Goal: Task Accomplishment & Management: Manage account settings

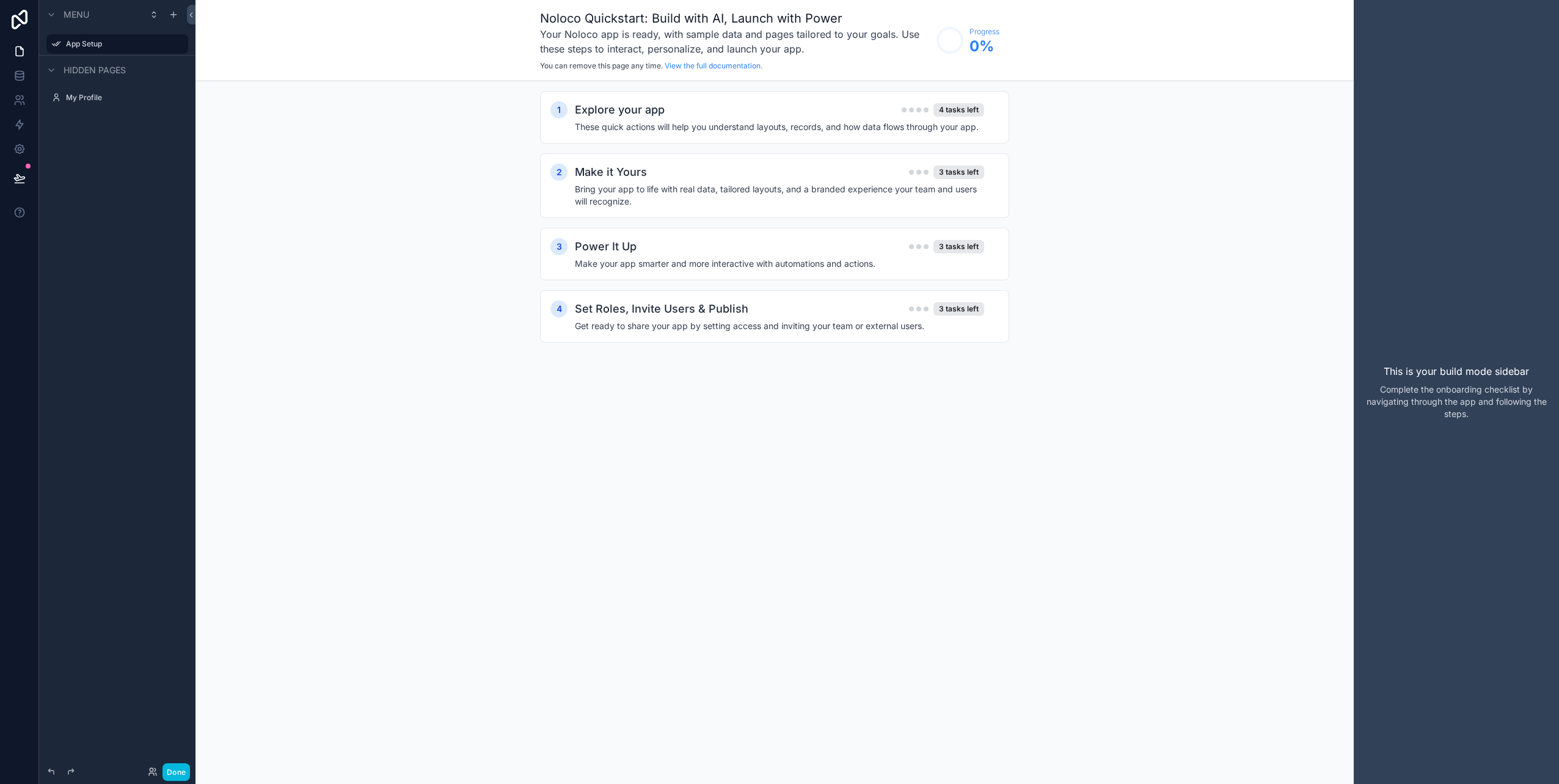
click at [649, 109] on h2 "Explore your app" at bounding box center [620, 110] width 90 height 17
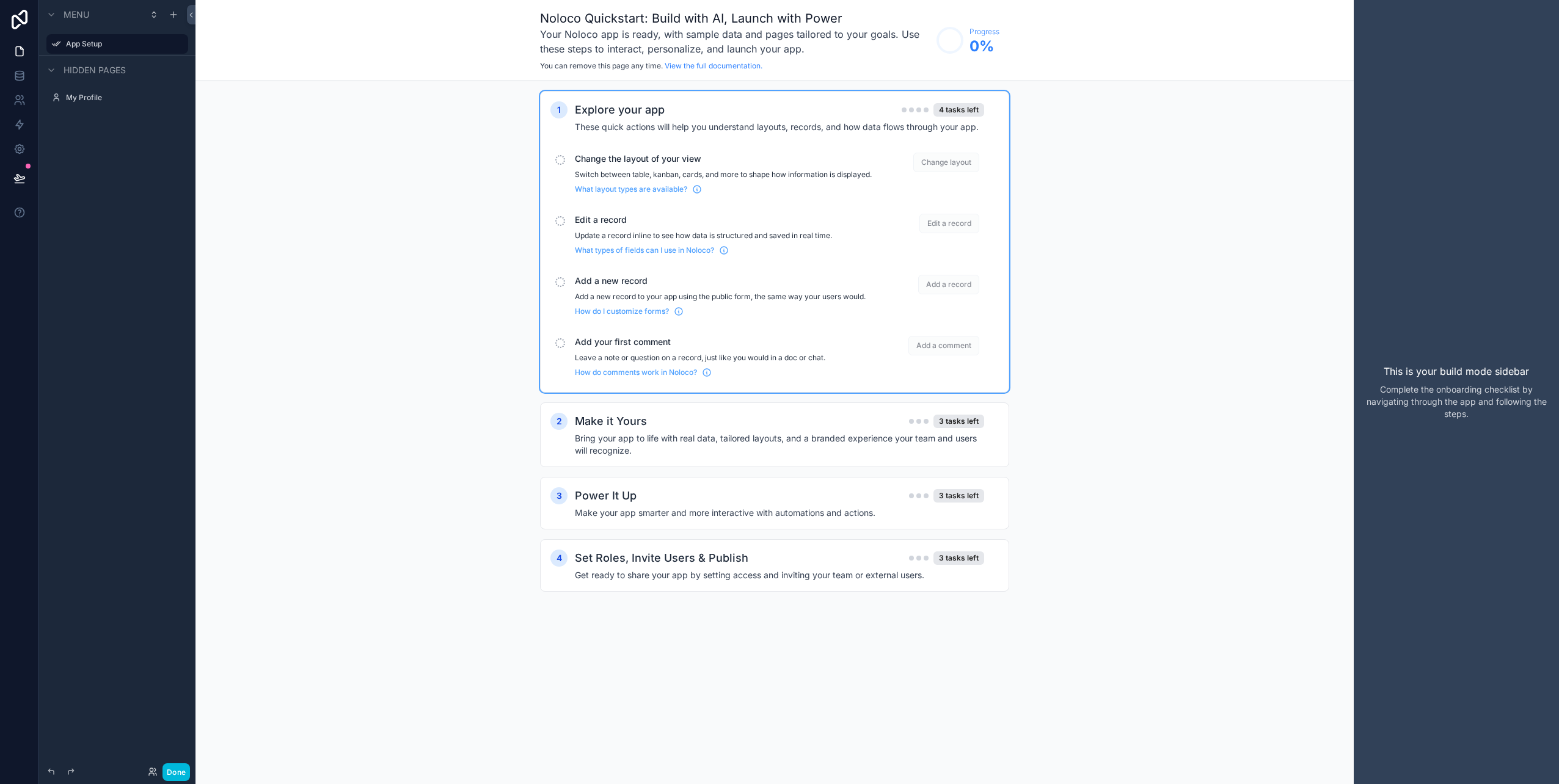
click at [439, 296] on div "1 Explore your app 4 tasks left These quick actions will help you understand la…" at bounding box center [774, 353] width 1158 height 544
click at [23, 72] on icon at bounding box center [19, 73] width 8 height 3
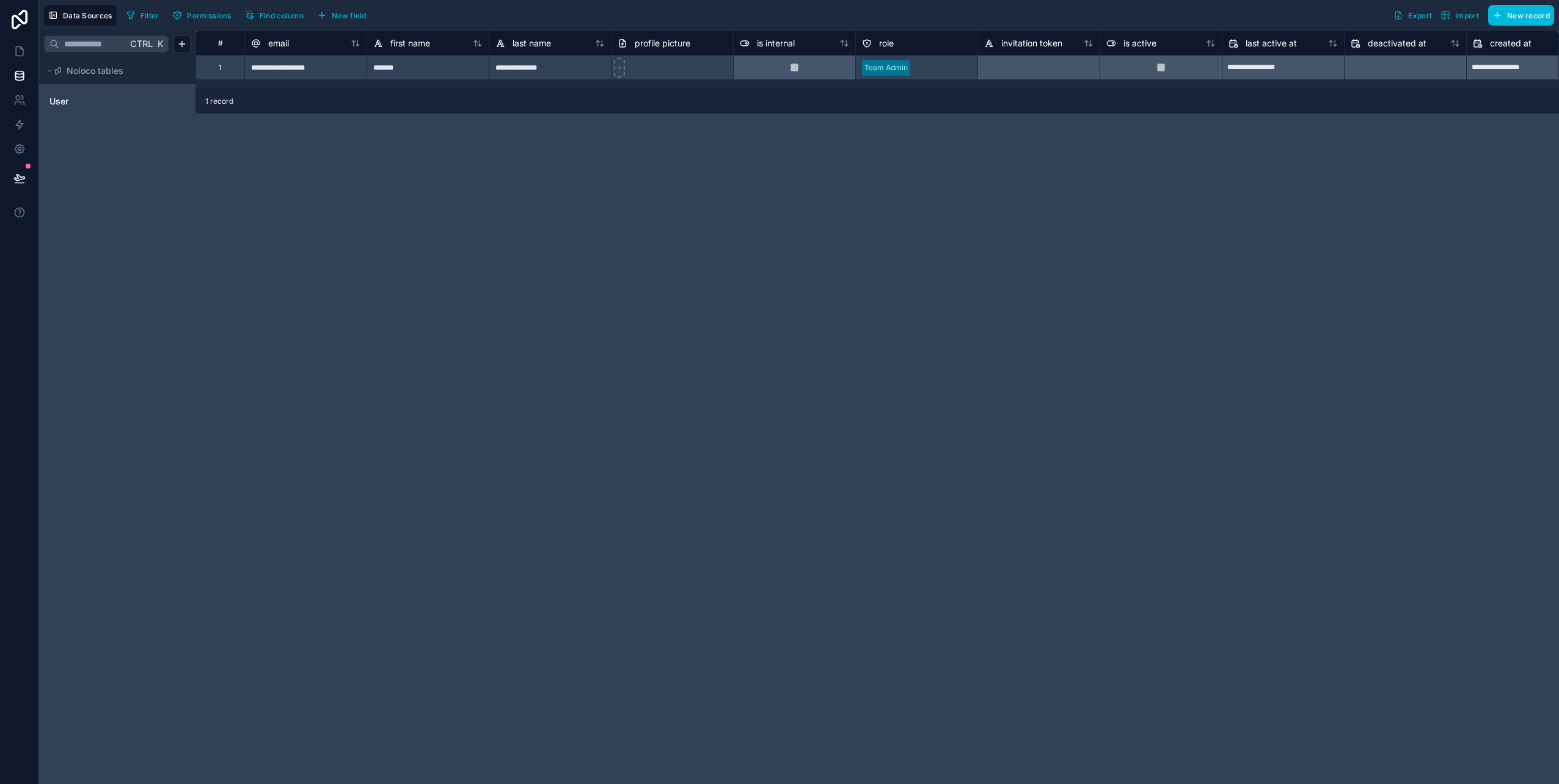
drag, startPoint x: 107, startPoint y: 175, endPoint x: 98, endPoint y: 159, distance: 18.4
click at [98, 159] on div "Ctrl K Noloco tables User" at bounding box center [117, 407] width 156 height 754
click at [178, 44] on html "**********" at bounding box center [779, 392] width 1559 height 784
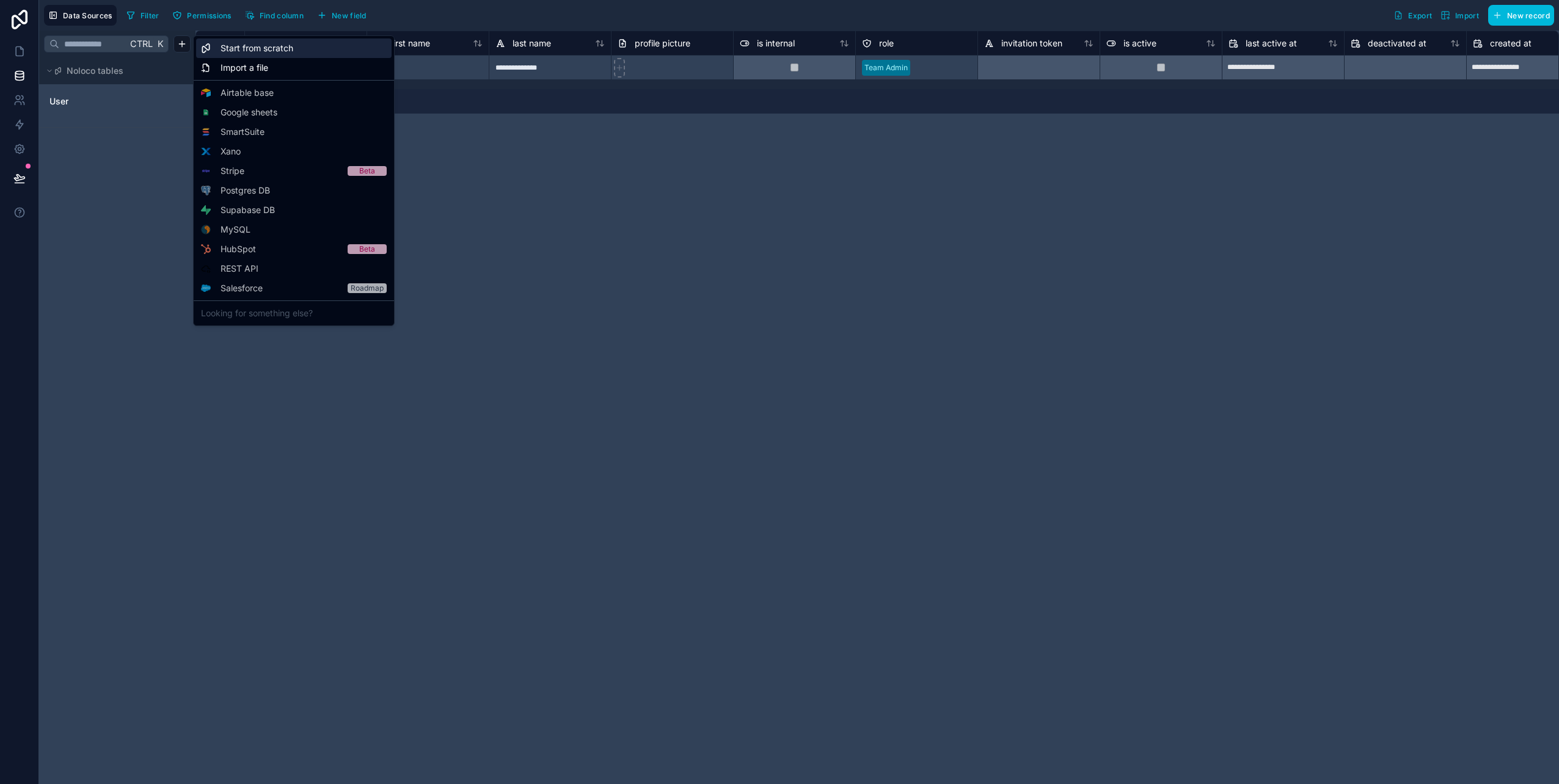
click at [248, 50] on span "Start from scratch" at bounding box center [257, 48] width 73 height 12
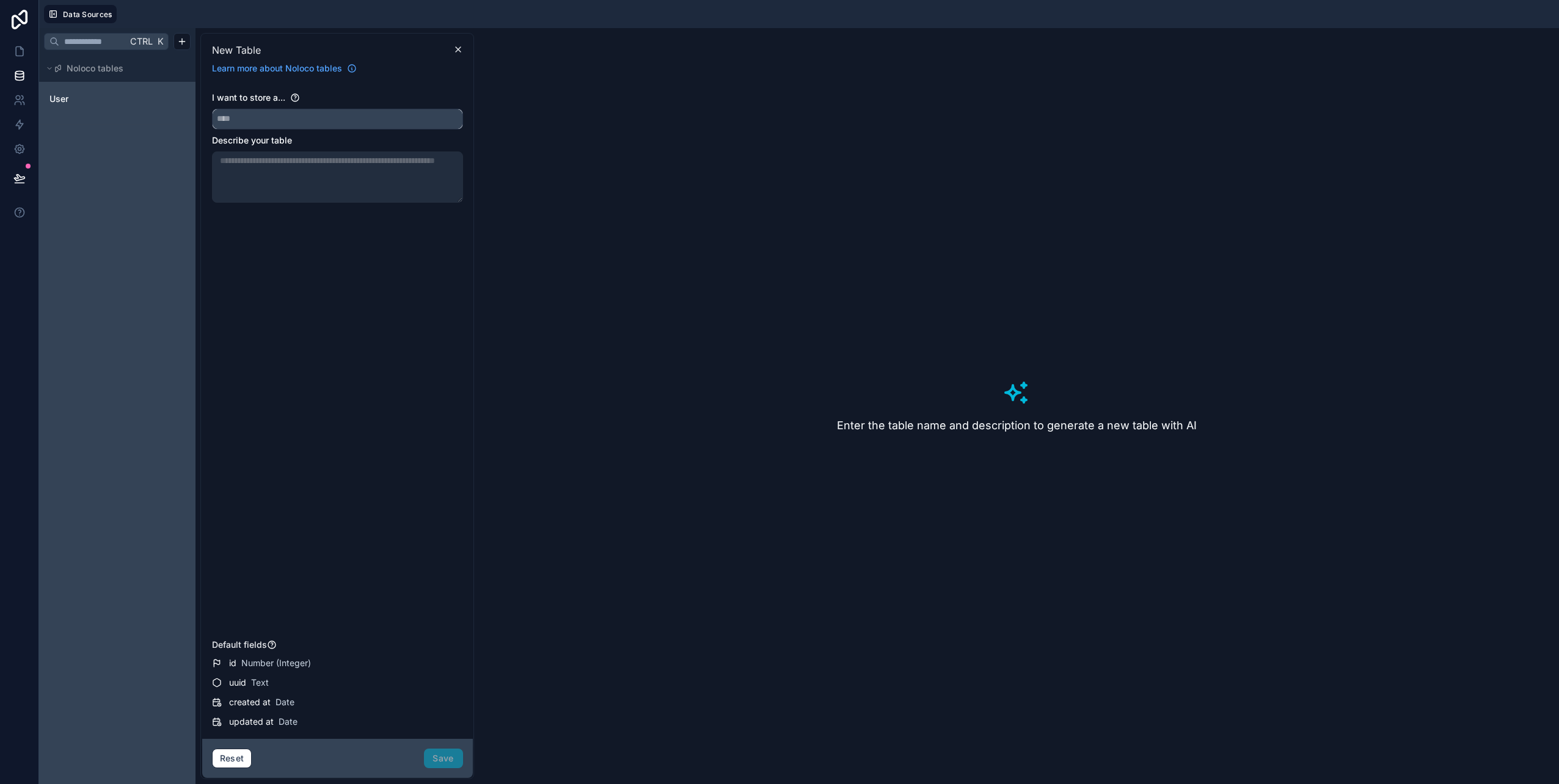
click at [275, 120] on input "text" at bounding box center [337, 119] width 250 height 20
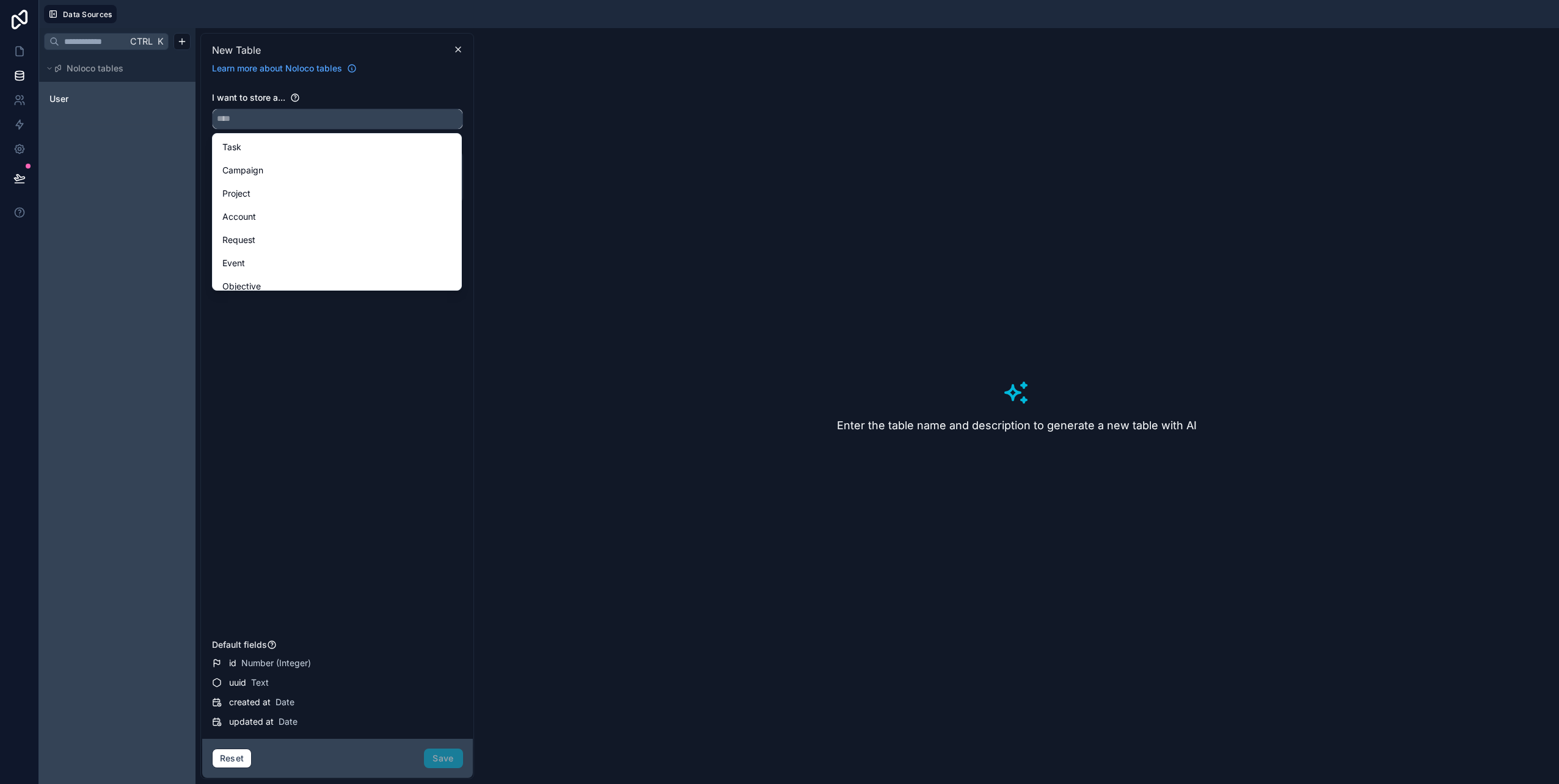
click at [275, 120] on input "text" at bounding box center [337, 119] width 250 height 20
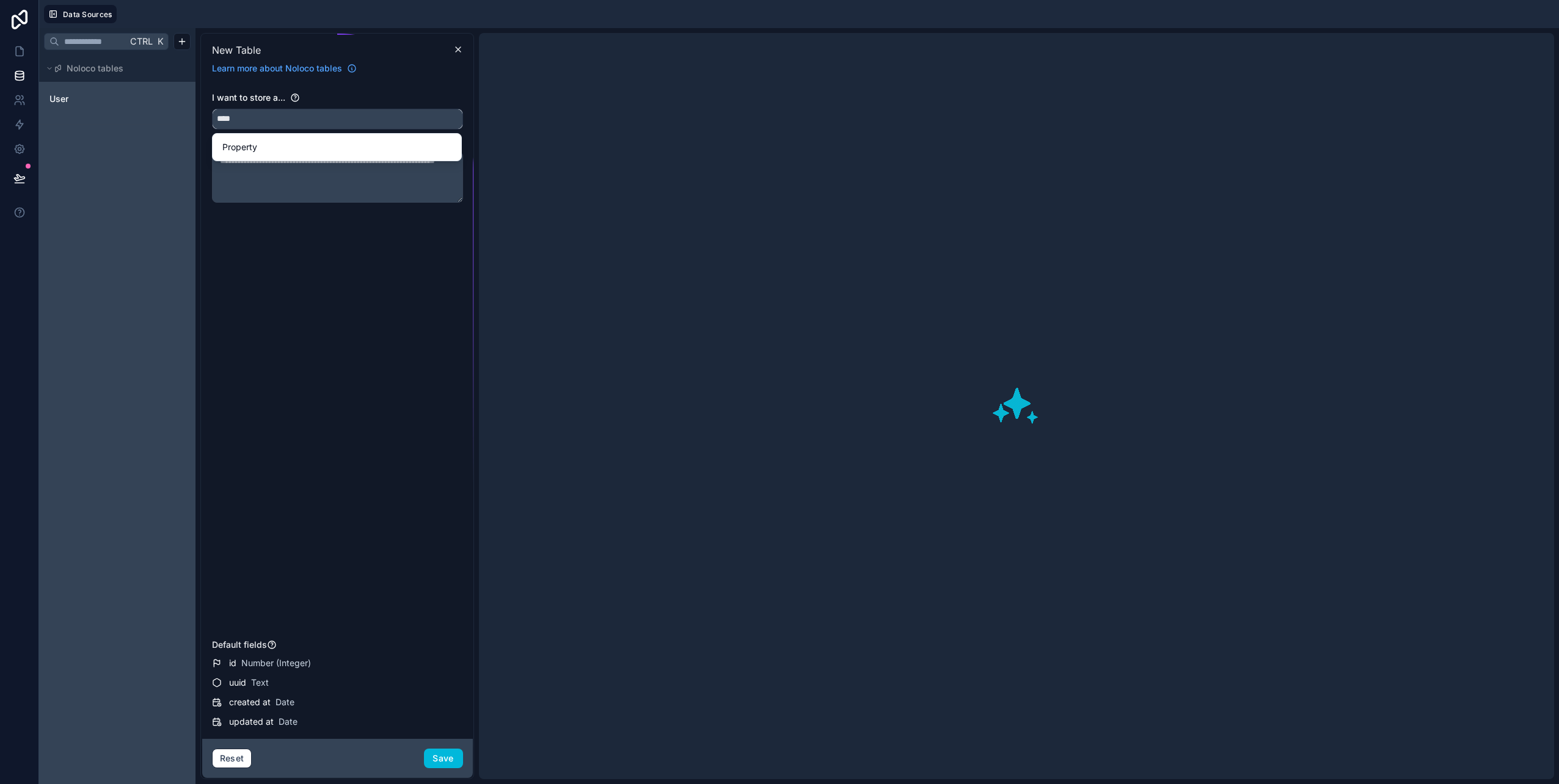
type input "****"
drag, startPoint x: 296, startPoint y: 174, endPoint x: 52, endPoint y: 155, distance: 244.7
click at [52, 155] on div "Ctrl K Noloco tables User New Table Learn more about Noloco tables I want to st…" at bounding box center [799, 406] width 1520 height 756
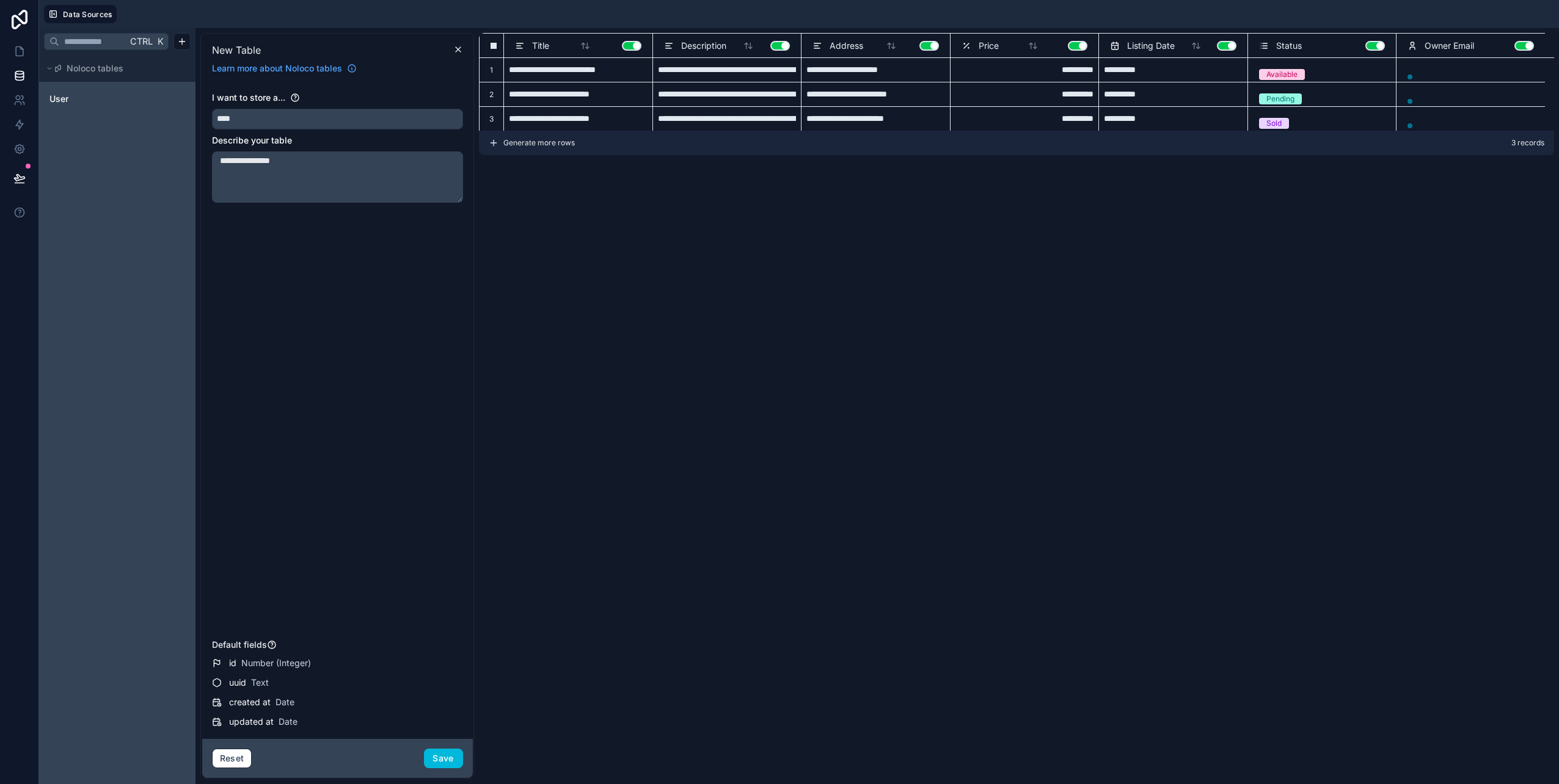
type textarea "**********"
click at [489, 294] on div "**********" at bounding box center [1016, 406] width 1075 height 746
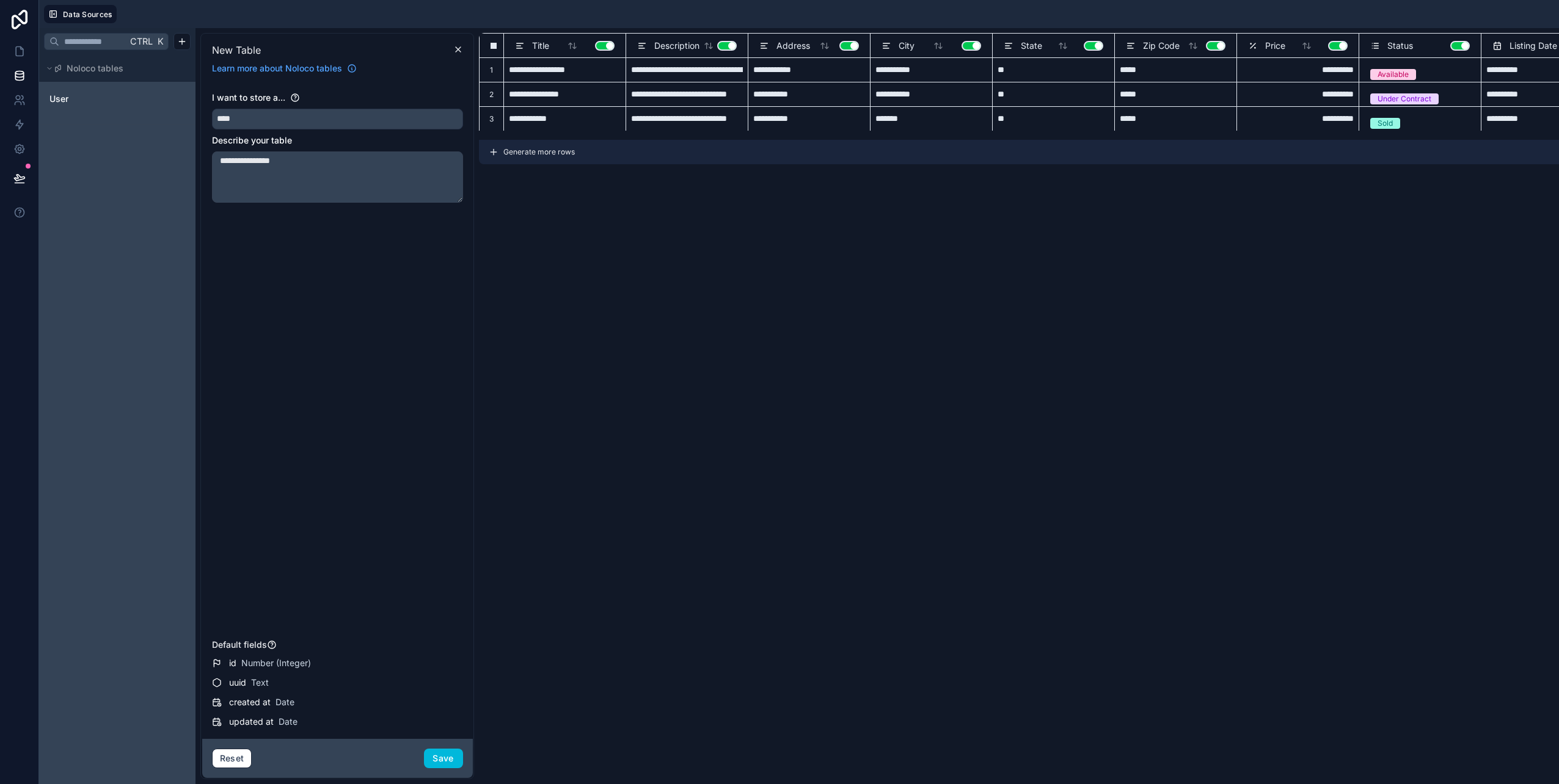
click at [446, 759] on button "Save" at bounding box center [443, 758] width 39 height 20
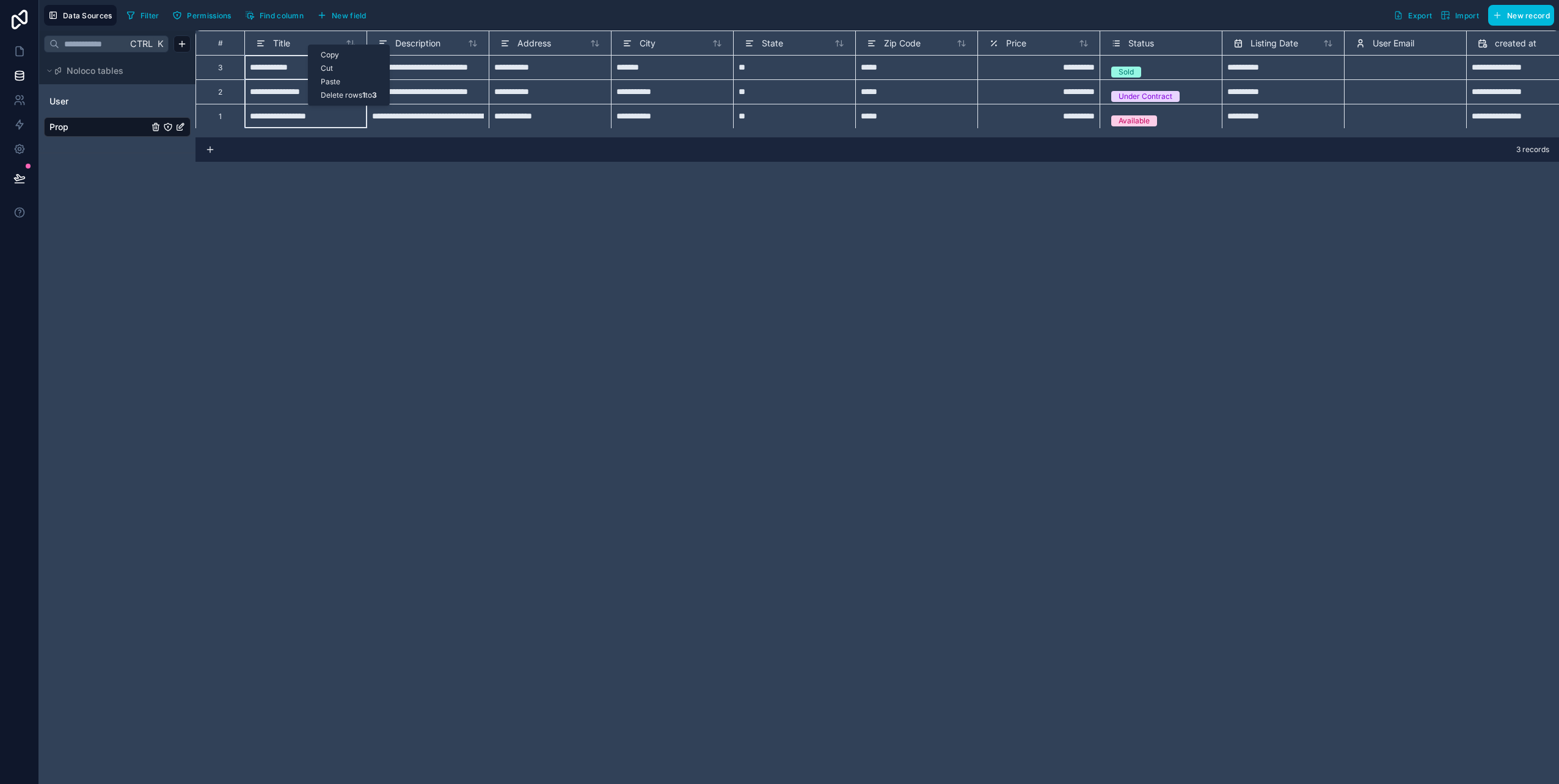
click at [307, 269] on div "**********" at bounding box center [876, 407] width 1363 height 754
click at [181, 130] on icon "Prop" at bounding box center [180, 127] width 10 height 10
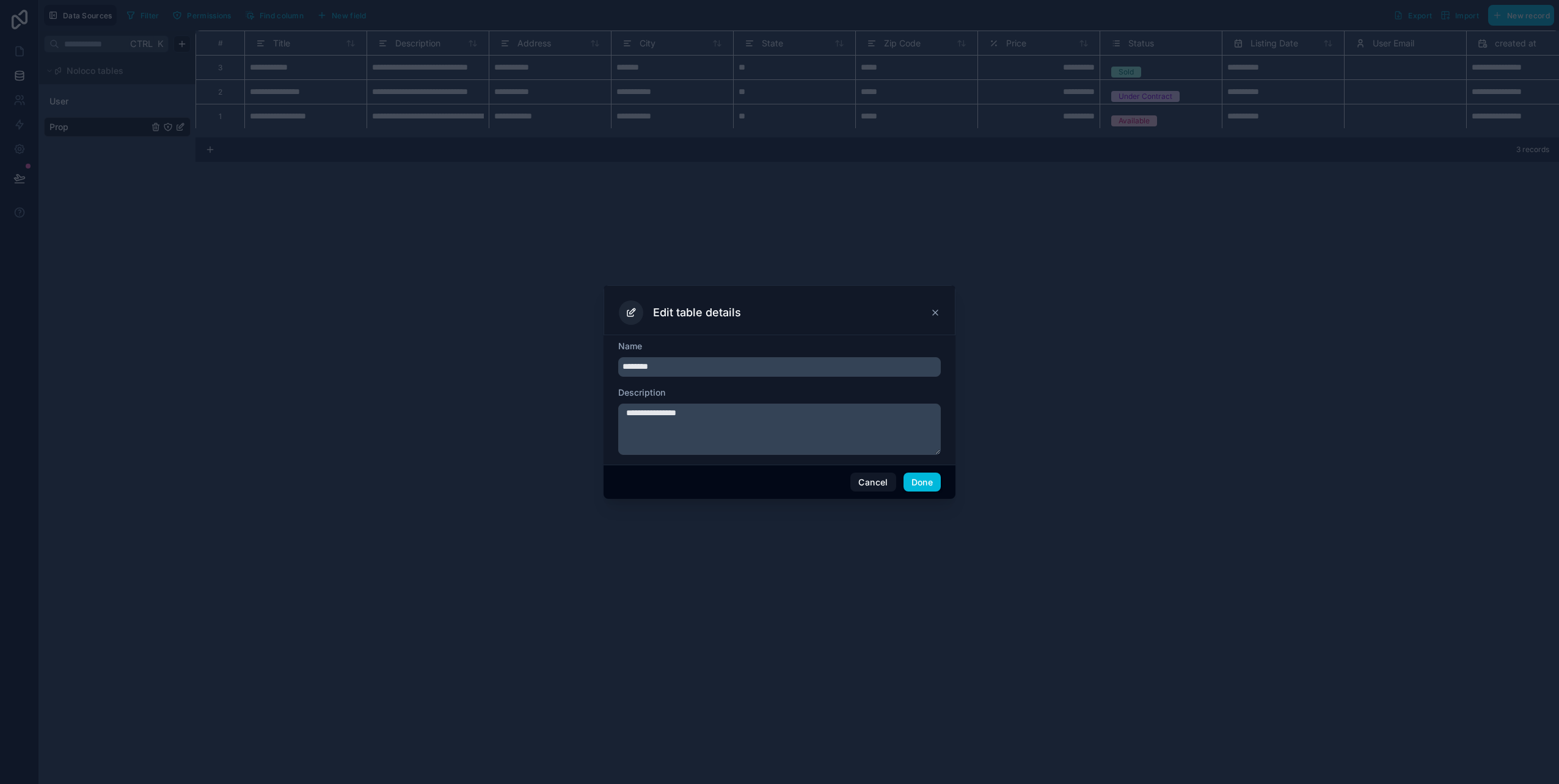
type input "********"
click at [921, 483] on button "Done" at bounding box center [922, 482] width 37 height 20
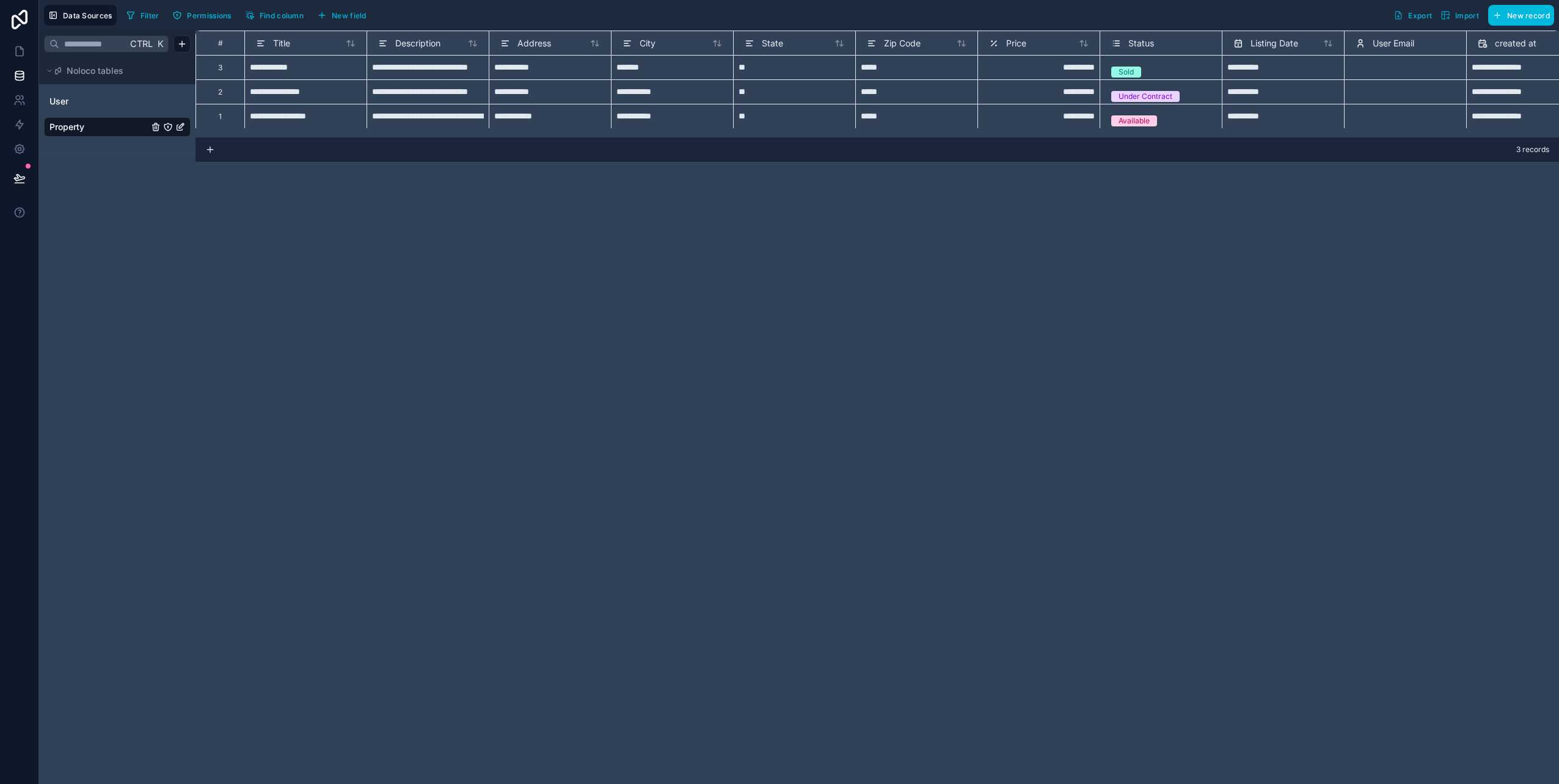
click at [167, 130] on icon "Property" at bounding box center [167, 126] width 7 height 7
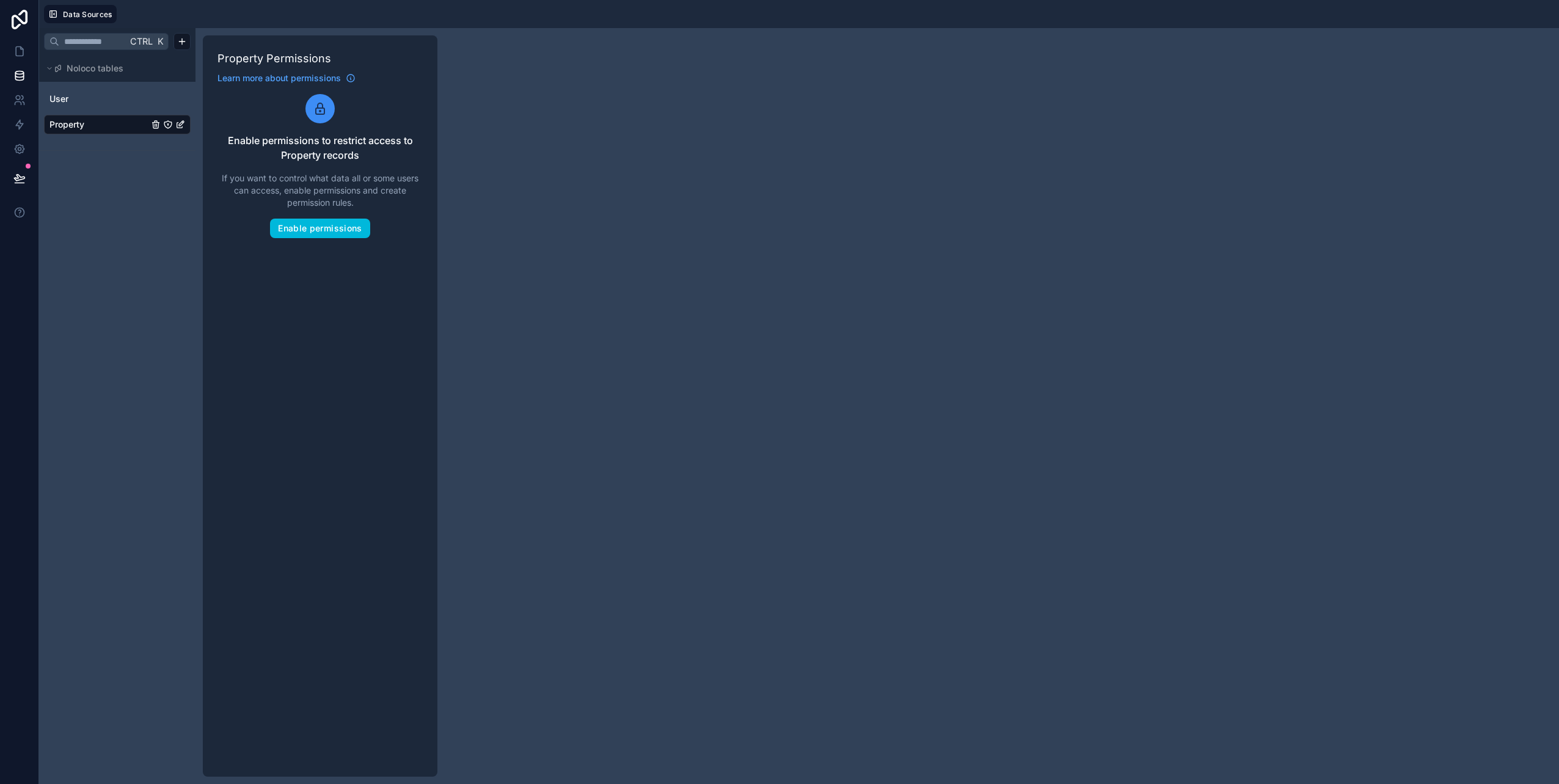
click at [164, 284] on div "Ctrl K Noloco tables User Property" at bounding box center [117, 406] width 156 height 756
click at [182, 128] on icon "Property" at bounding box center [180, 125] width 5 height 5
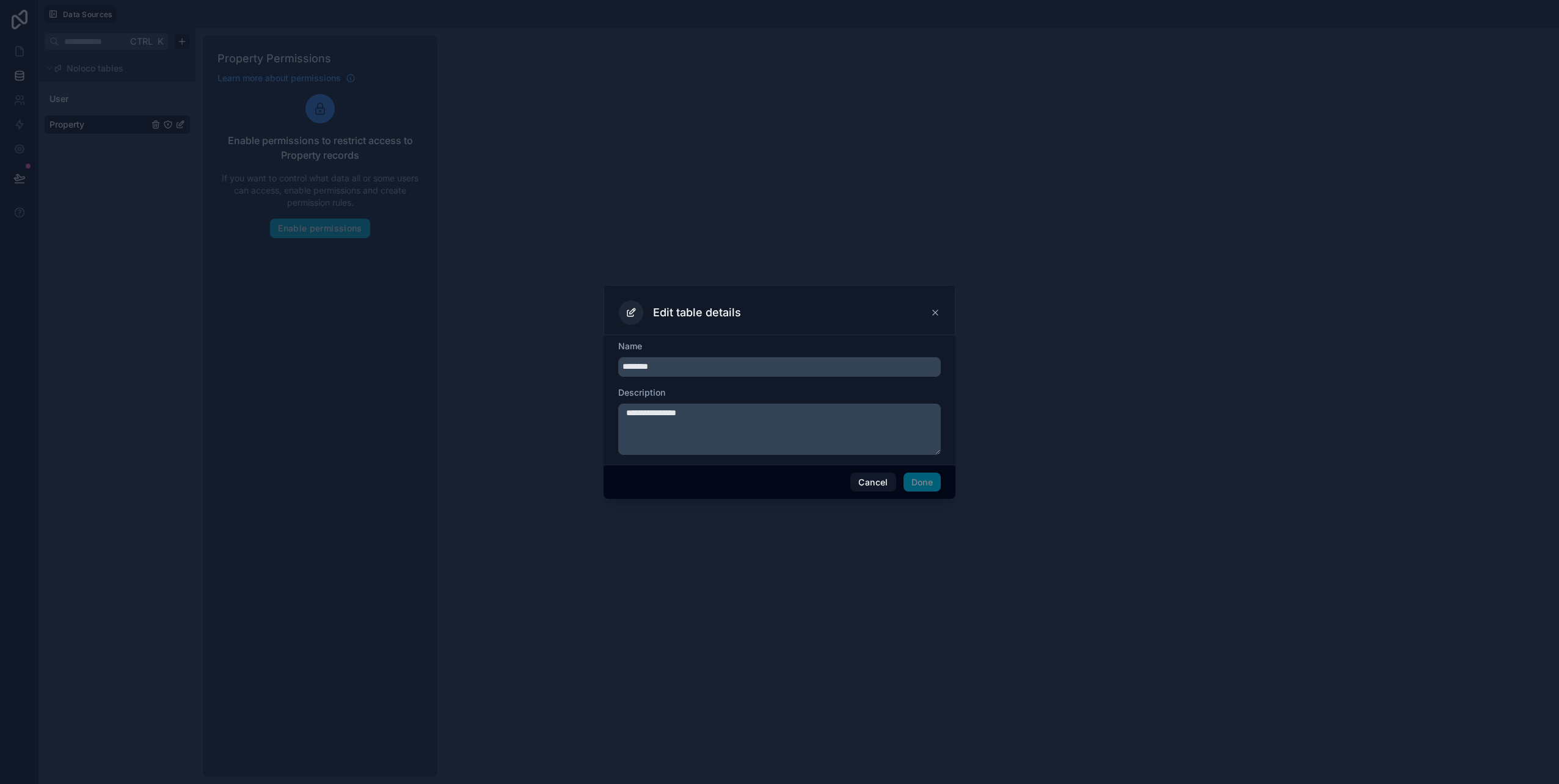
click at [934, 484] on span "Done" at bounding box center [922, 482] width 37 height 20
click at [861, 487] on button "Cancel" at bounding box center [873, 482] width 45 height 20
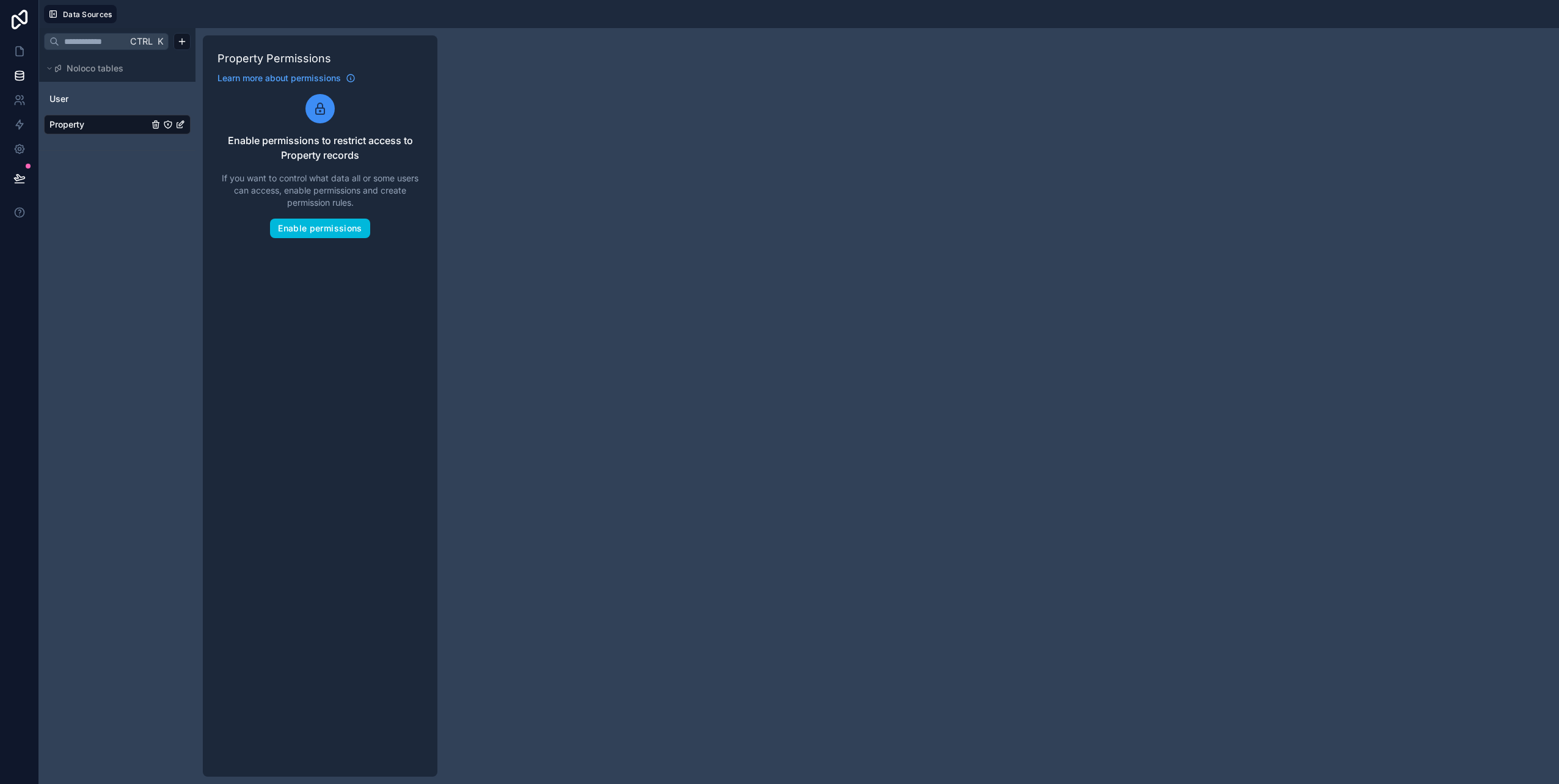
click at [70, 124] on span "Property" at bounding box center [67, 124] width 35 height 12
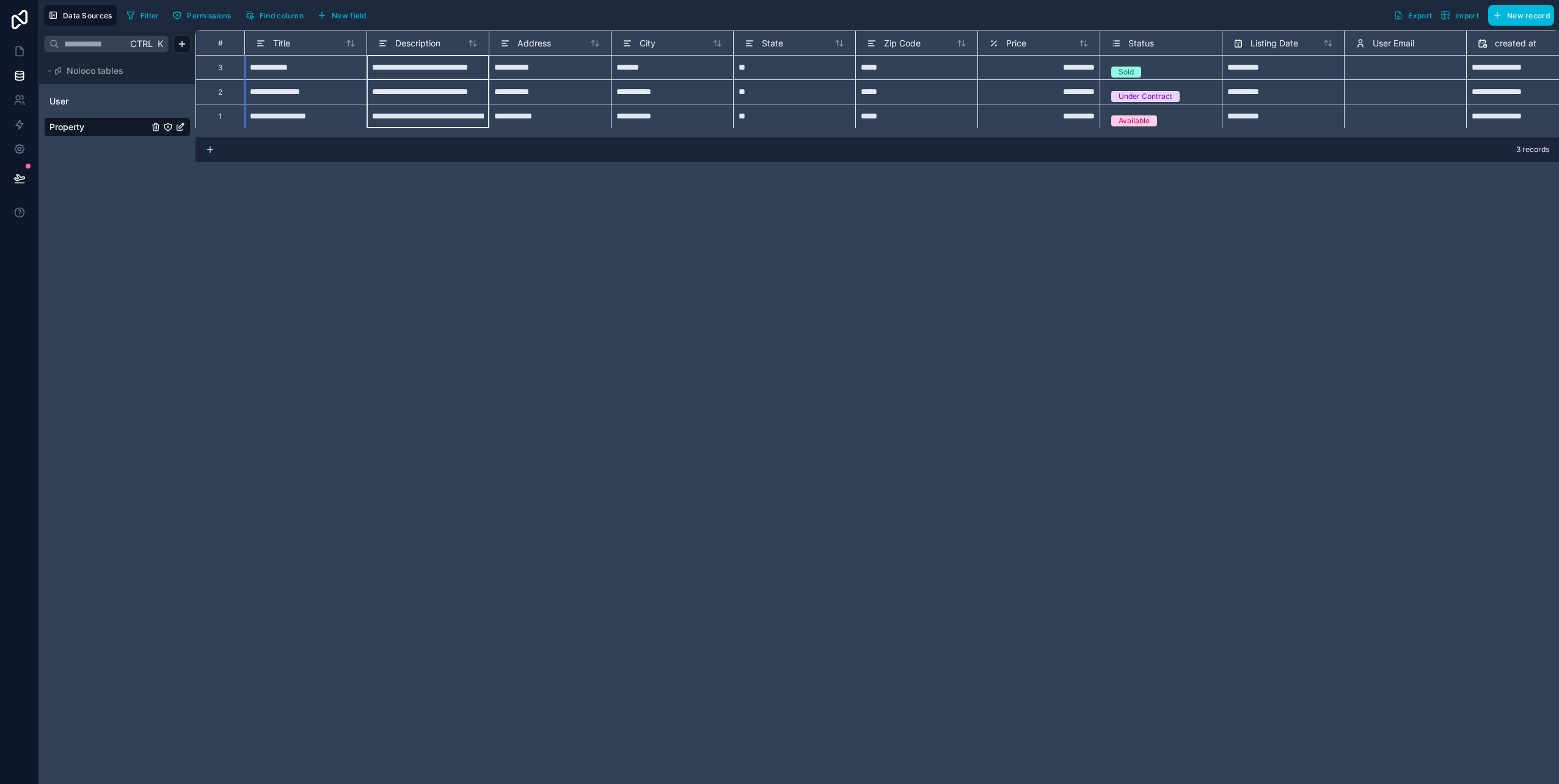
click at [383, 41] on icon at bounding box center [383, 41] width 7 height 0
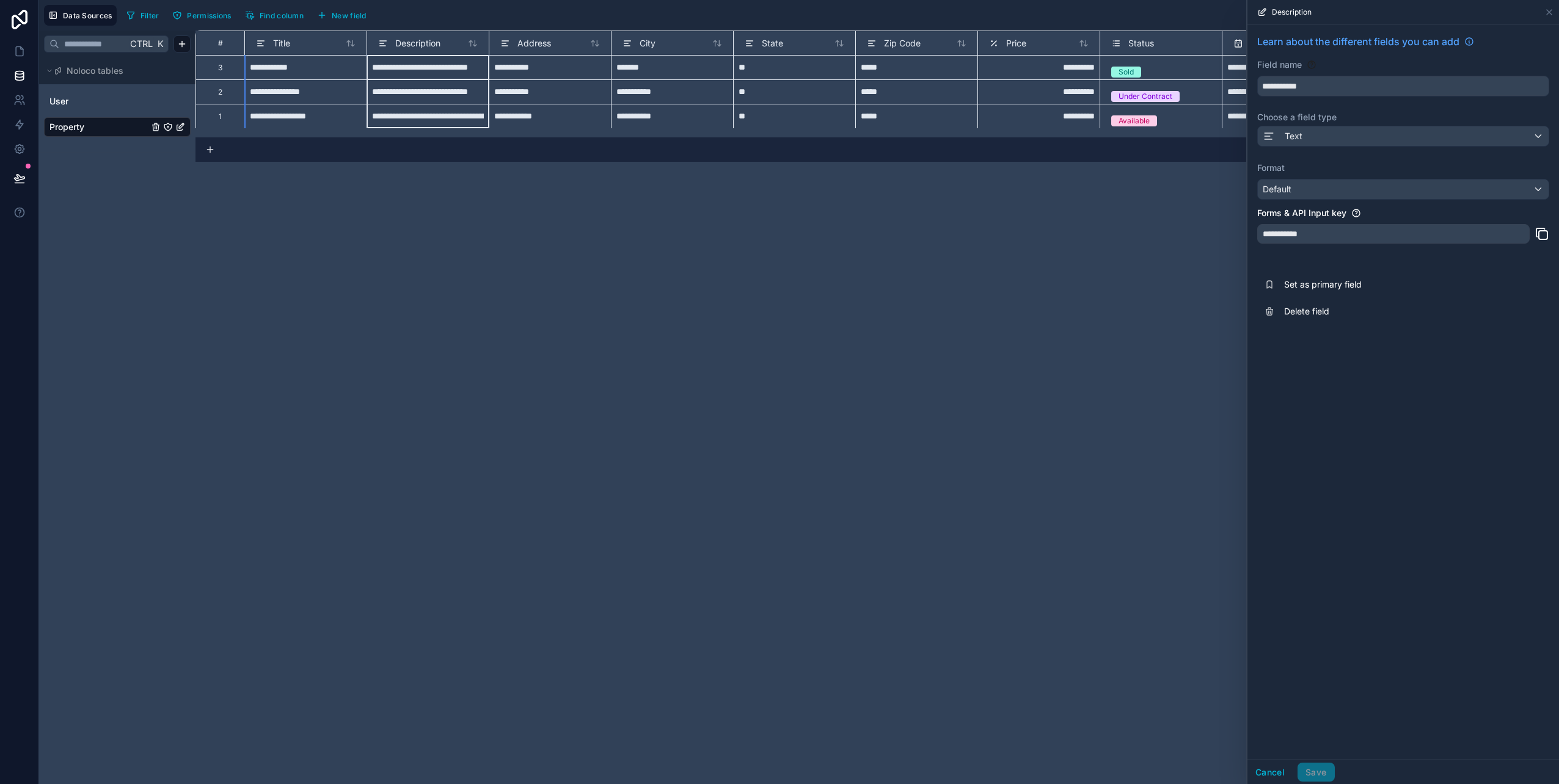
click at [1064, 381] on div "**********" at bounding box center [876, 407] width 1363 height 754
click at [983, 383] on div "**********" at bounding box center [876, 407] width 1363 height 754
click at [1280, 771] on button "Cancel" at bounding box center [1270, 772] width 45 height 20
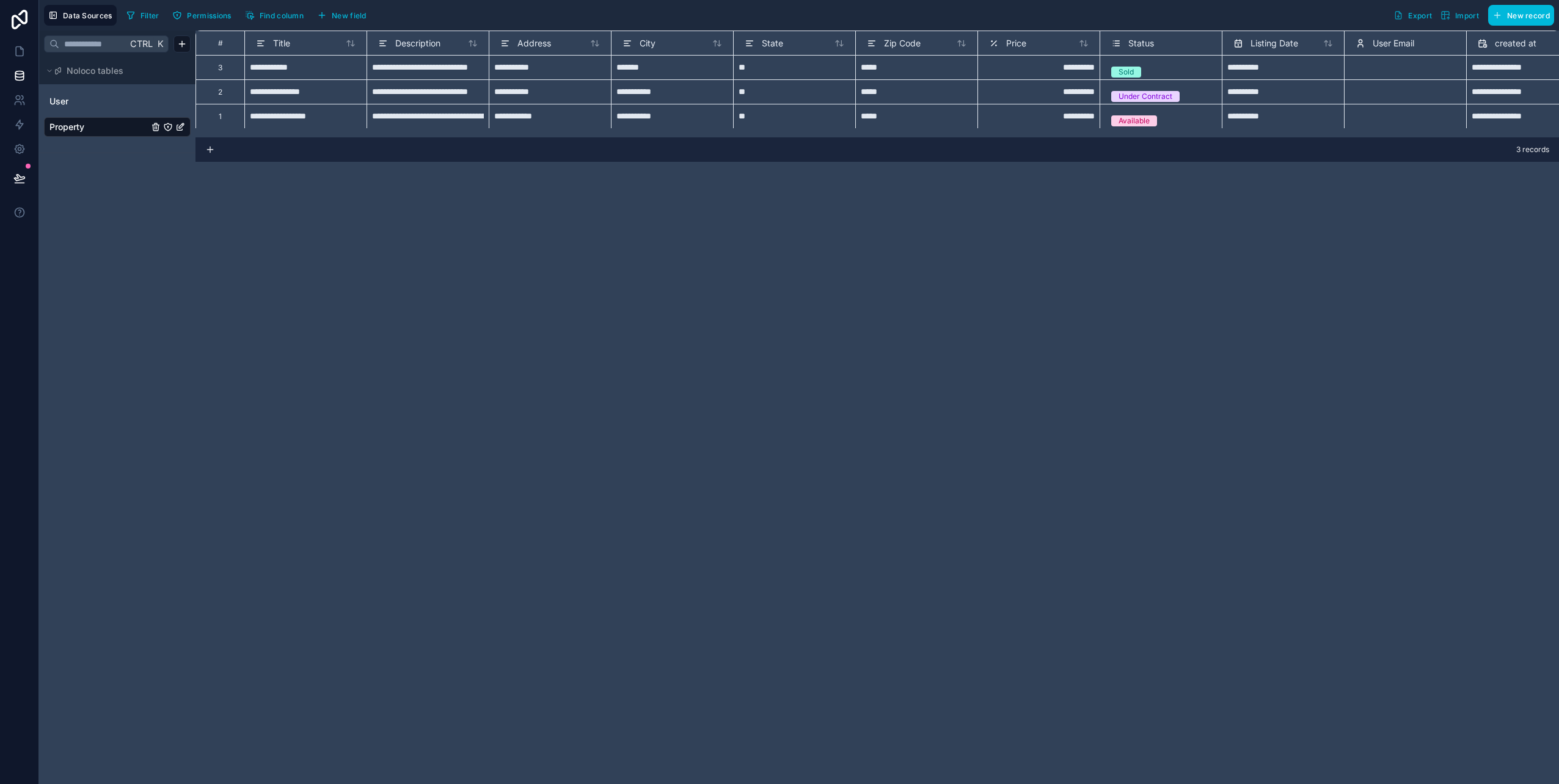
click at [347, 18] on span "New field" at bounding box center [349, 16] width 35 height 9
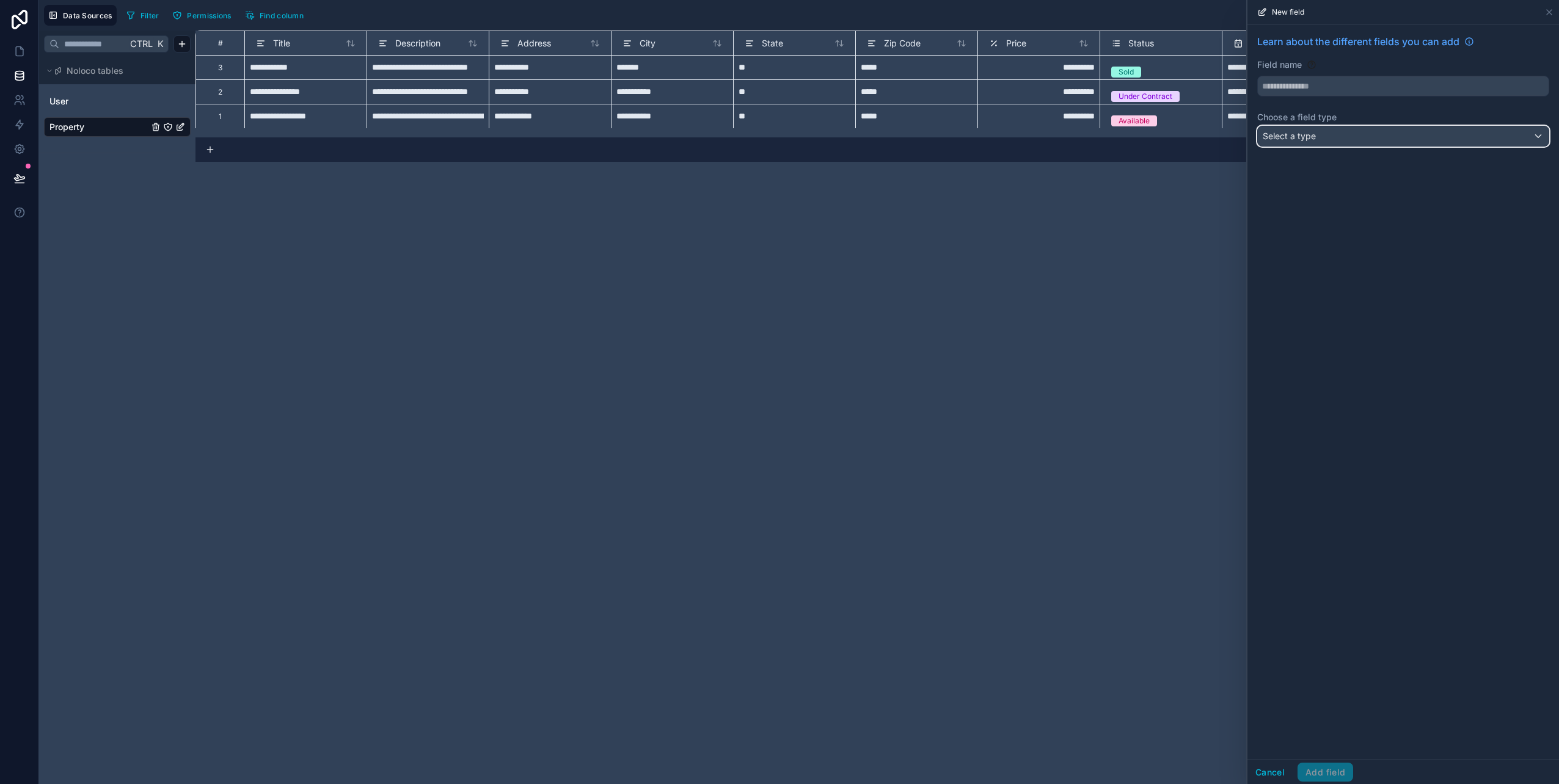
click at [1329, 137] on div "Select a type" at bounding box center [1403, 136] width 291 height 20
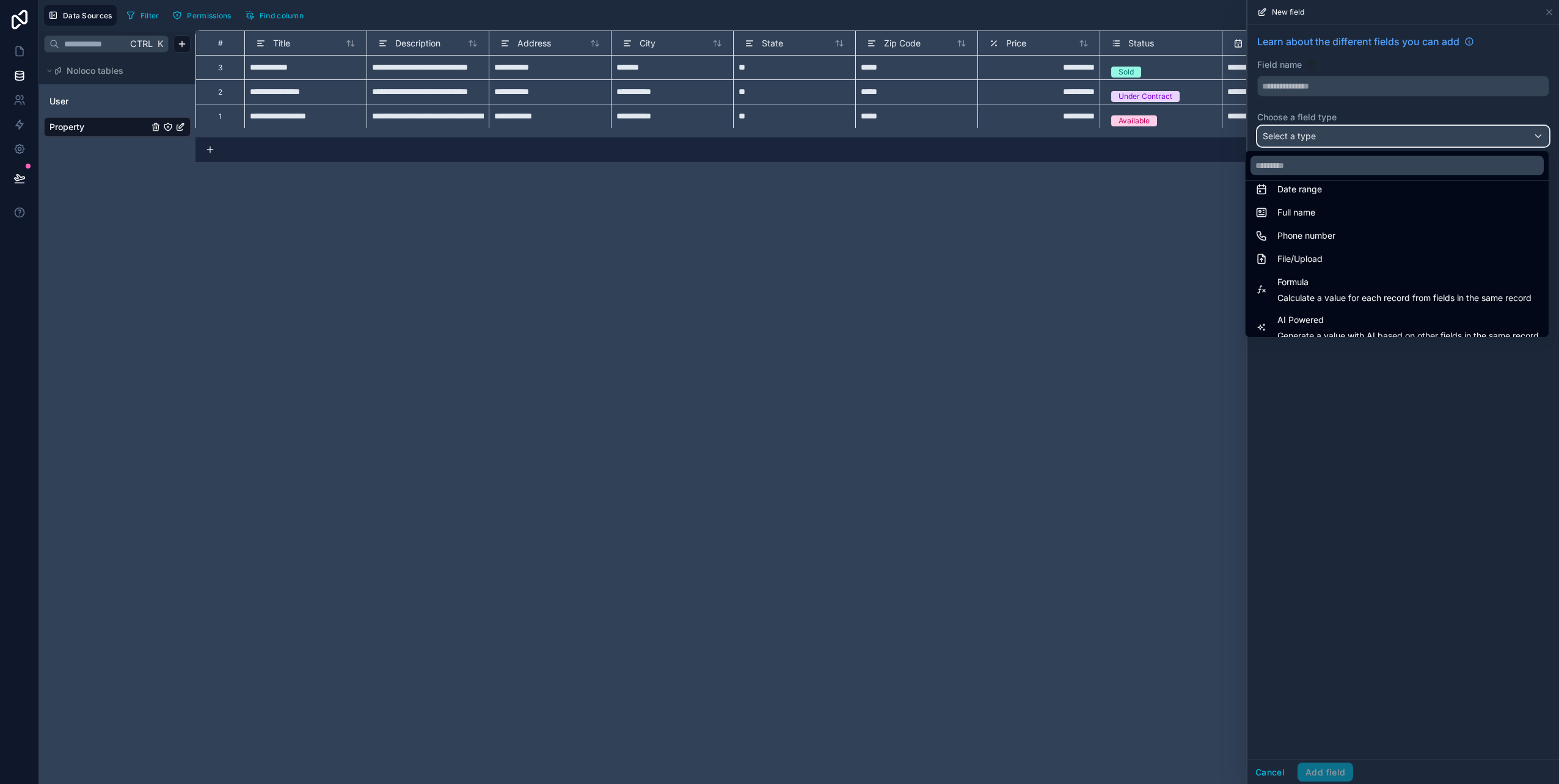
scroll to position [354, 0]
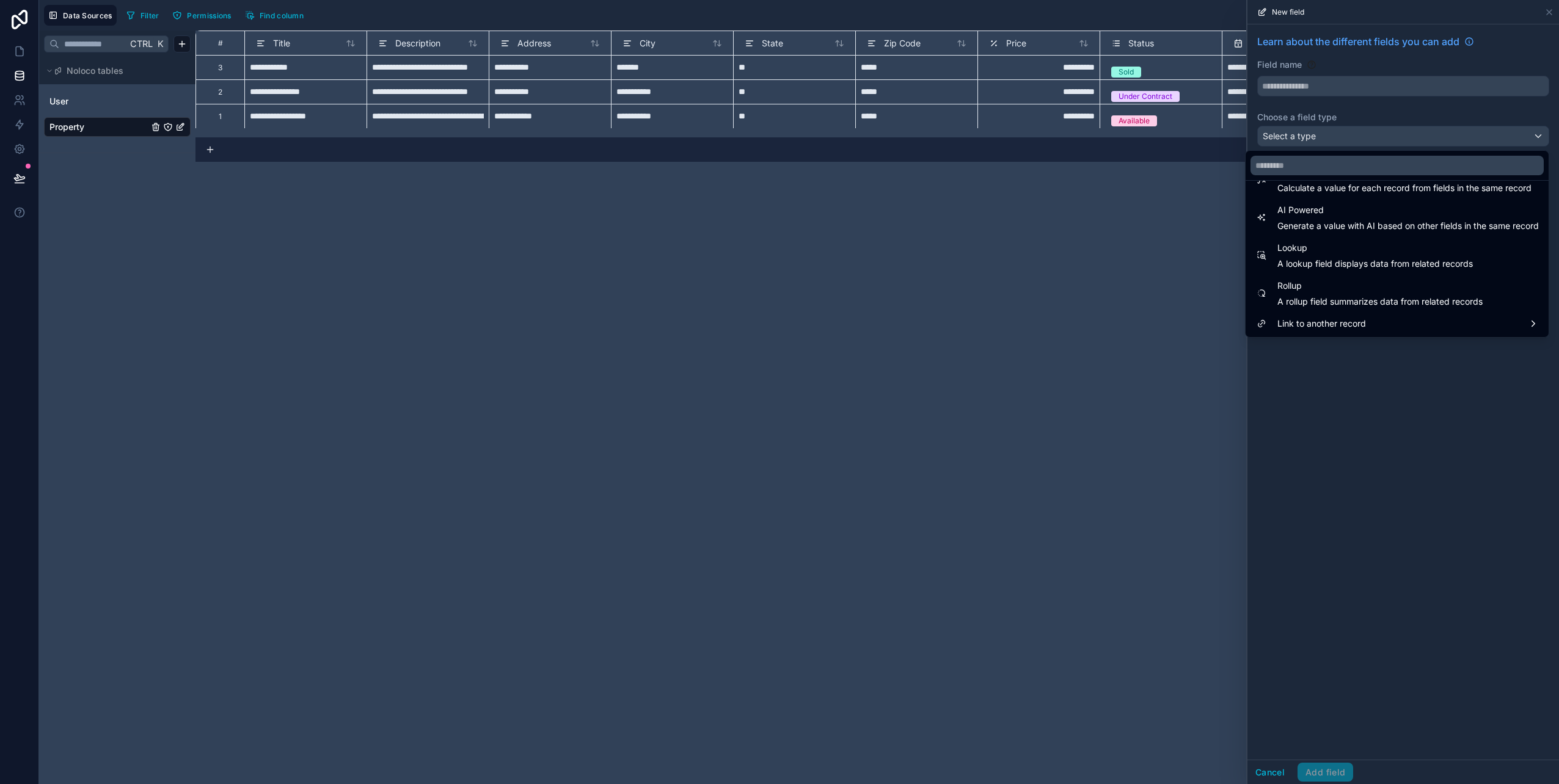
click at [920, 363] on div "**********" at bounding box center [876, 407] width 1363 height 754
click at [1102, 345] on div "**********" at bounding box center [876, 407] width 1363 height 754
click at [1547, 12] on div at bounding box center [1403, 392] width 312 height 784
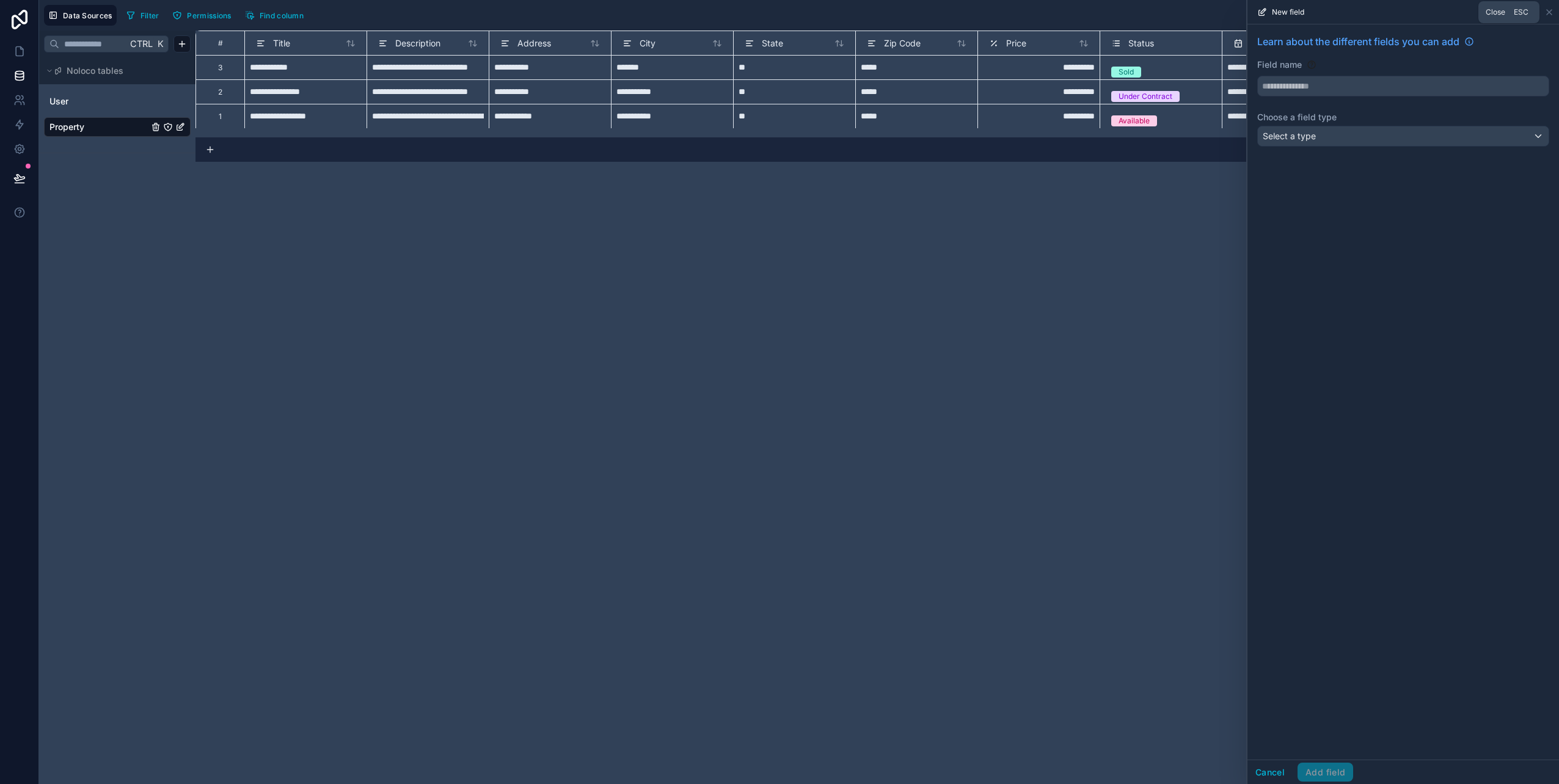
click at [1547, 12] on icon at bounding box center [1548, 12] width 10 height 10
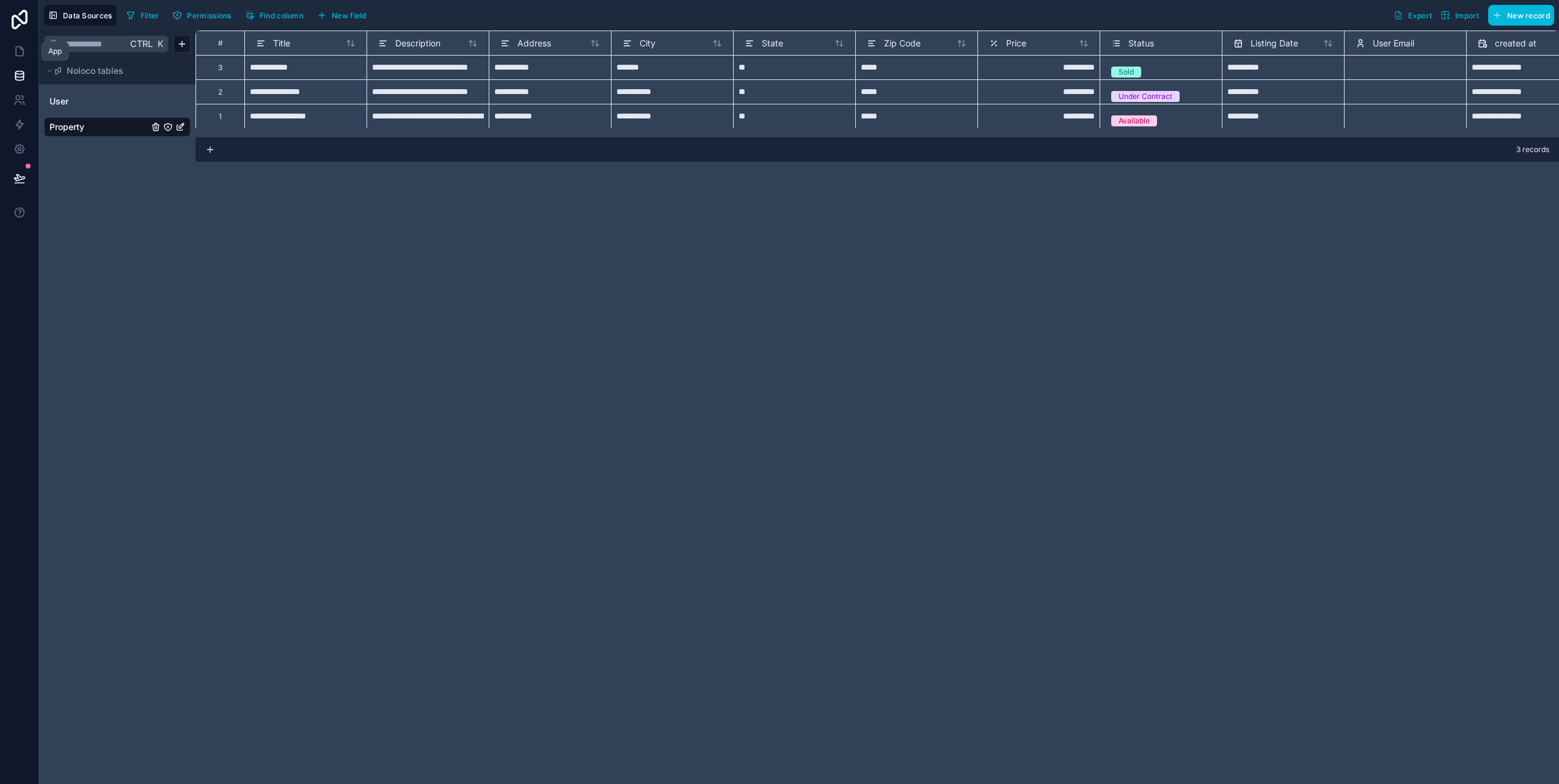
click at [20, 52] on icon at bounding box center [19, 51] width 12 height 12
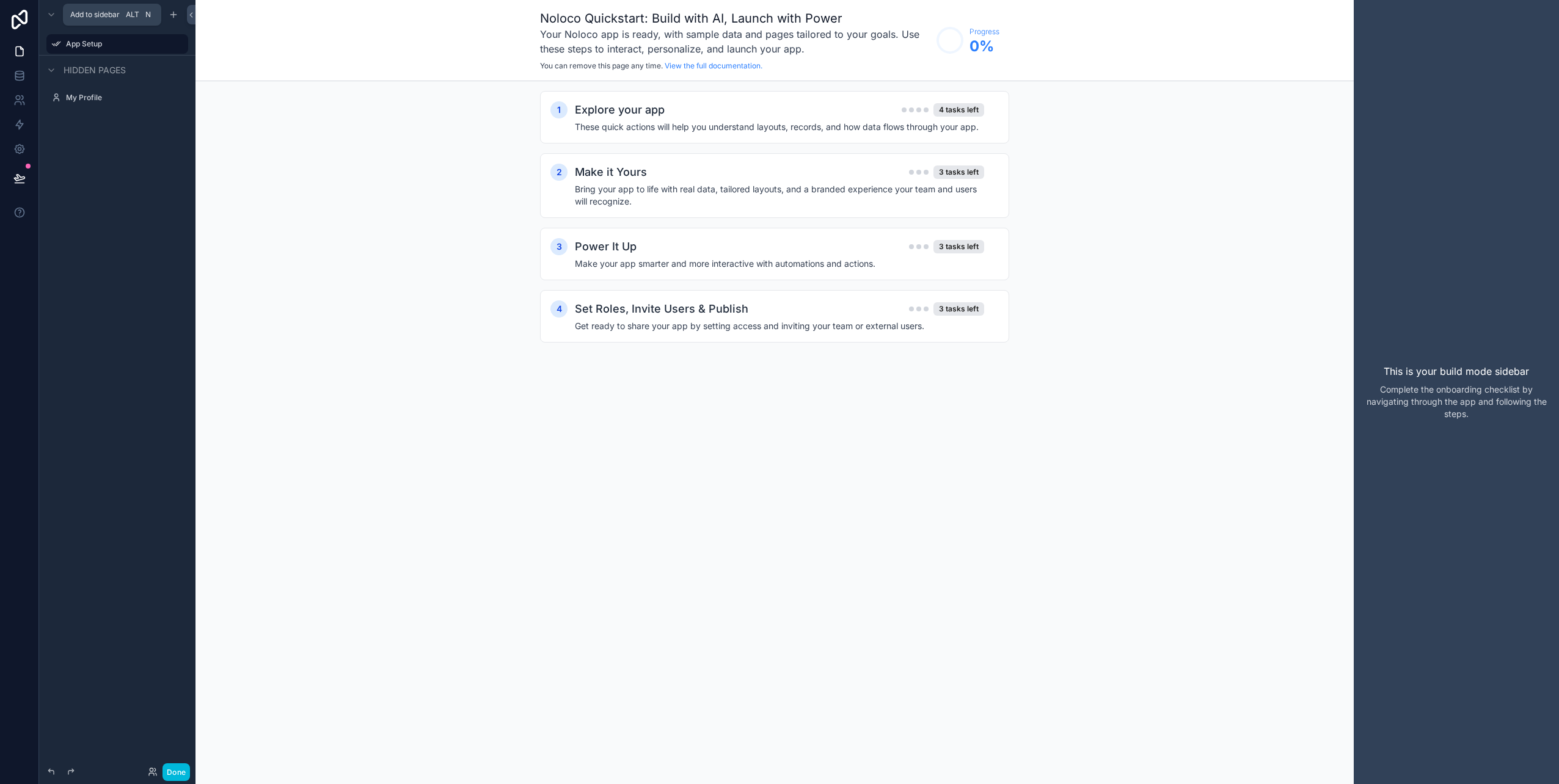
click at [173, 13] on icon "scrollable content" at bounding box center [173, 15] width 10 height 10
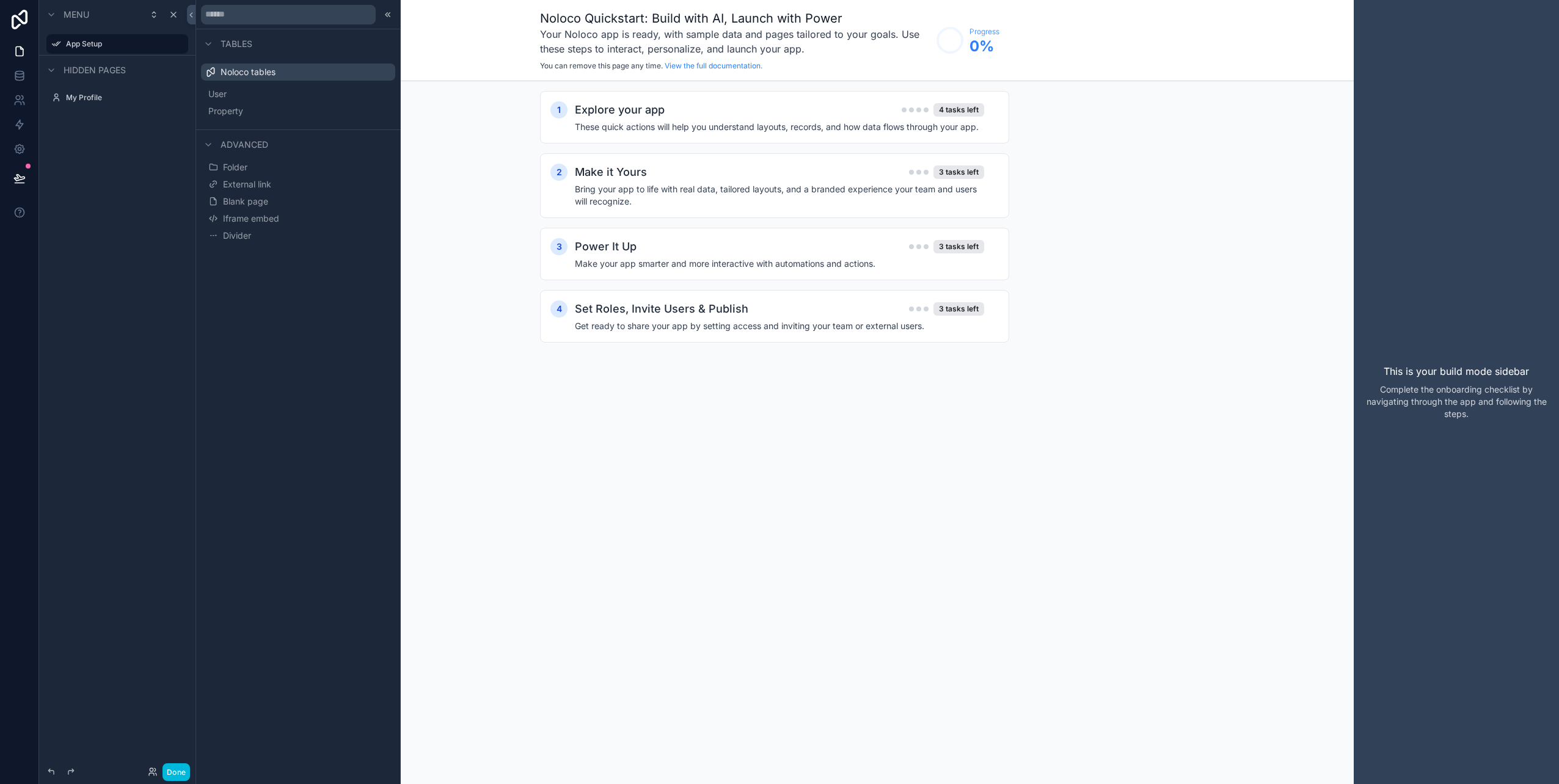
click at [235, 116] on span "Property" at bounding box center [226, 111] width 35 height 12
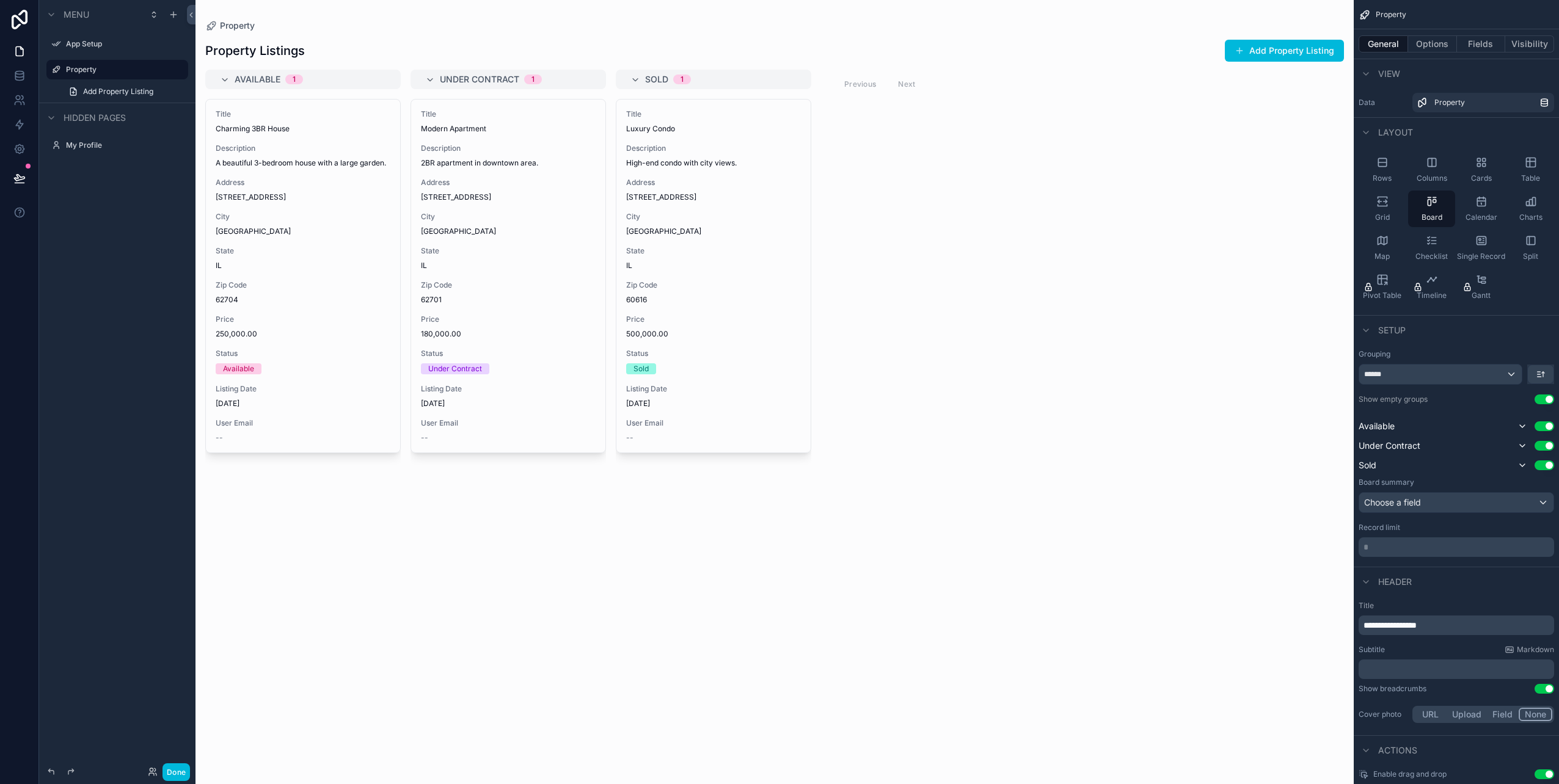
click at [117, 91] on span "Add Property Listing" at bounding box center [118, 91] width 70 height 10
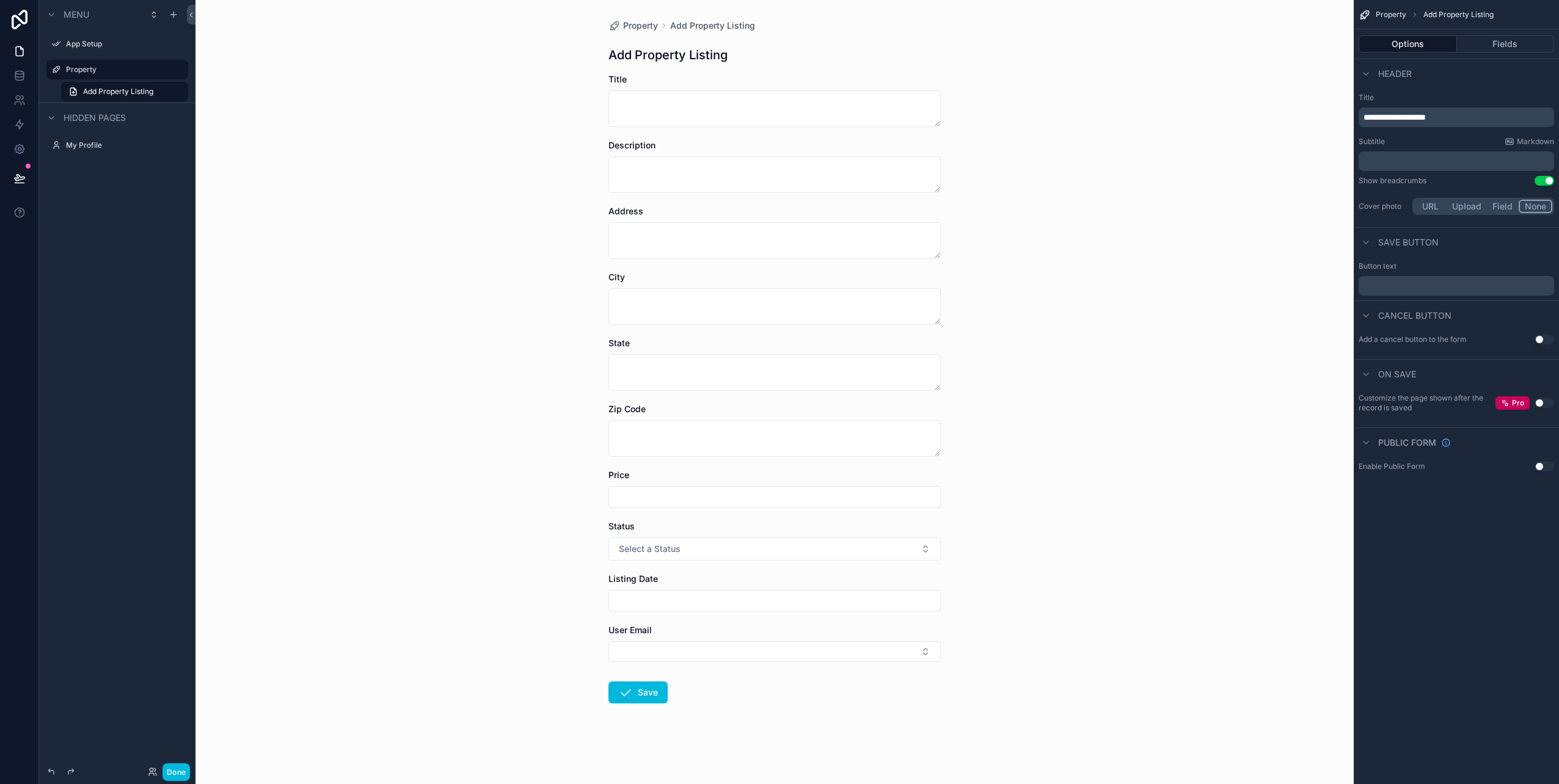
click at [471, 399] on div "Property Add Property Listing Add Property Listing Title Description Address Ci…" at bounding box center [774, 392] width 1158 height 784
click at [918, 549] on button "Select a Status" at bounding box center [775, 548] width 332 height 23
click at [1049, 586] on div "Property Add Property Listing Add Property Listing Title Description Address Ci…" at bounding box center [774, 392] width 1158 height 784
click at [918, 654] on button "Select Button" at bounding box center [775, 651] width 332 height 21
click at [399, 588] on div "Property Add Property Listing Add Property Listing Title Description Address Ci…" at bounding box center [774, 392] width 1158 height 784
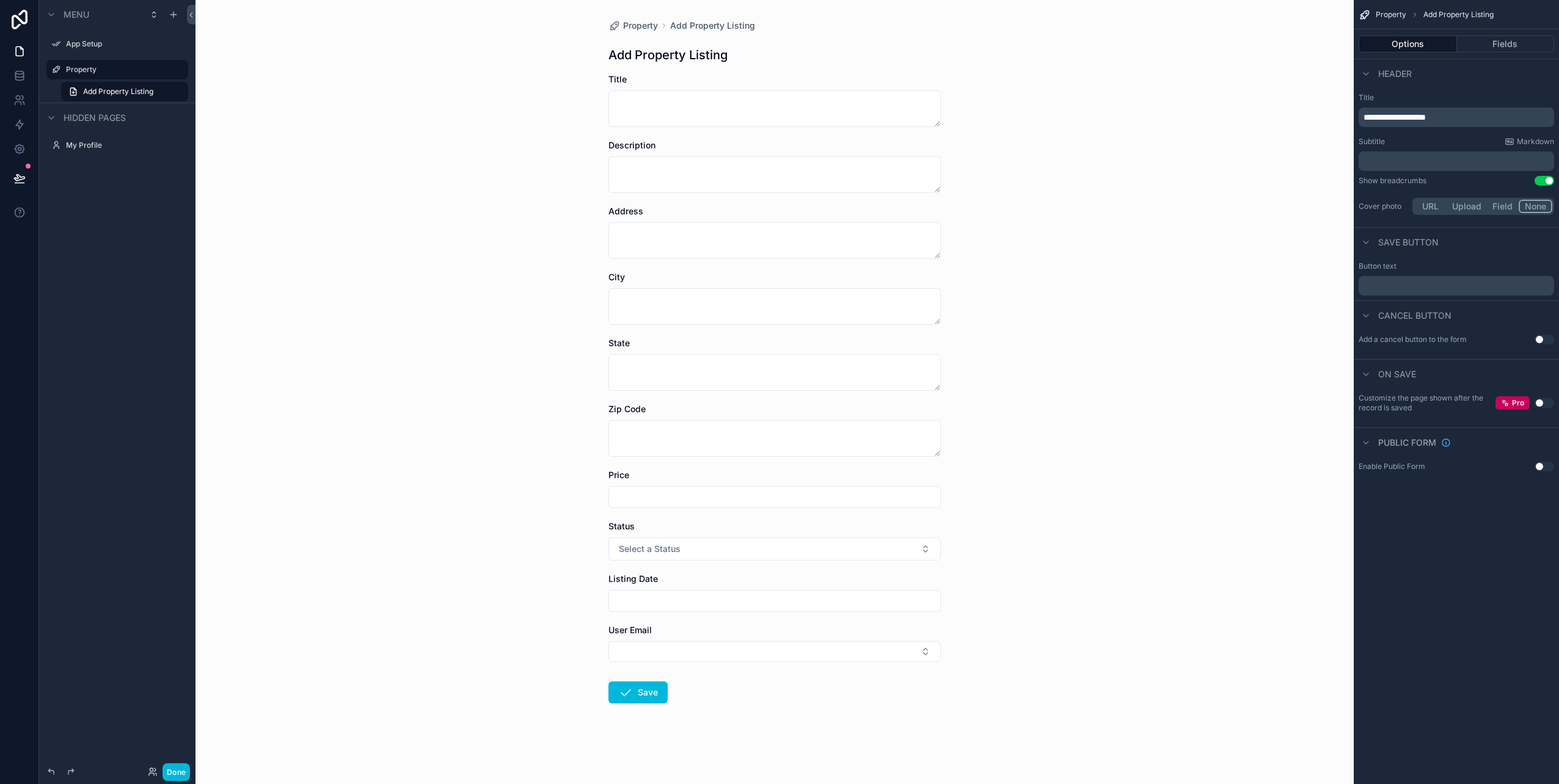
click at [645, 21] on span "Property" at bounding box center [640, 26] width 35 height 12
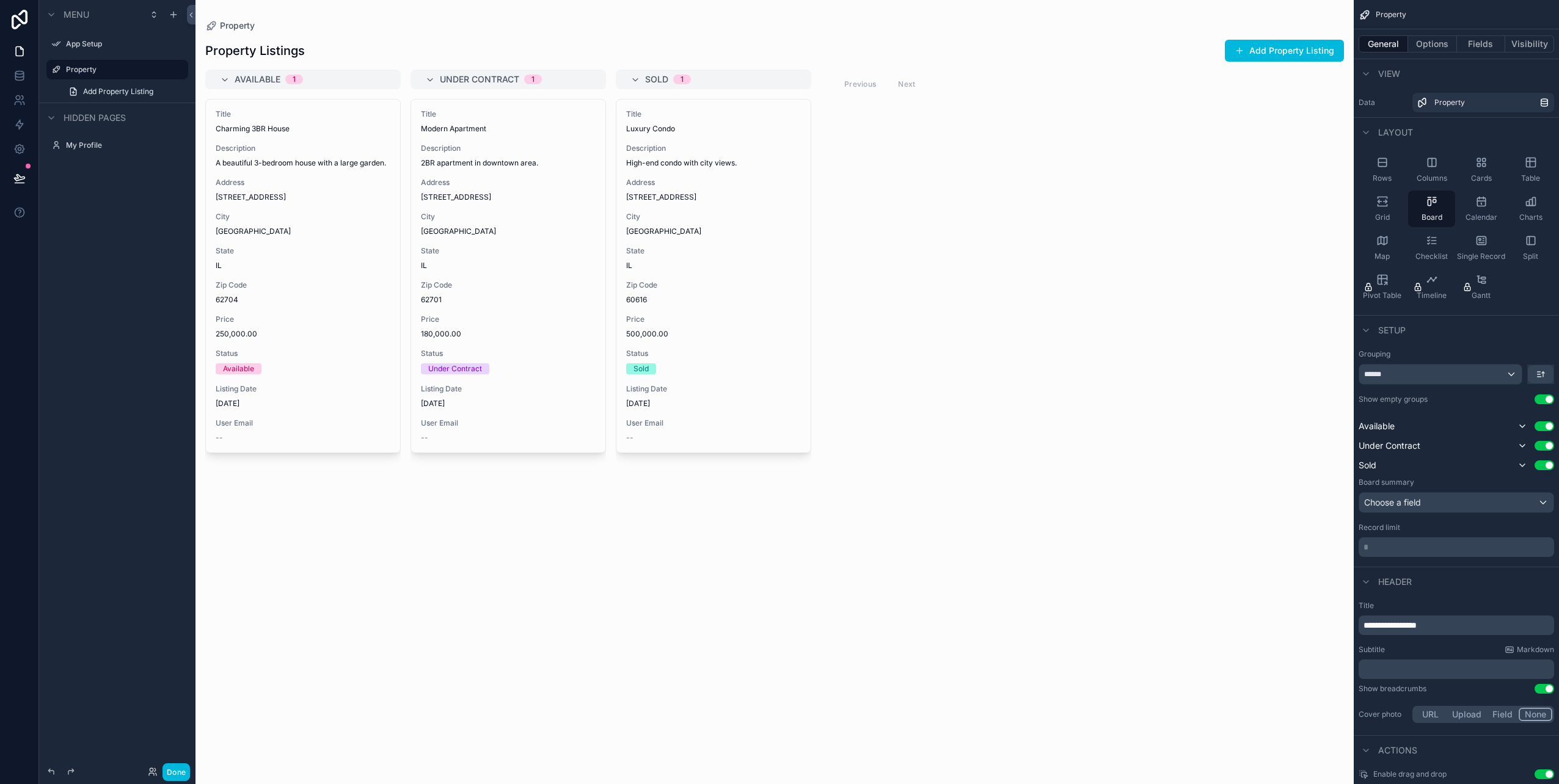
click at [1532, 167] on icon "scrollable content" at bounding box center [1531, 163] width 9 height 9
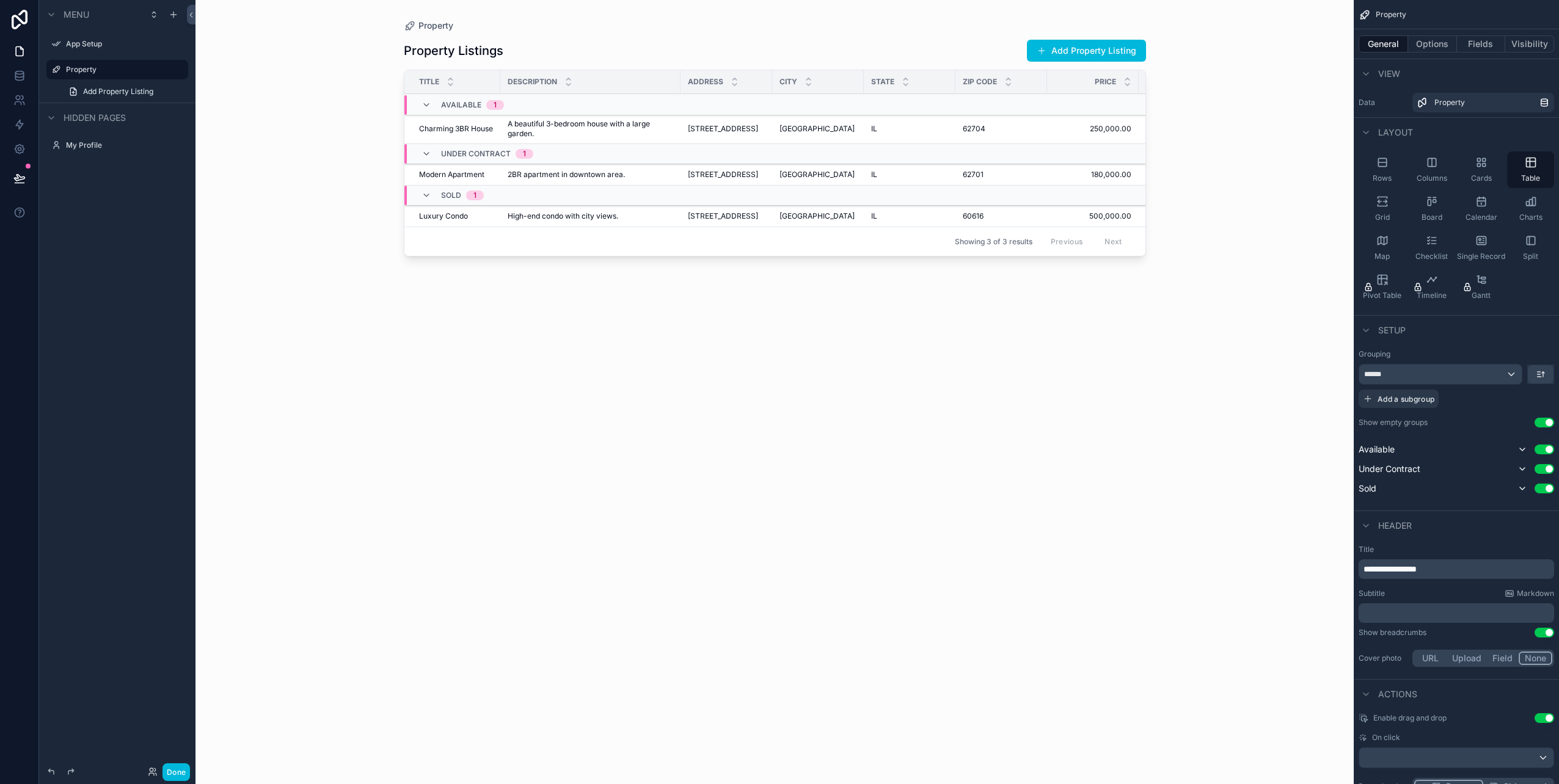
click at [1376, 201] on icon "scrollable content" at bounding box center [1382, 201] width 12 height 12
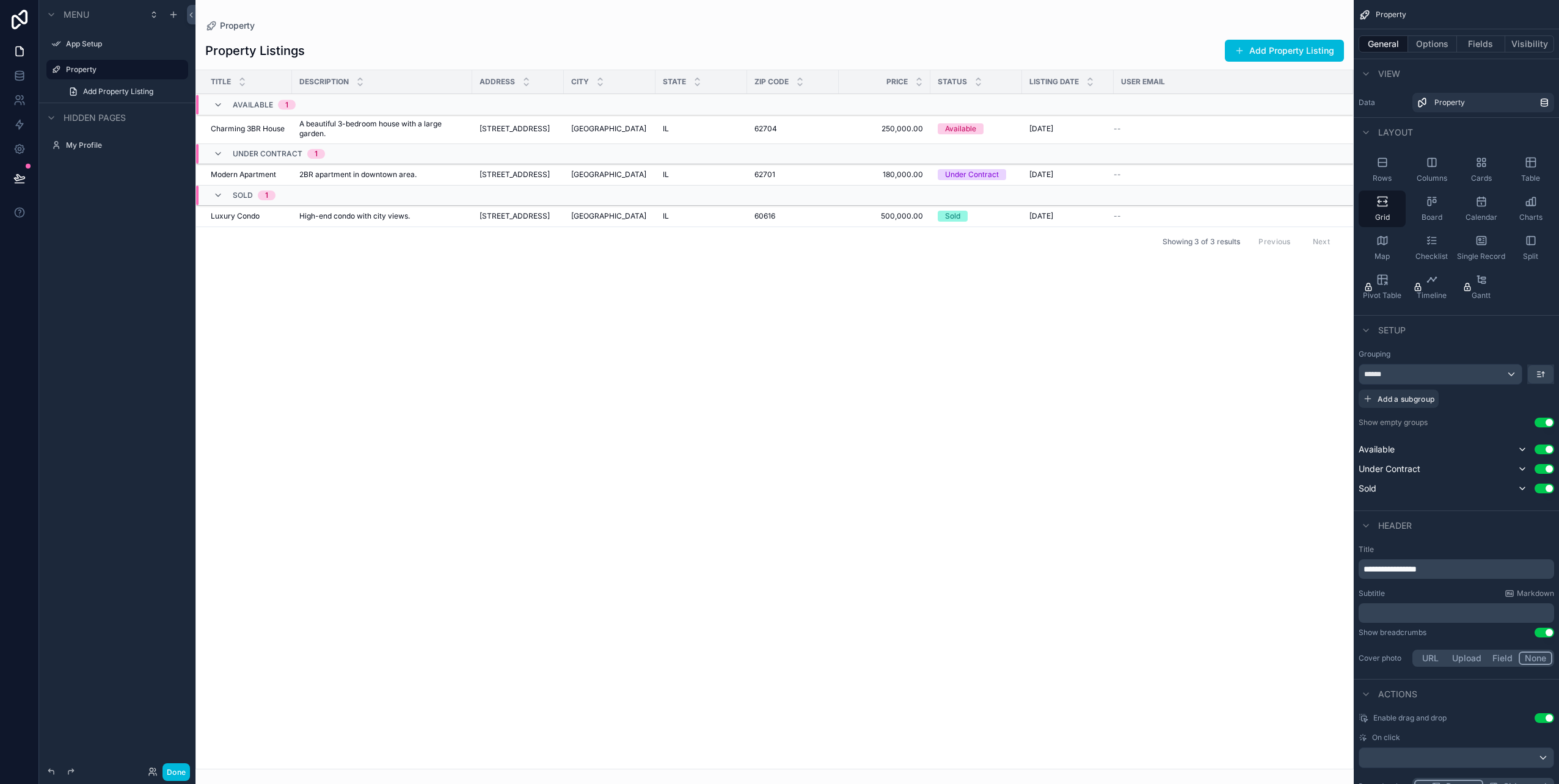
click at [1429, 202] on icon "scrollable content" at bounding box center [1431, 201] width 12 height 12
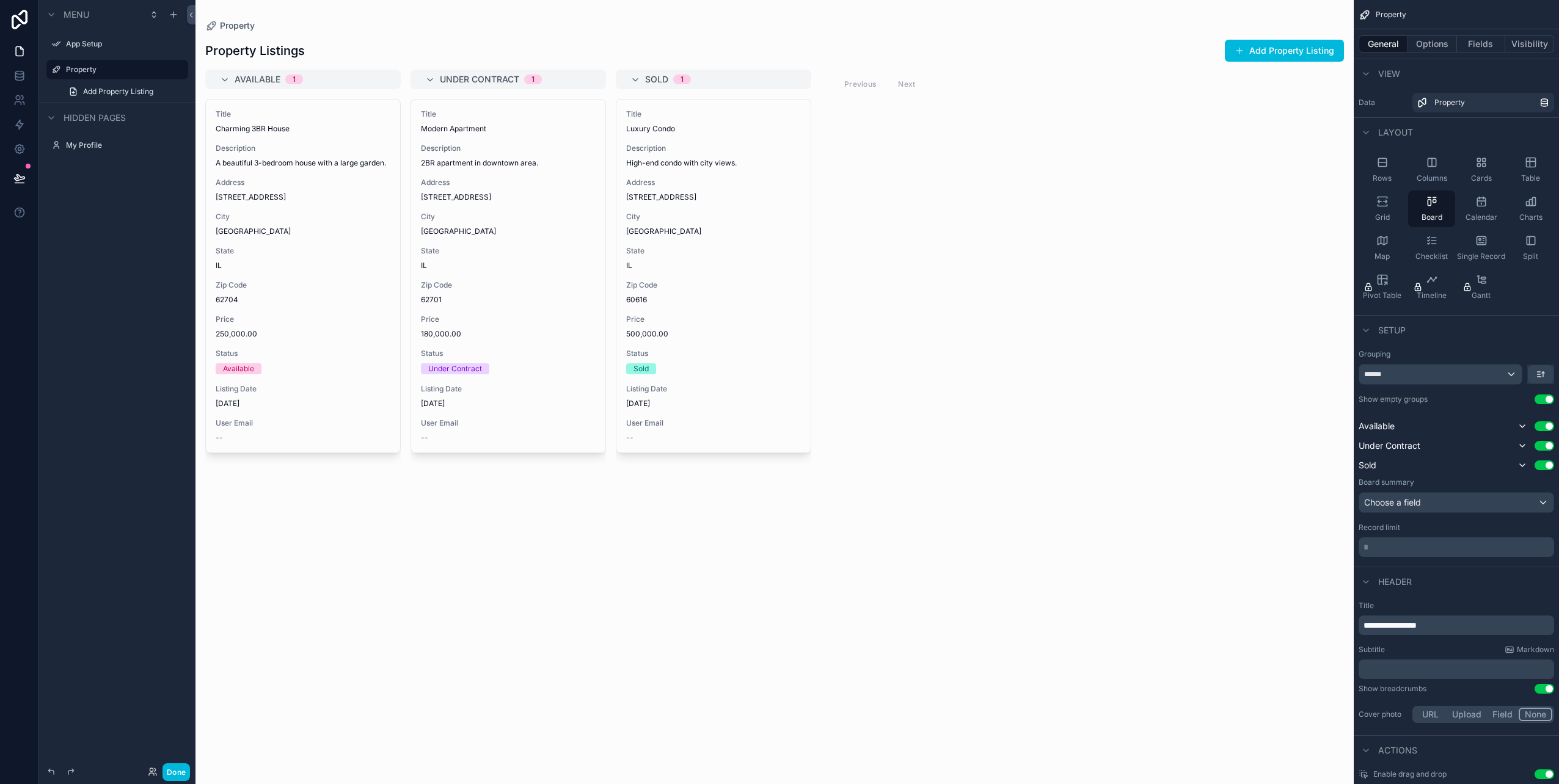
click at [1388, 167] on icon "scrollable content" at bounding box center [1382, 162] width 12 height 12
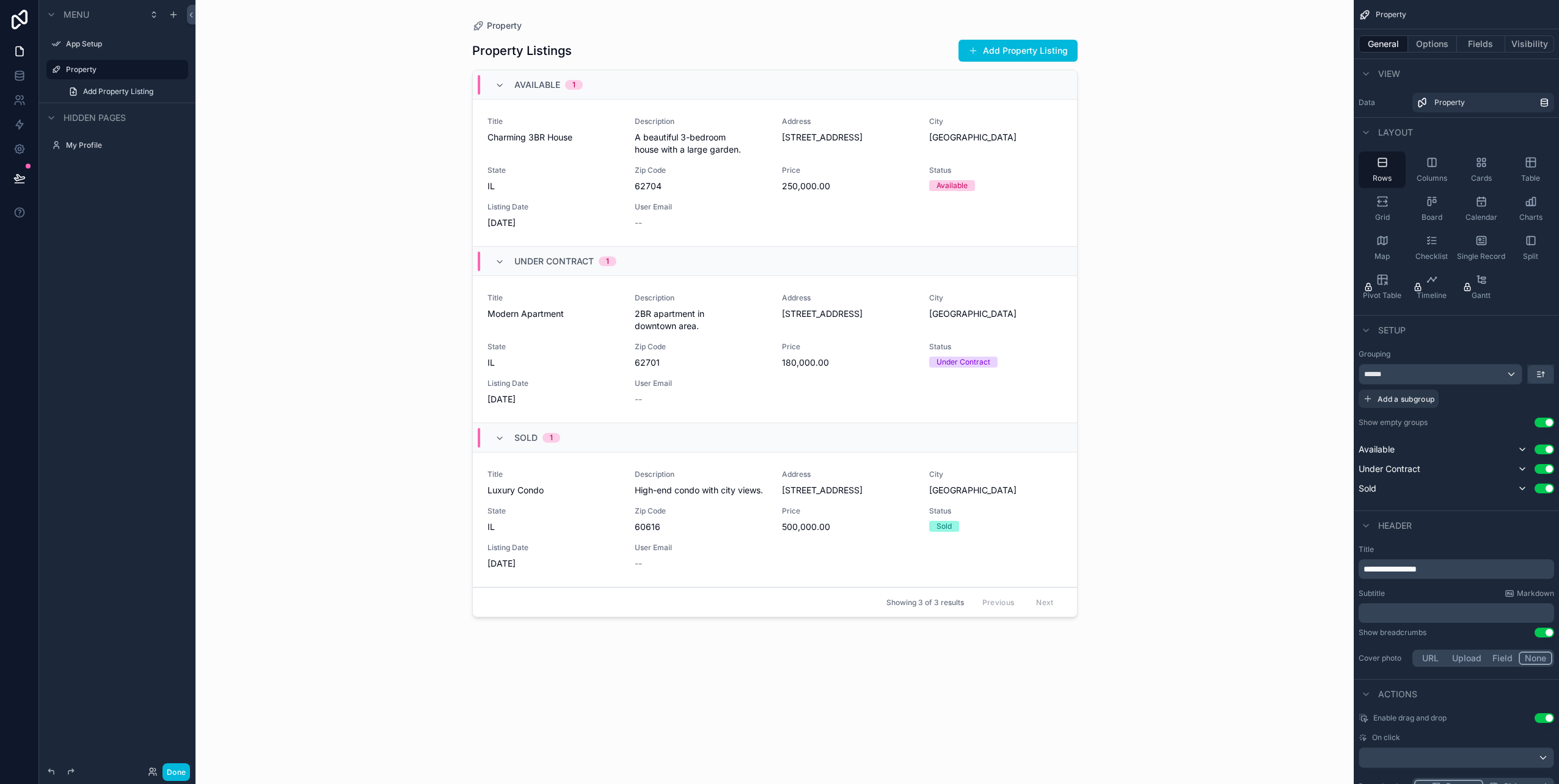
click at [1217, 330] on div "Property Property Listings Add Property Listing Available 1 Title Charming 3BR …" at bounding box center [774, 392] width 1158 height 784
click at [1521, 451] on icon "scrollable content" at bounding box center [1522, 449] width 10 height 10
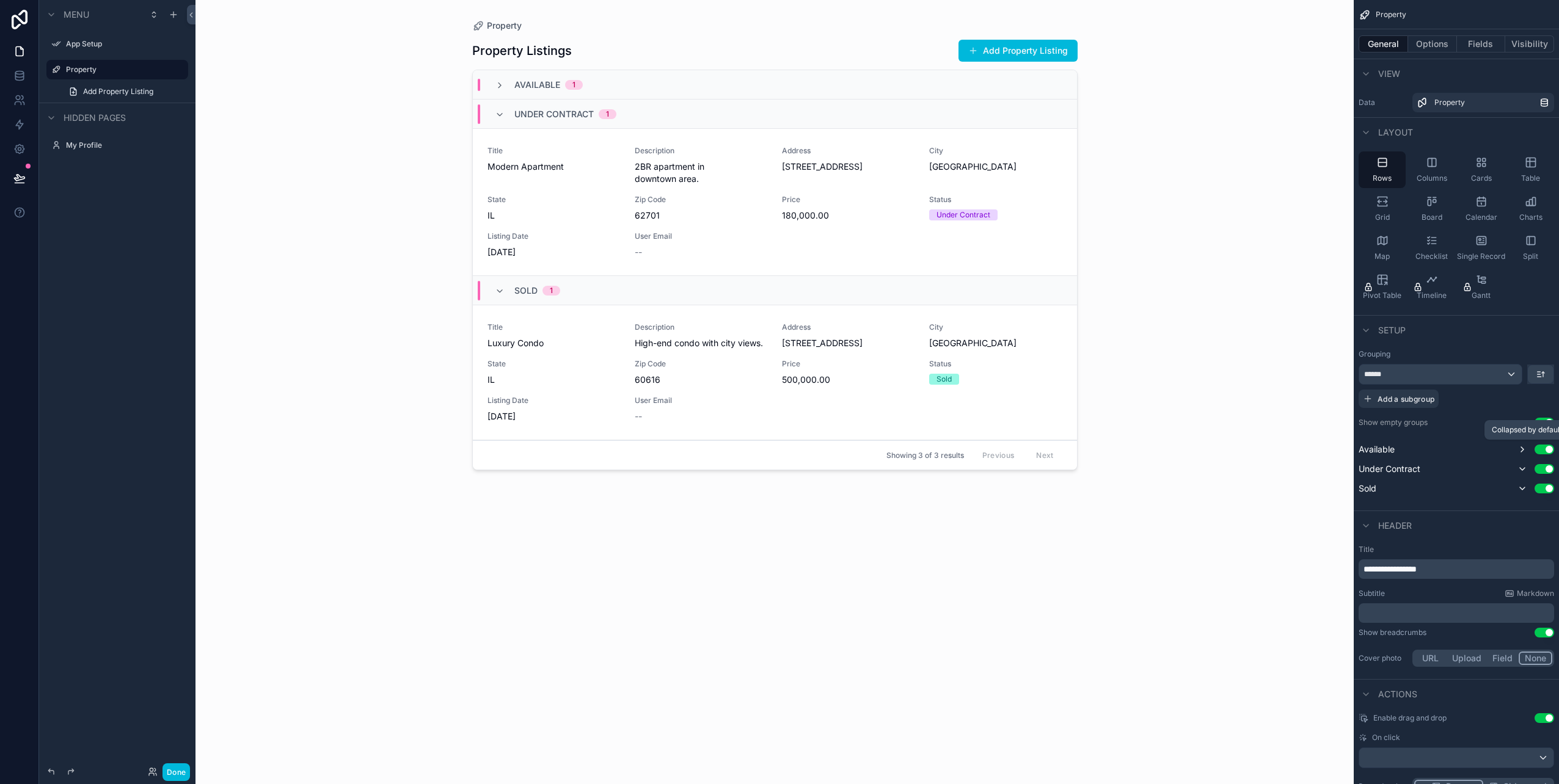
click at [1521, 451] on icon "scrollable content" at bounding box center [1522, 449] width 3 height 5
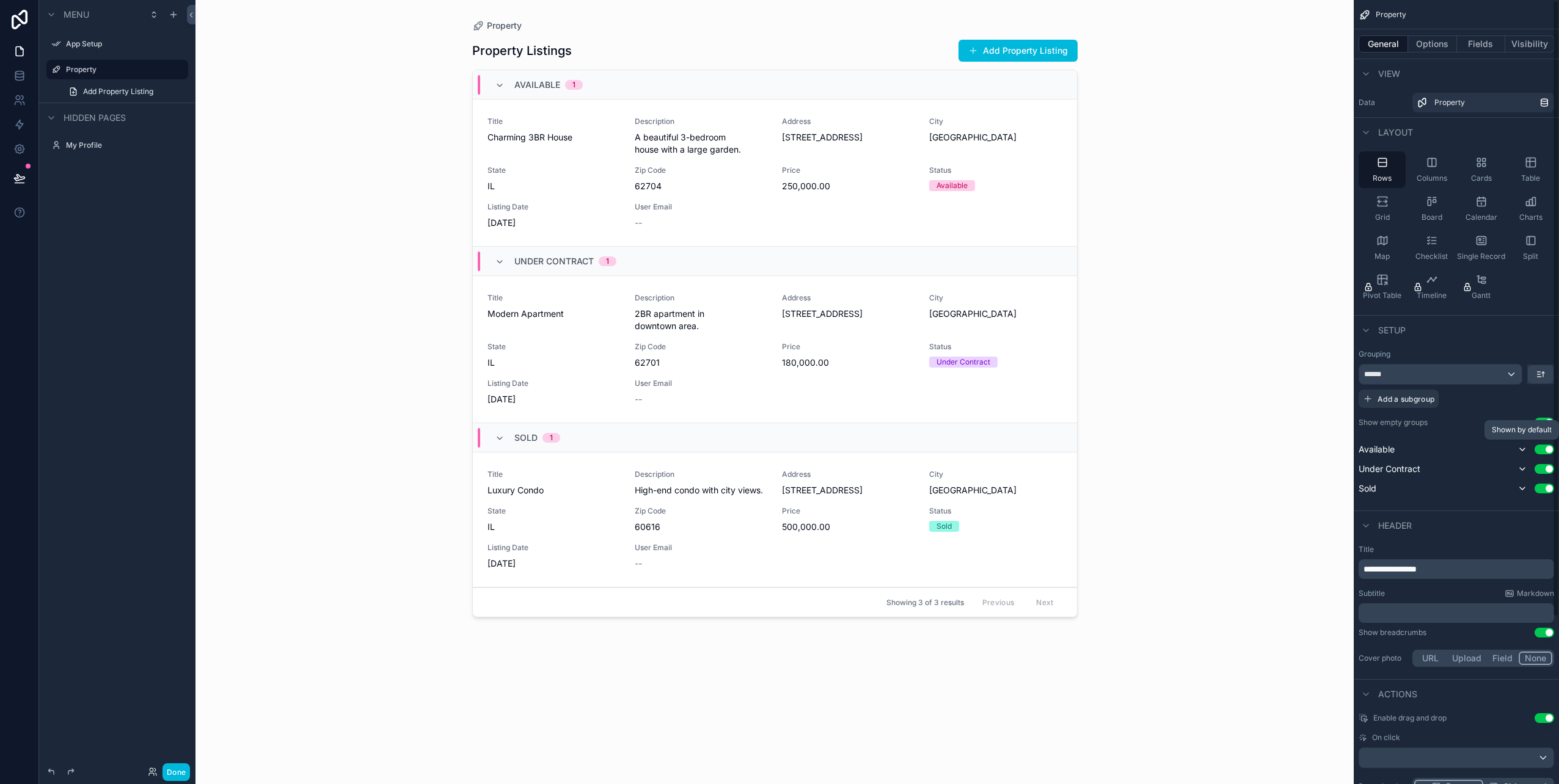
click at [1521, 451] on icon "scrollable content" at bounding box center [1522, 449] width 10 height 10
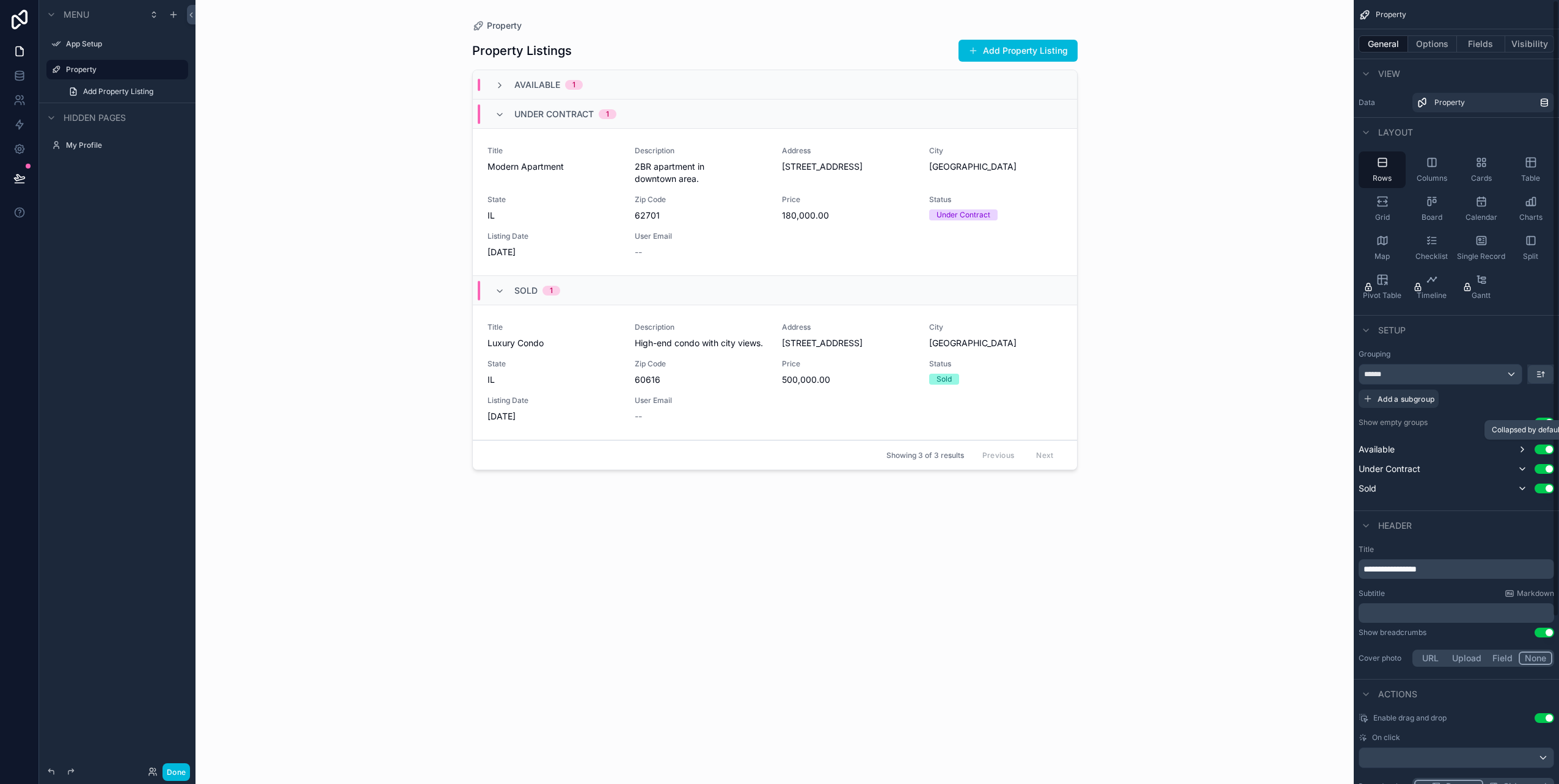
click at [1521, 451] on icon "scrollable content" at bounding box center [1522, 449] width 3 height 5
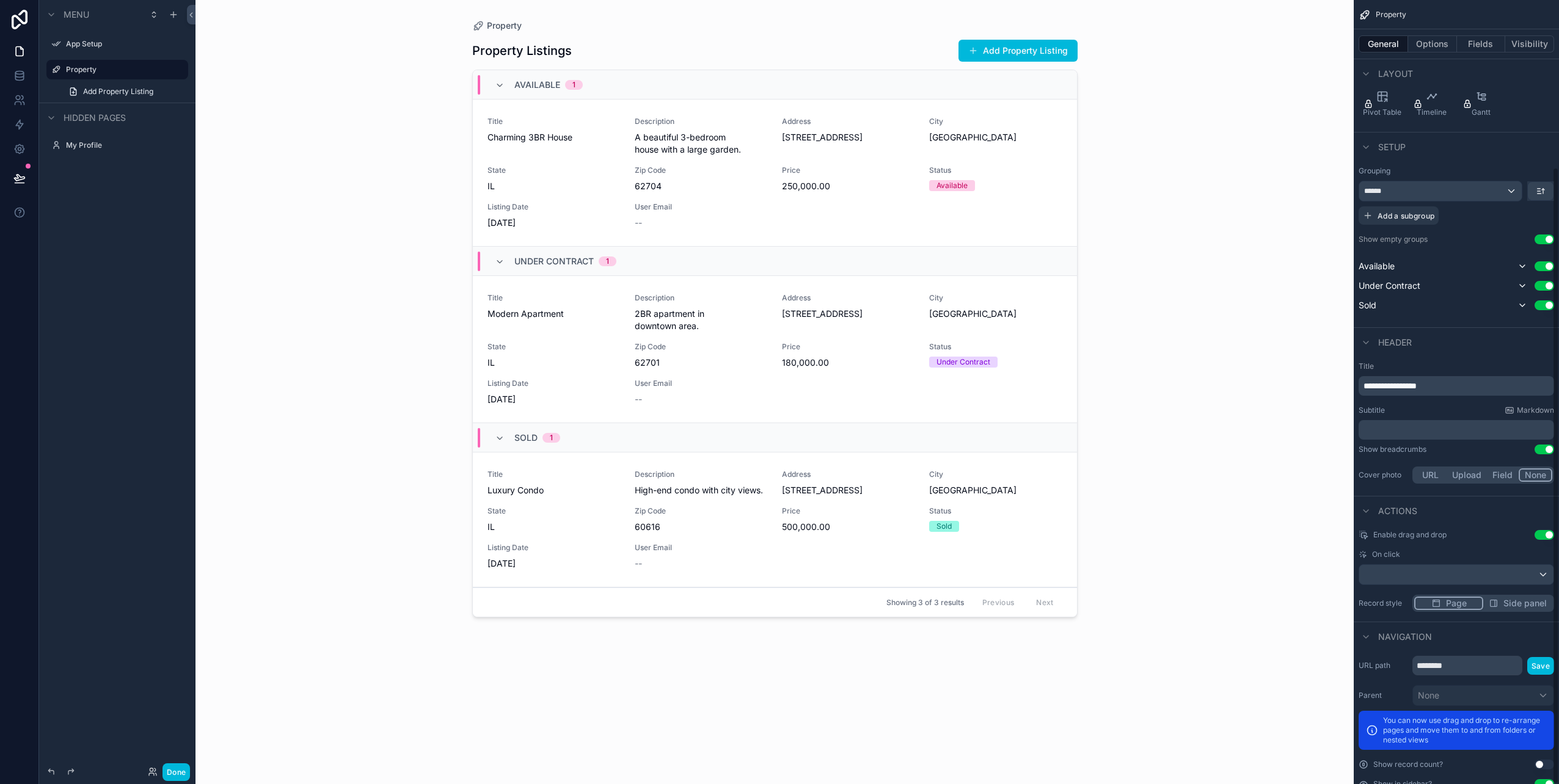
scroll to position [212, 0]
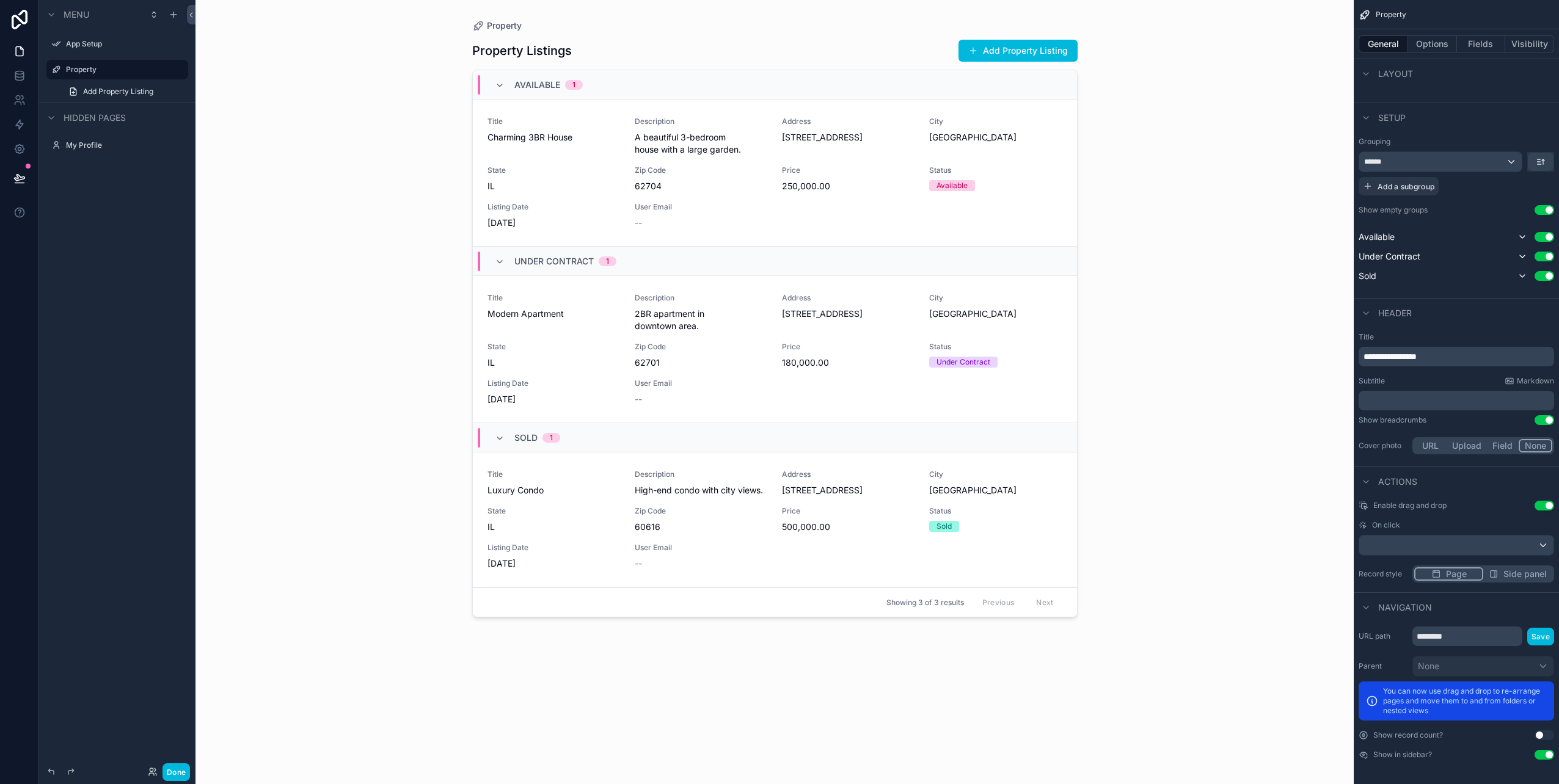
click at [681, 317] on span "2BR apartment in downtown area." at bounding box center [701, 320] width 132 height 24
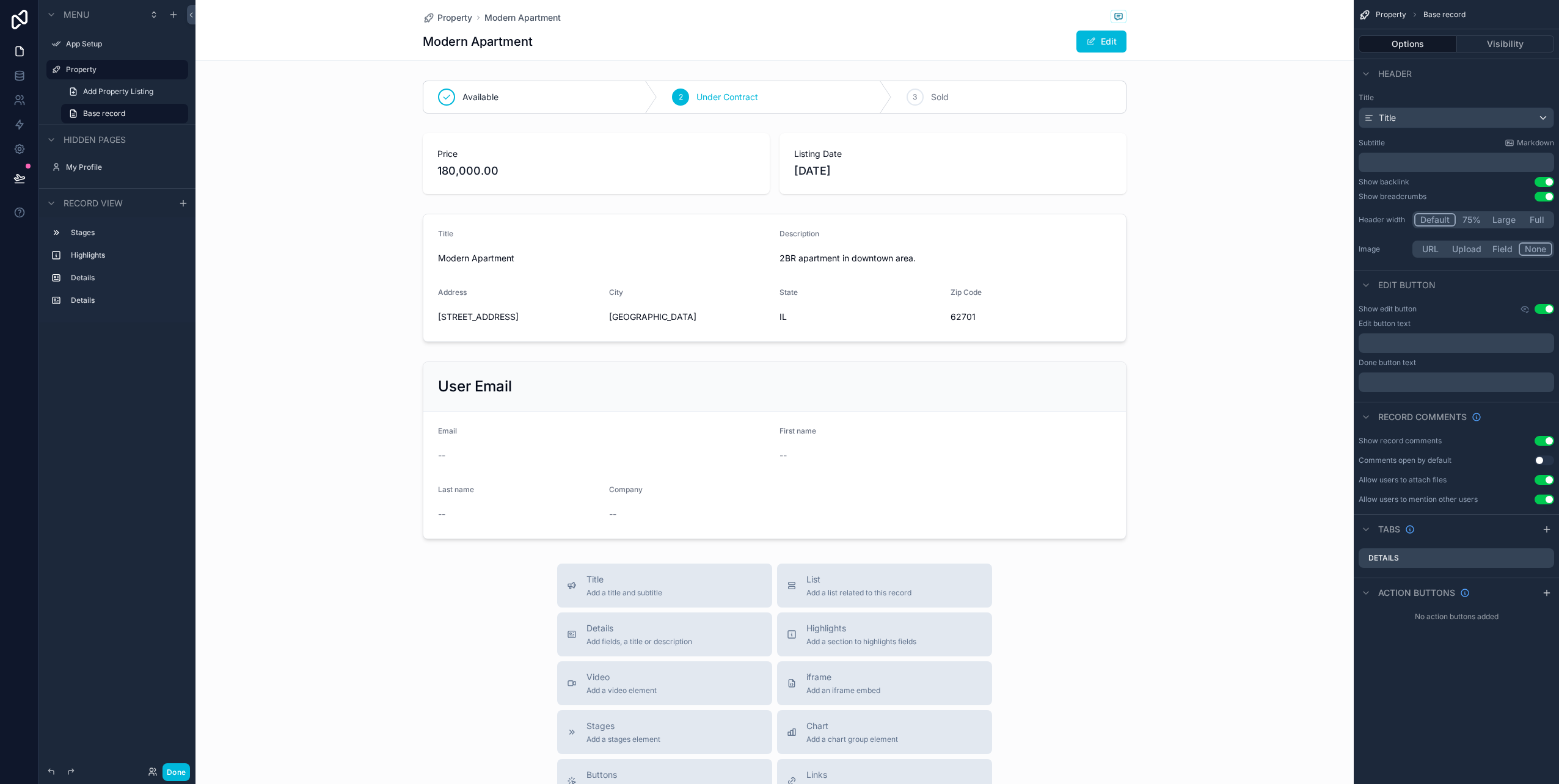
click at [21, 19] on icon at bounding box center [19, 20] width 24 height 20
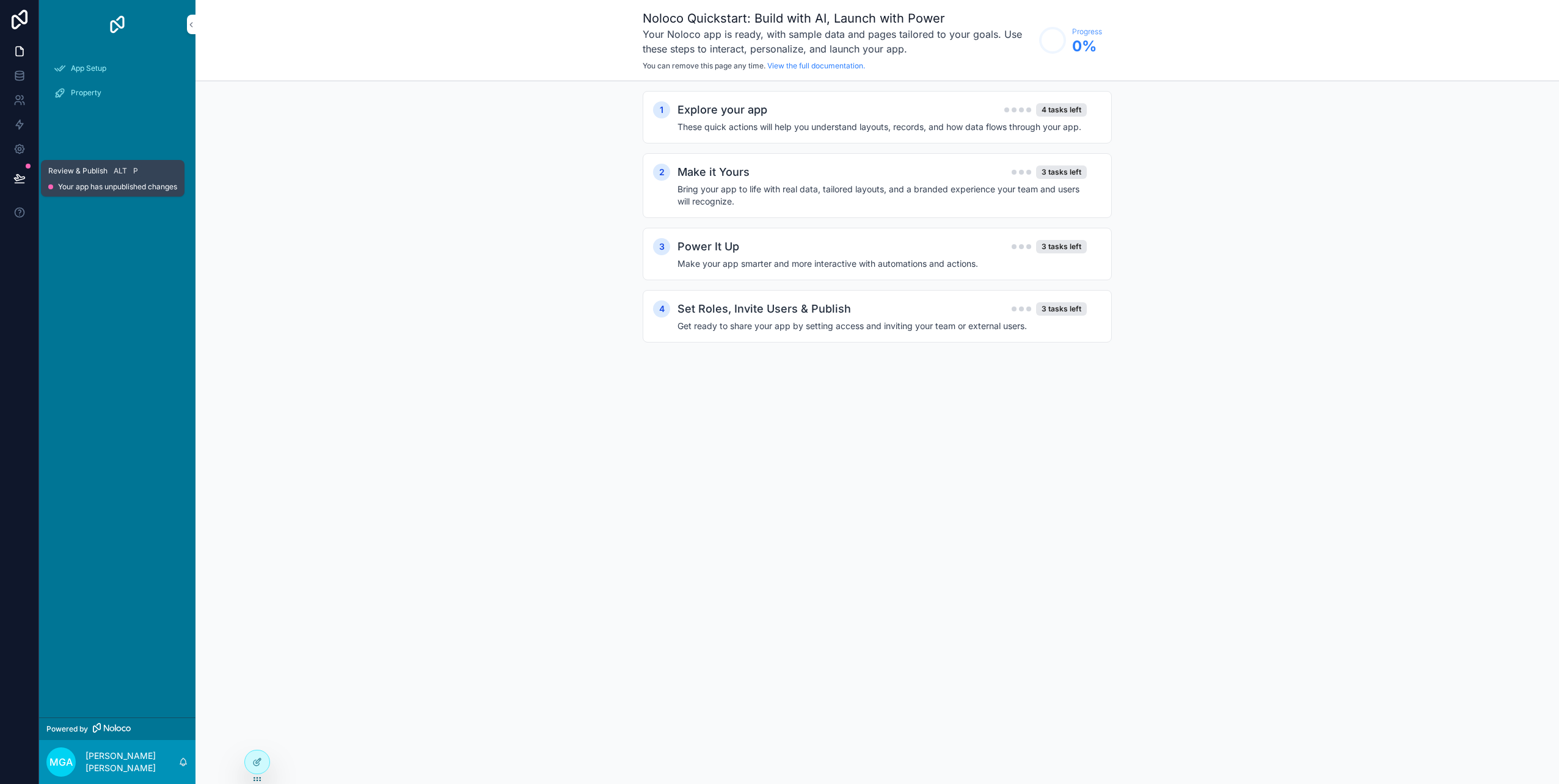
click at [28, 171] on button at bounding box center [19, 179] width 27 height 34
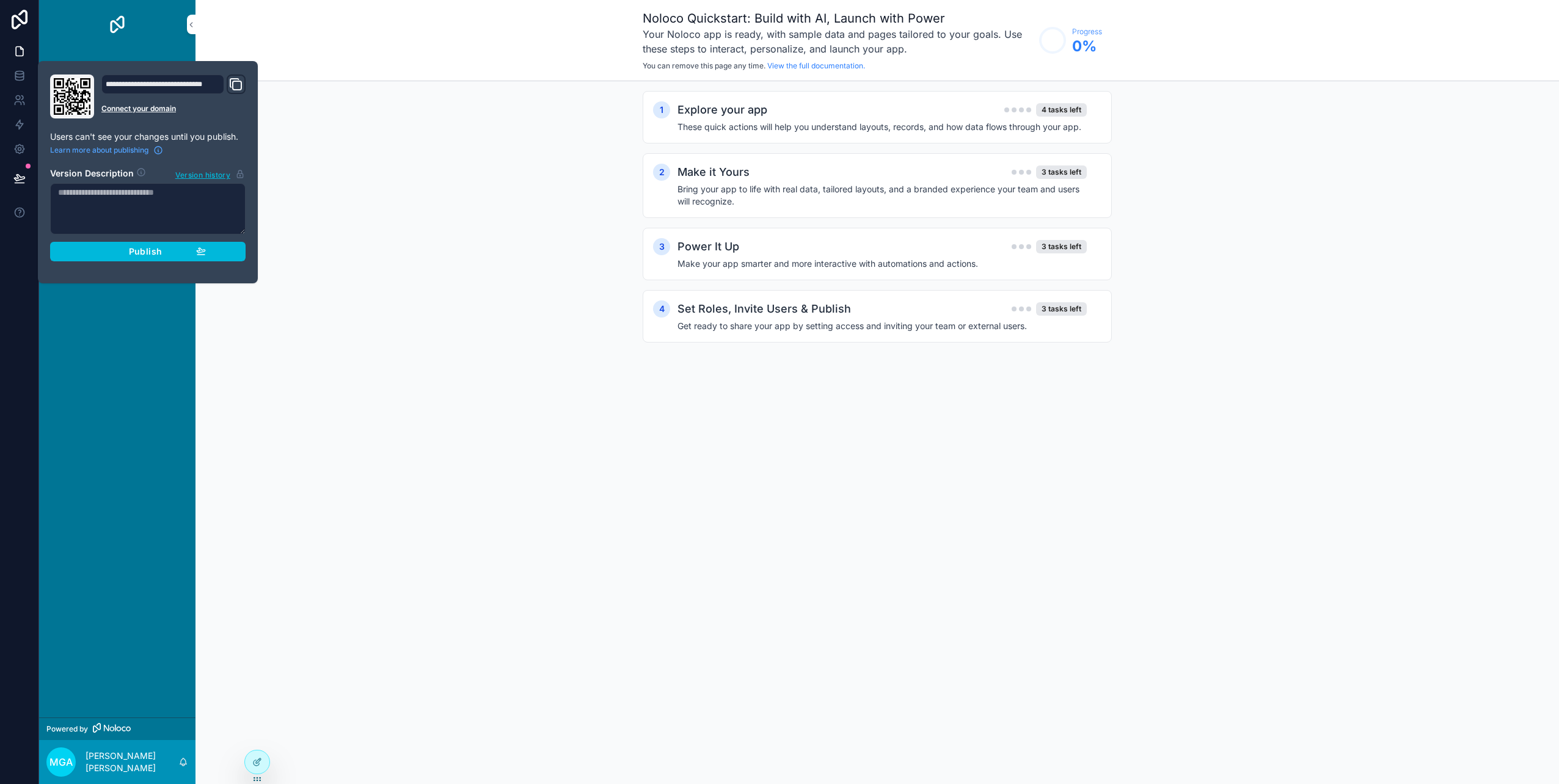
click at [181, 248] on div "Publish" at bounding box center [148, 251] width 116 height 11
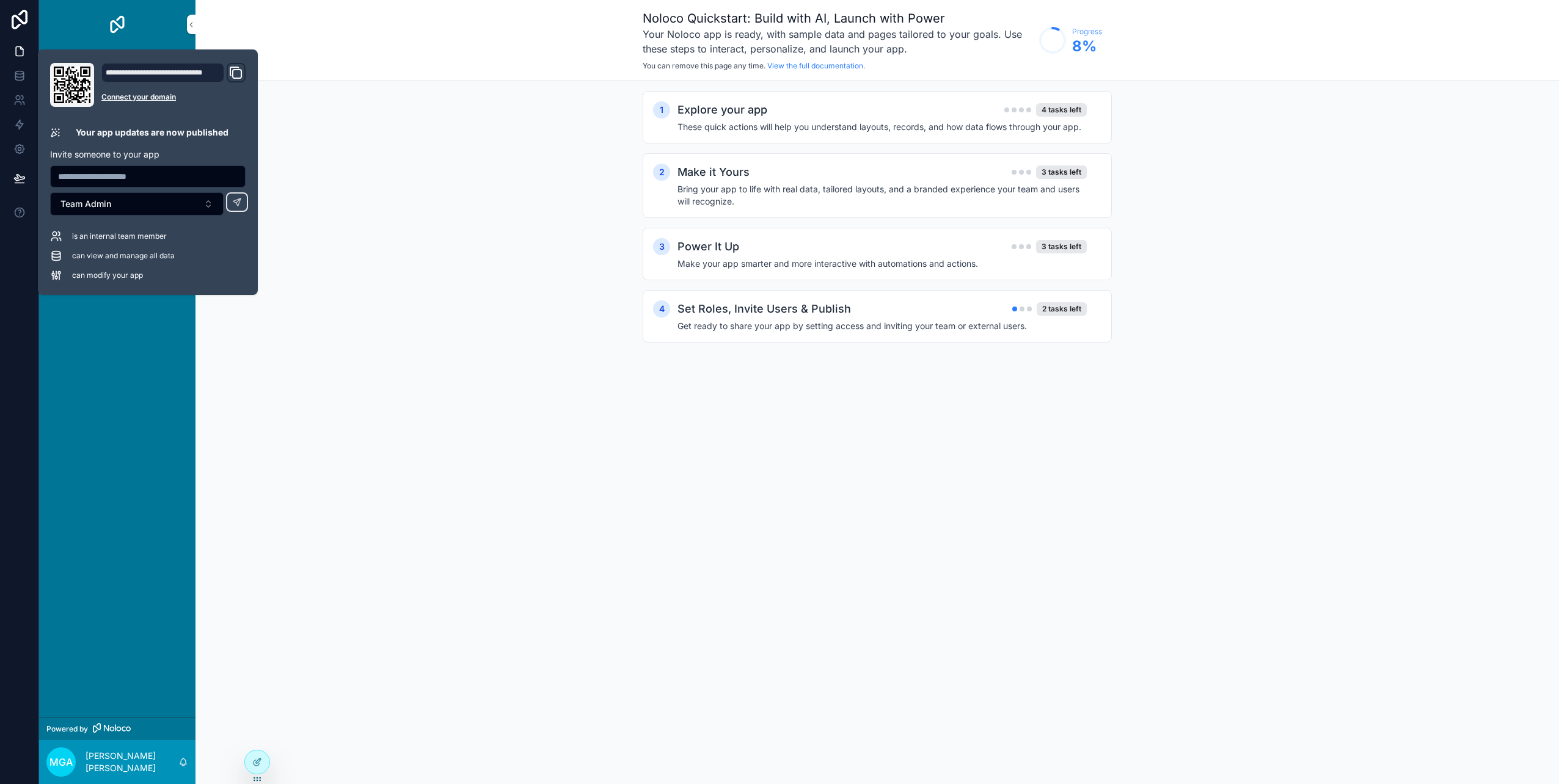
click at [238, 74] on icon "Domain and Custom Link" at bounding box center [236, 73] width 15 height 15
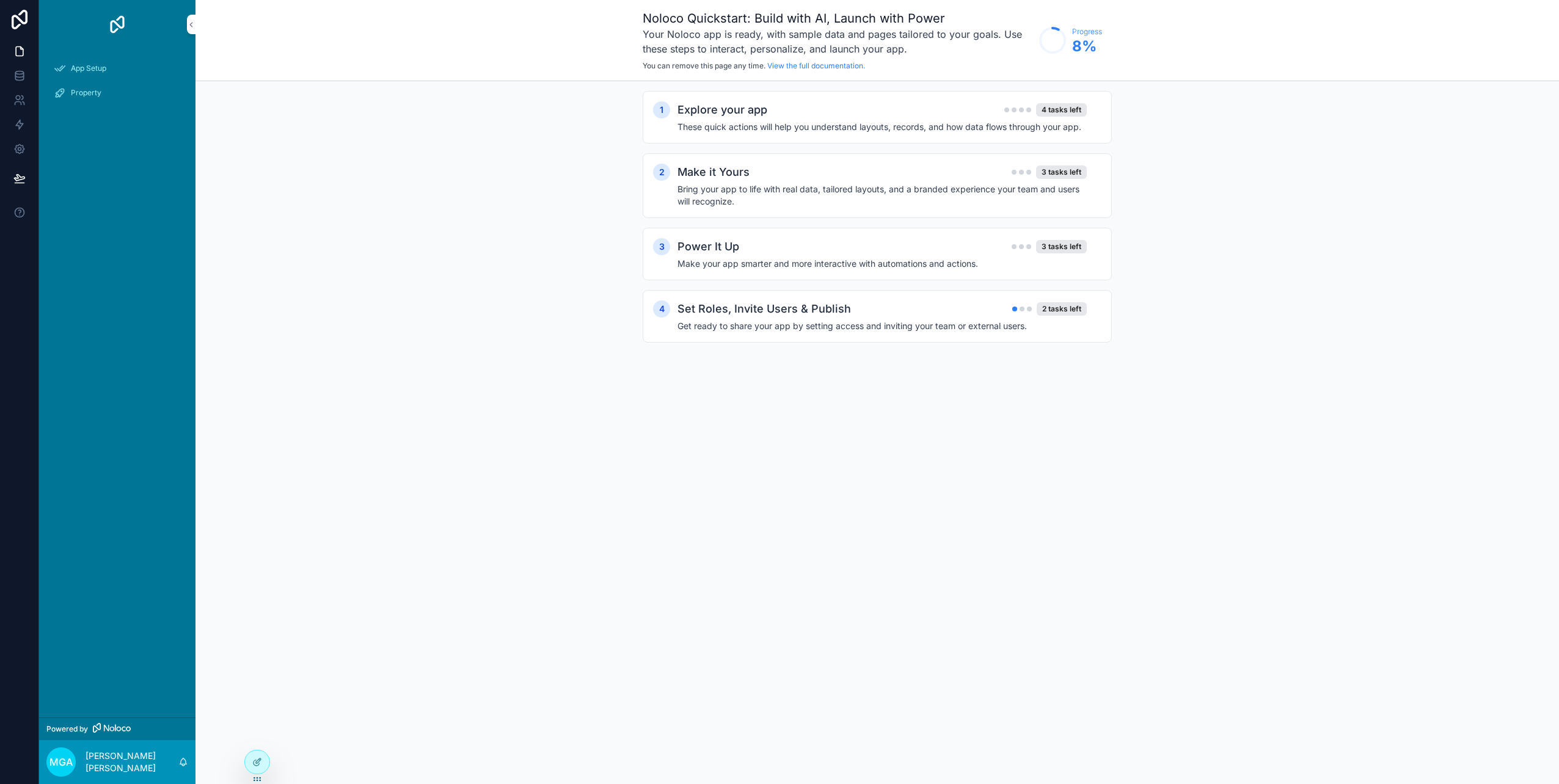
click at [21, 22] on icon at bounding box center [20, 20] width 16 height 20
click at [17, 72] on icon at bounding box center [19, 73] width 8 height 3
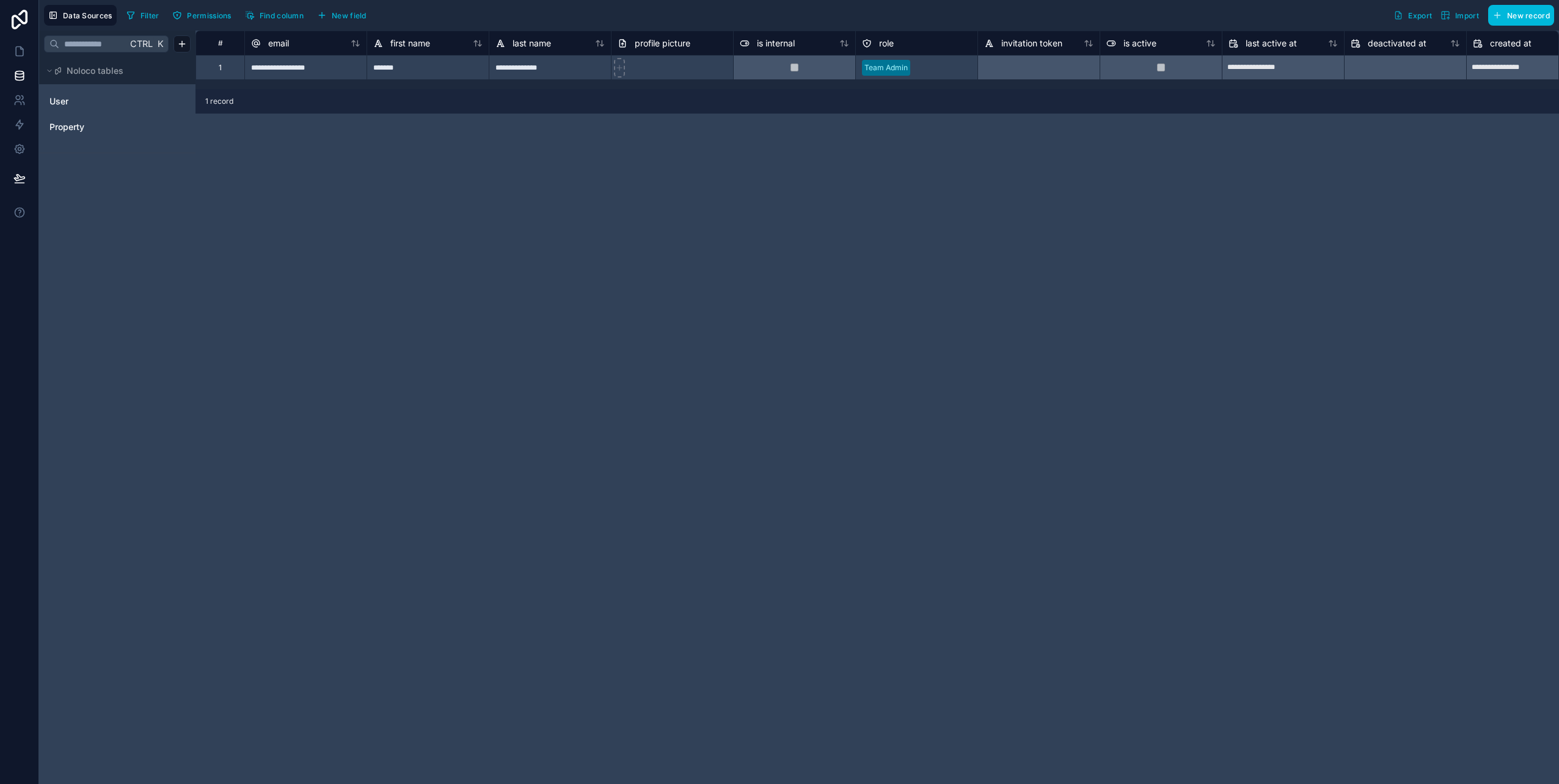
click at [83, 125] on span "Property" at bounding box center [67, 127] width 35 height 12
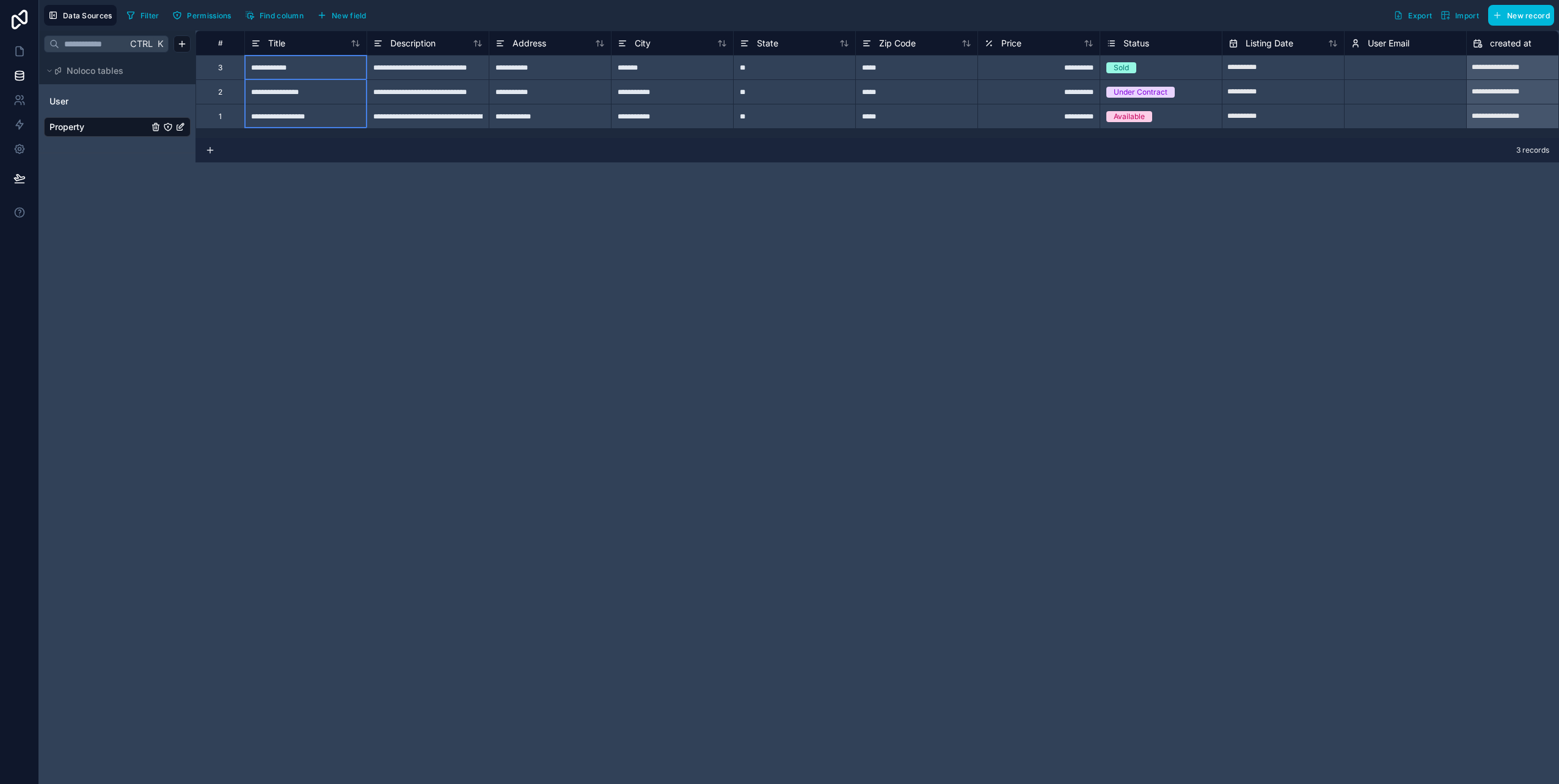
click at [255, 44] on icon at bounding box center [256, 43] width 10 height 15
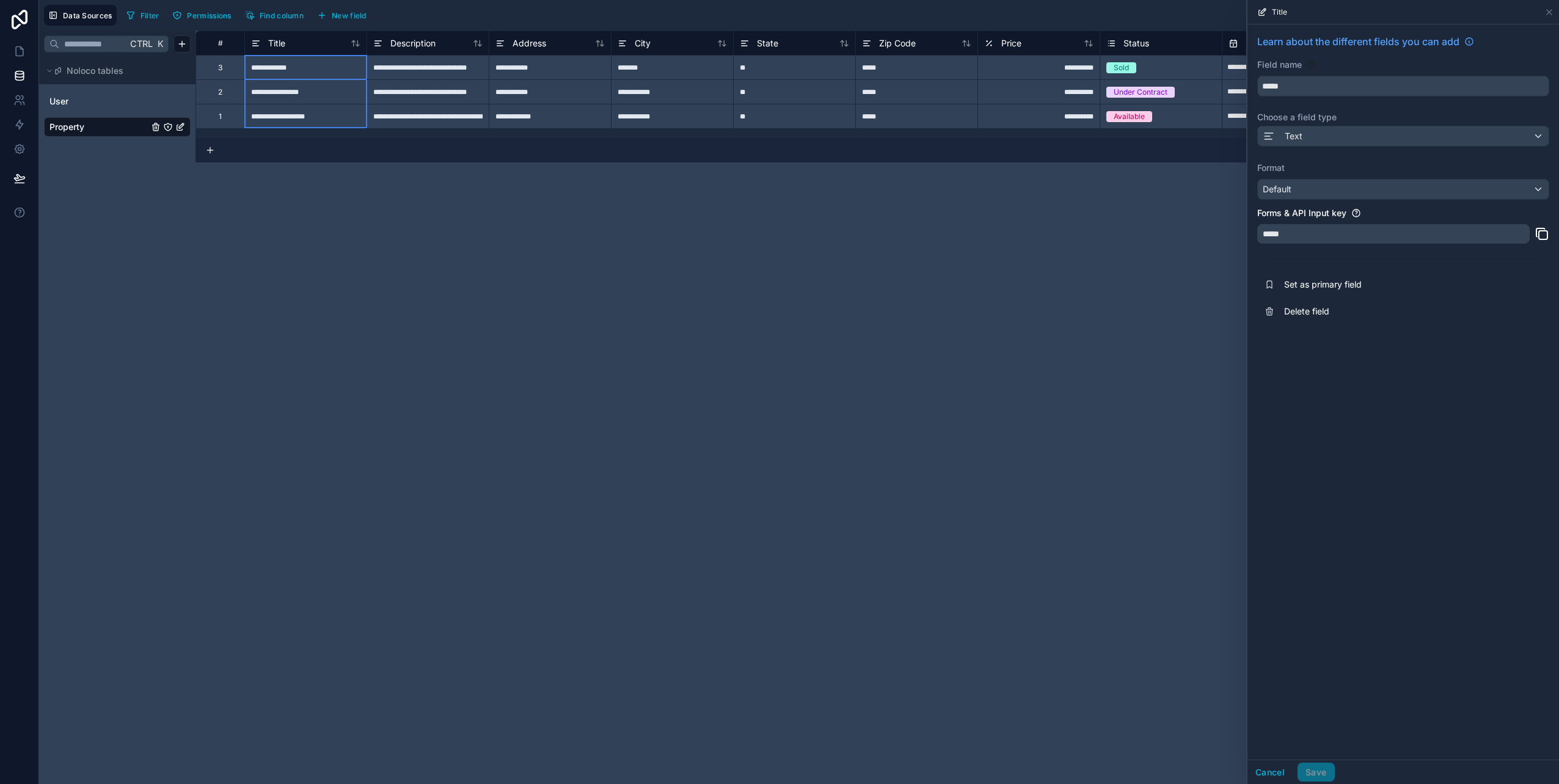
click at [349, 193] on div "**********" at bounding box center [876, 407] width 1363 height 754
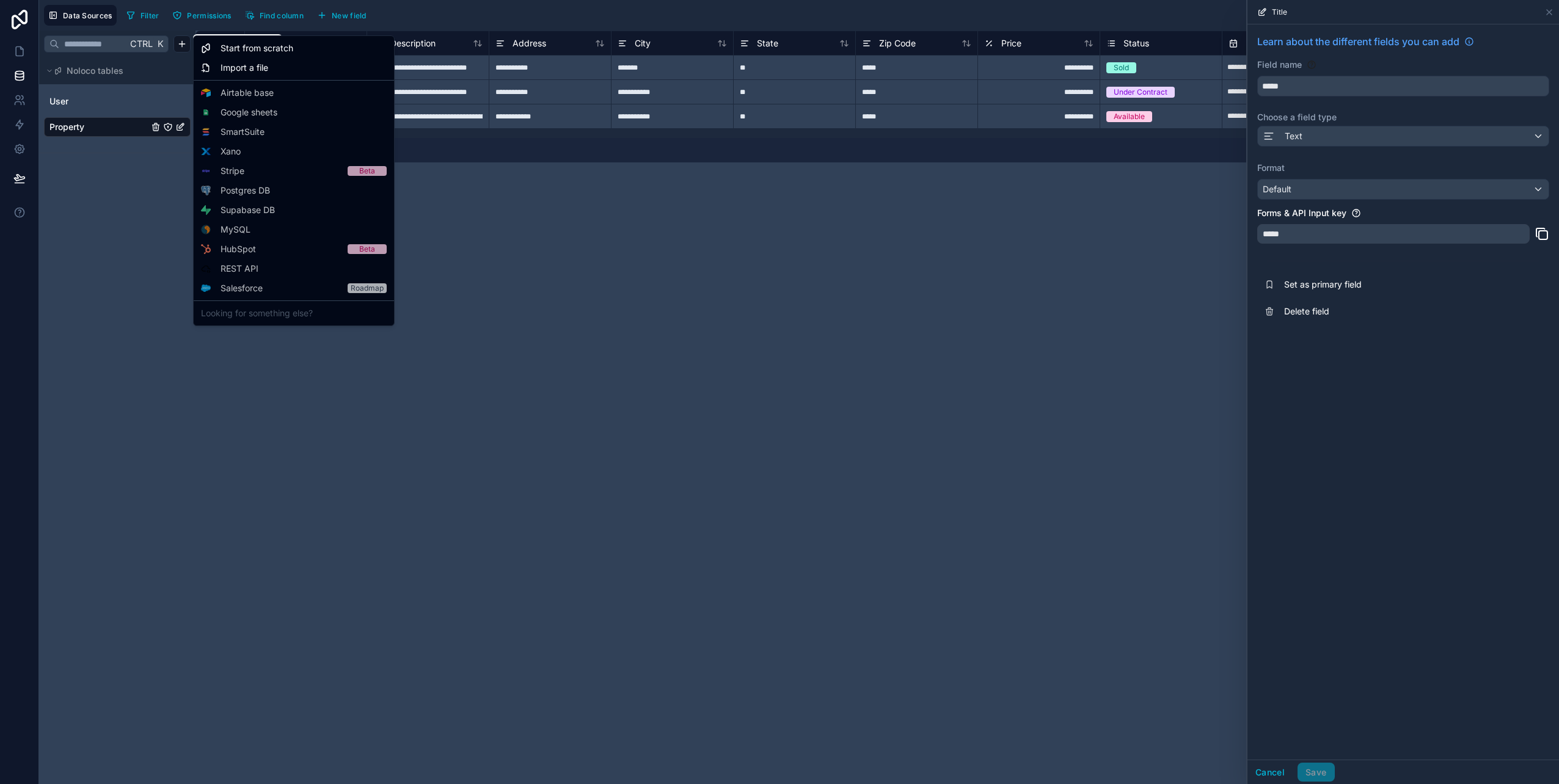
click at [185, 42] on html "**********" at bounding box center [779, 392] width 1559 height 784
click at [246, 50] on span "Start from scratch" at bounding box center [257, 48] width 73 height 12
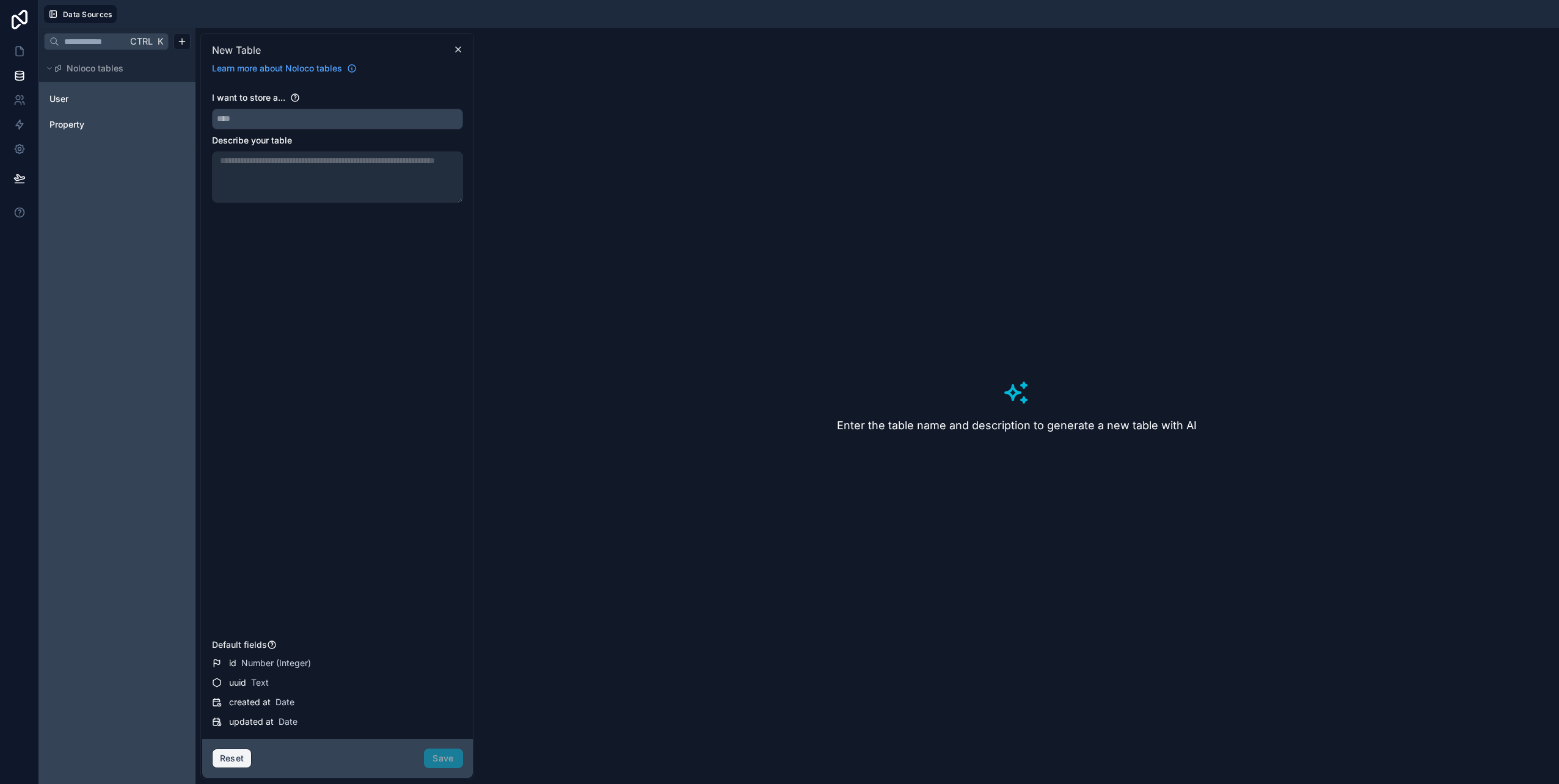
click at [239, 754] on button "Reset" at bounding box center [232, 758] width 40 height 20
click at [77, 123] on span "Property" at bounding box center [67, 124] width 35 height 12
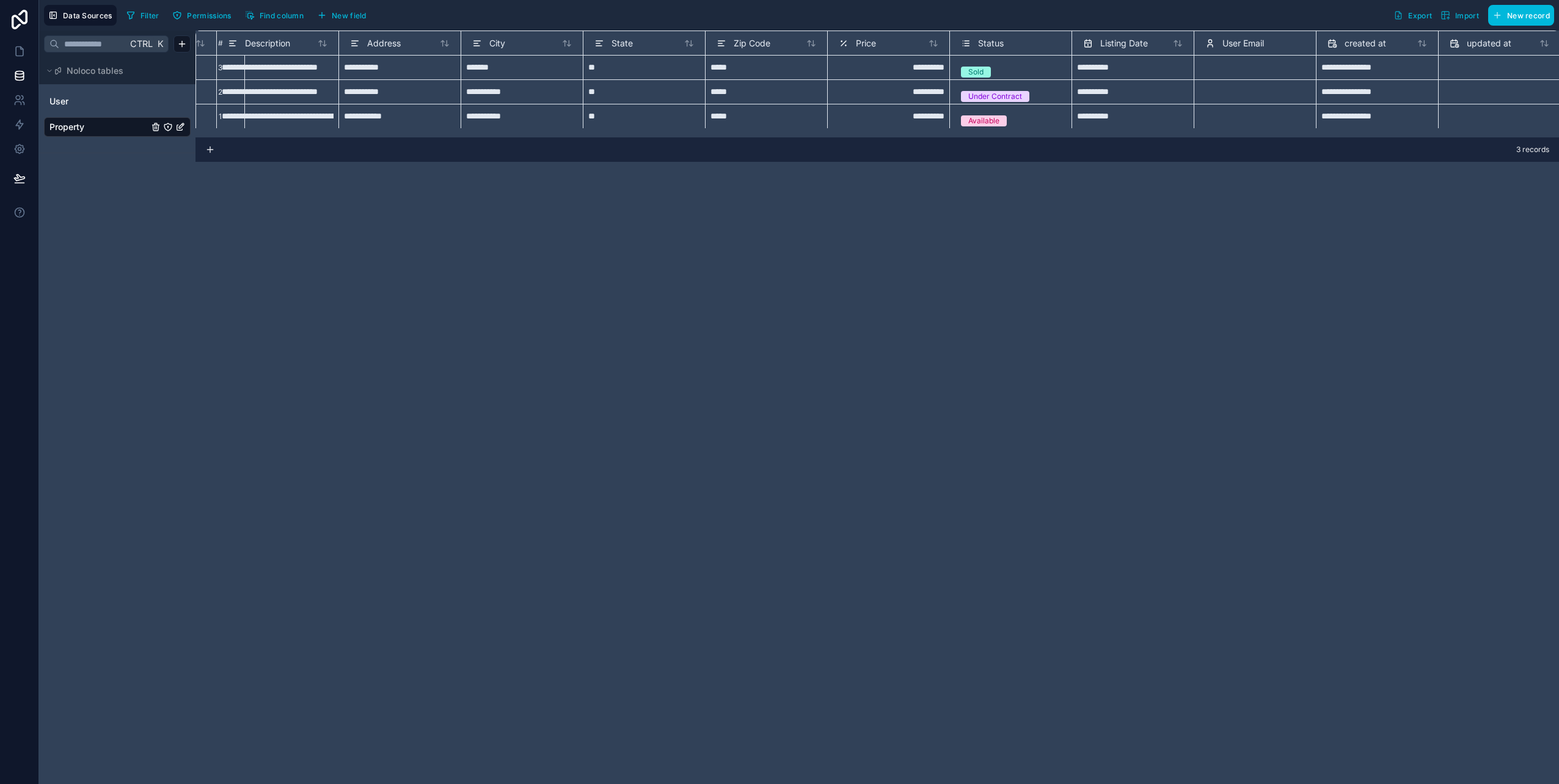
scroll to position [0, 283]
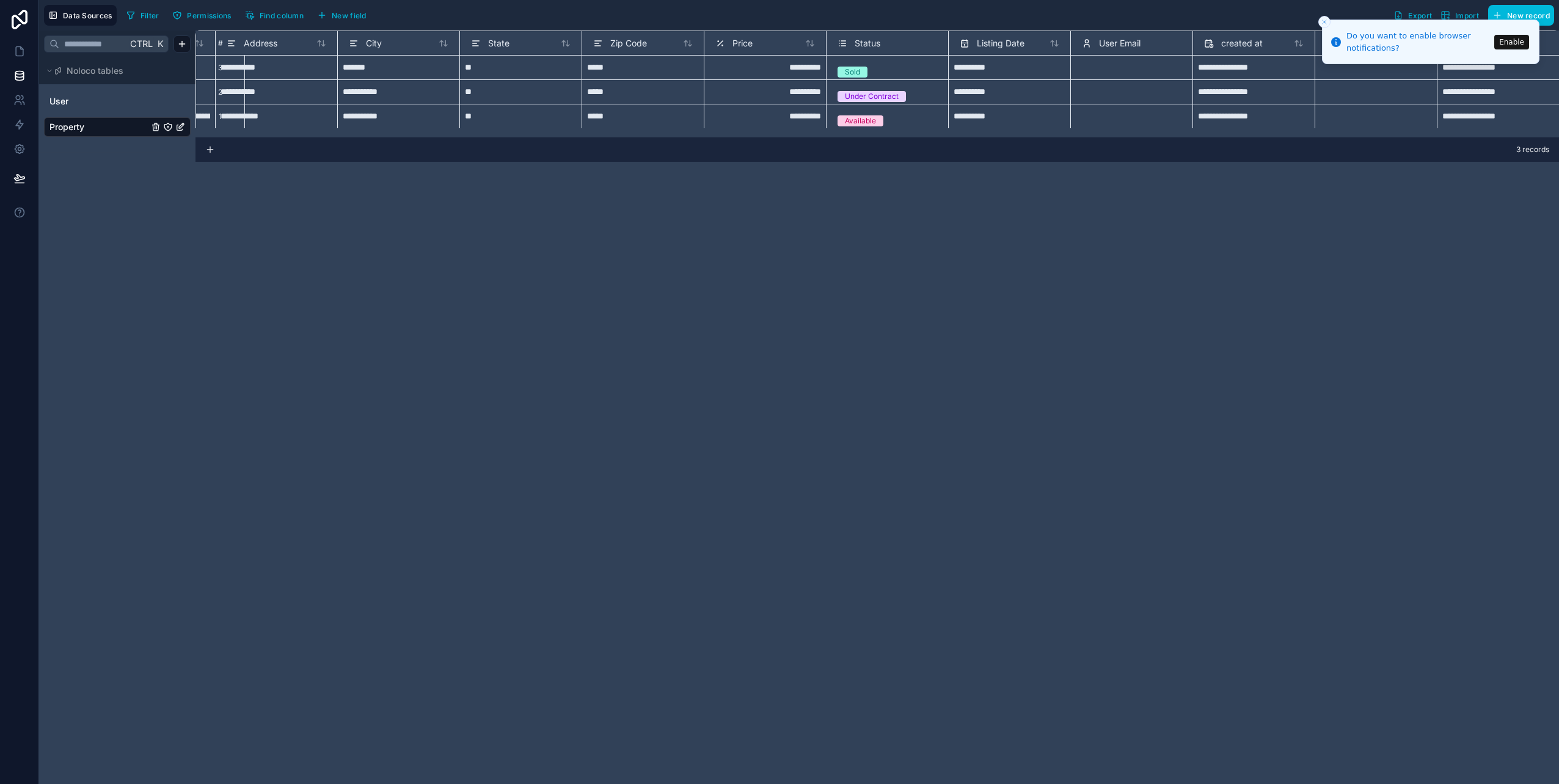
click at [1182, 238] on div "**********" at bounding box center [876, 407] width 1363 height 754
click at [1321, 20] on icon "Close toast" at bounding box center [1324, 22] width 7 height 7
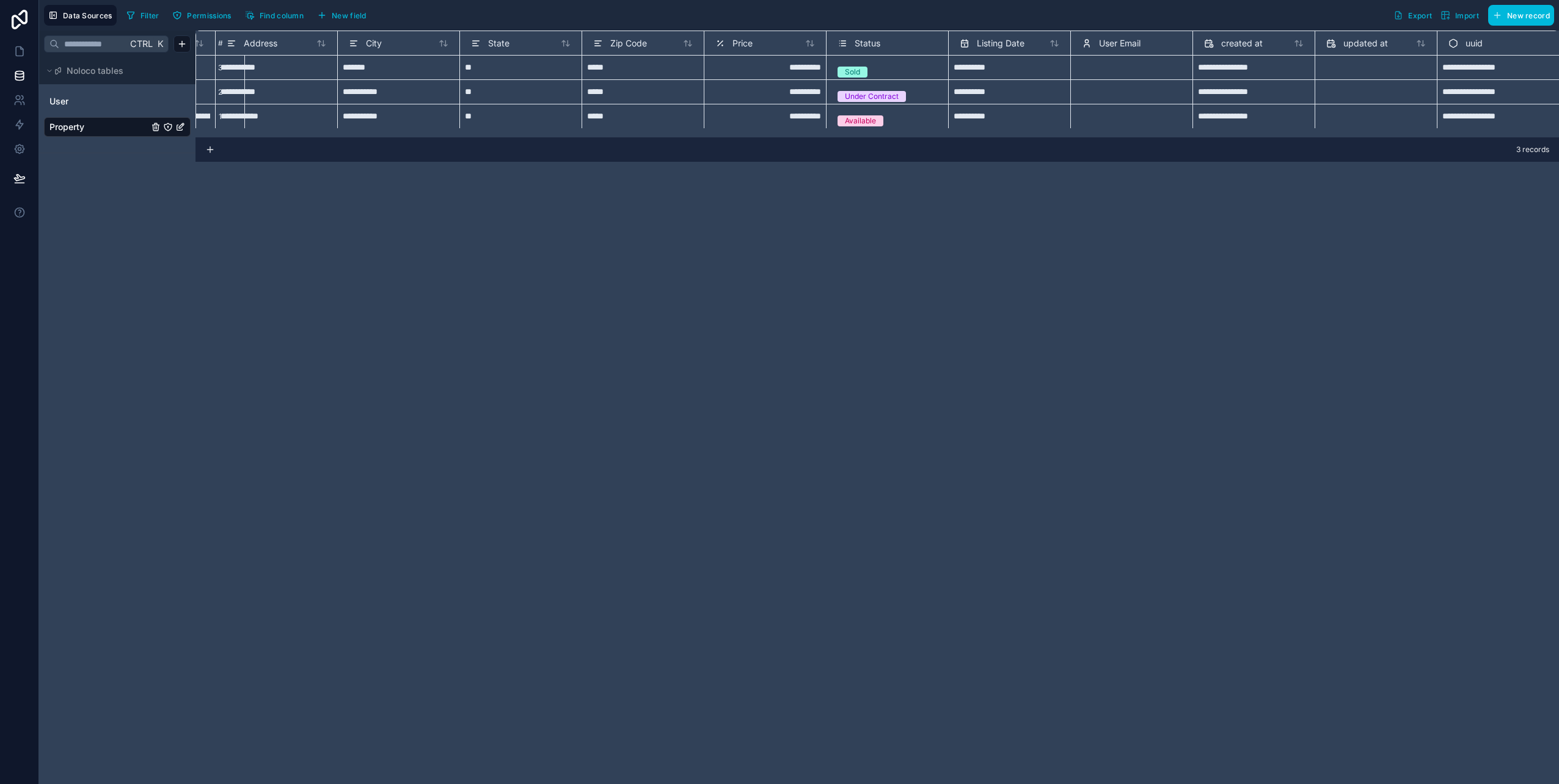
click at [1204, 40] on icon at bounding box center [1209, 43] width 10 height 15
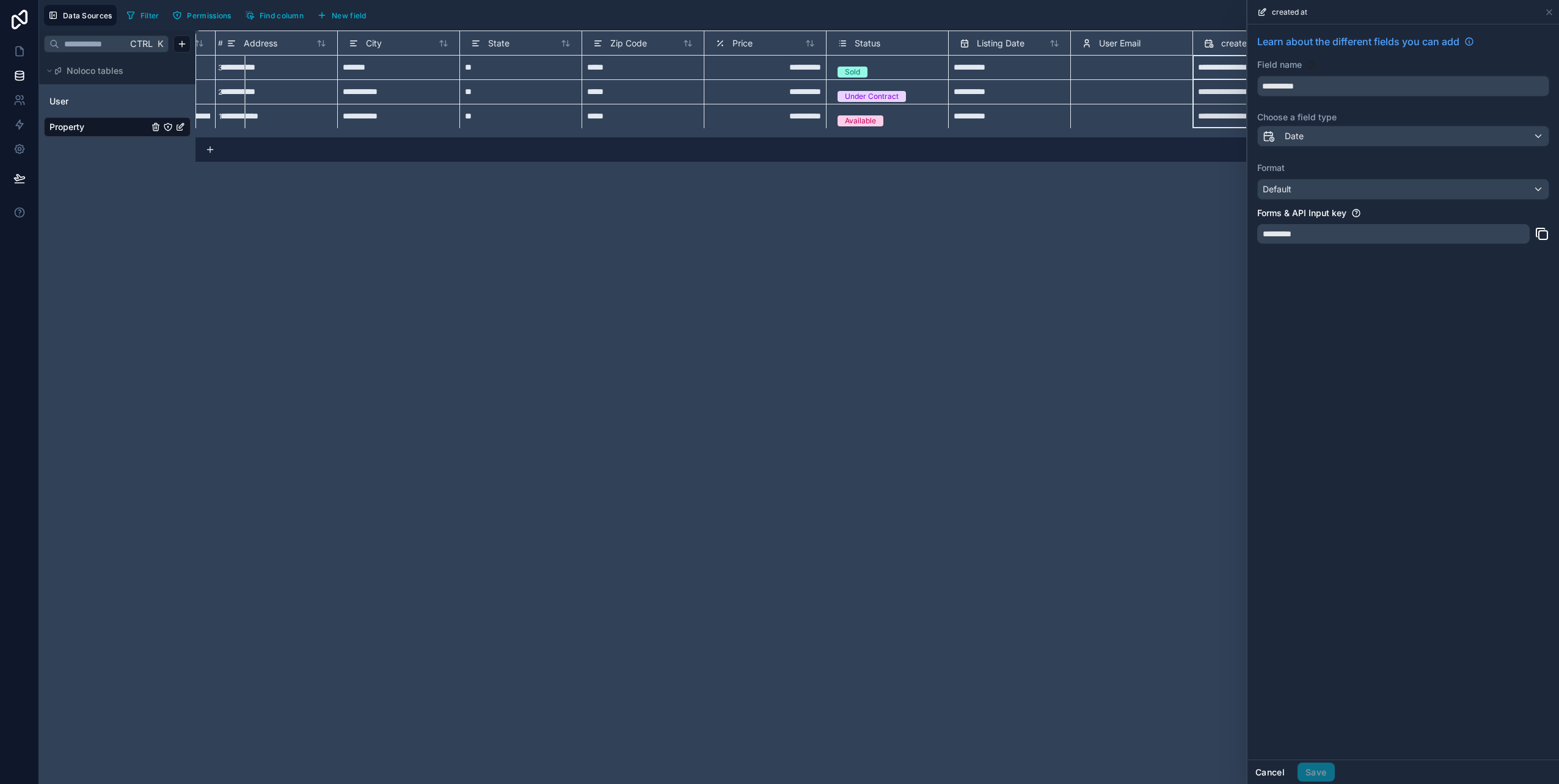
click at [1272, 771] on button "Cancel" at bounding box center [1270, 772] width 45 height 20
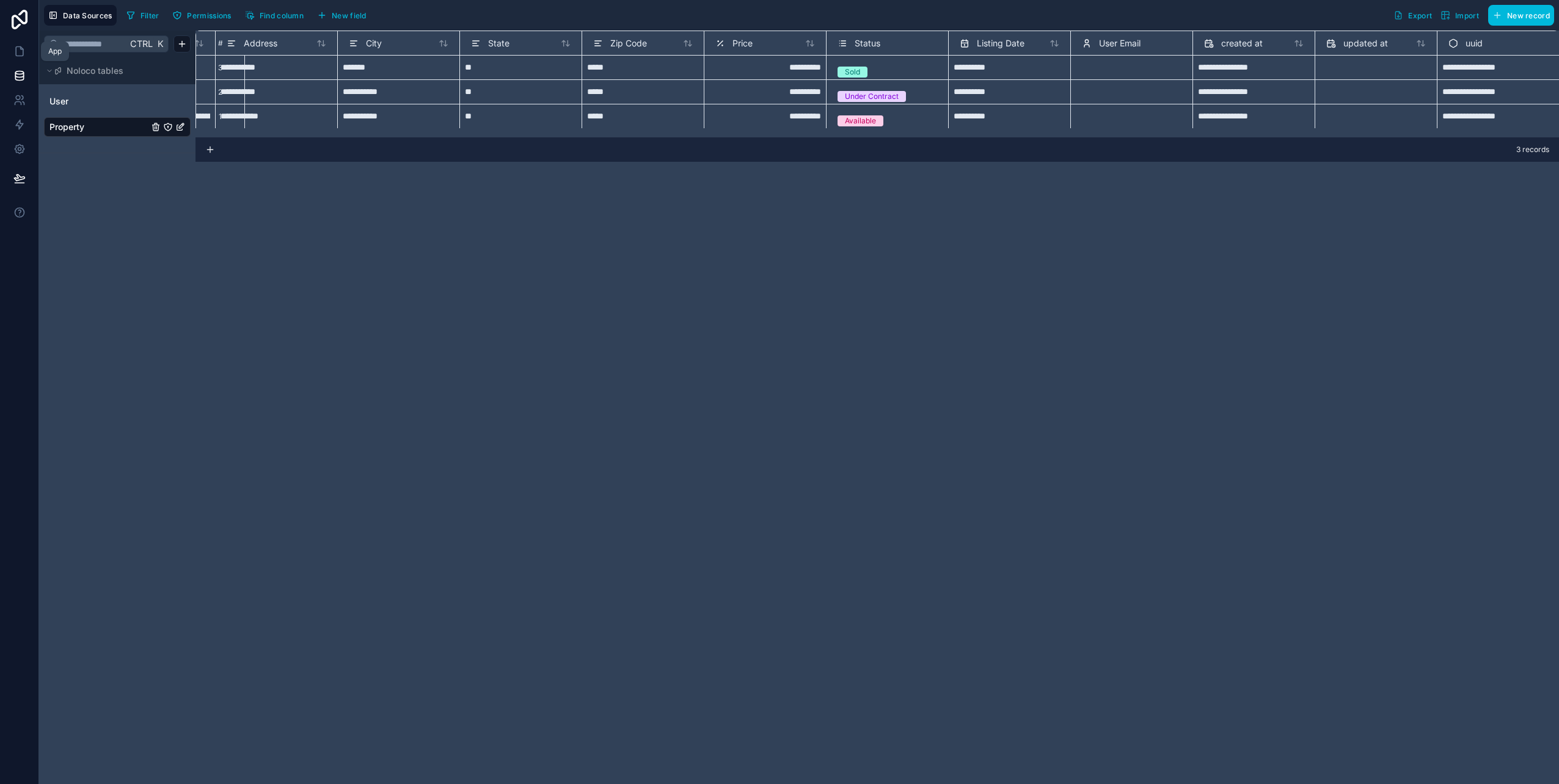
click at [17, 51] on icon at bounding box center [19, 51] width 12 height 12
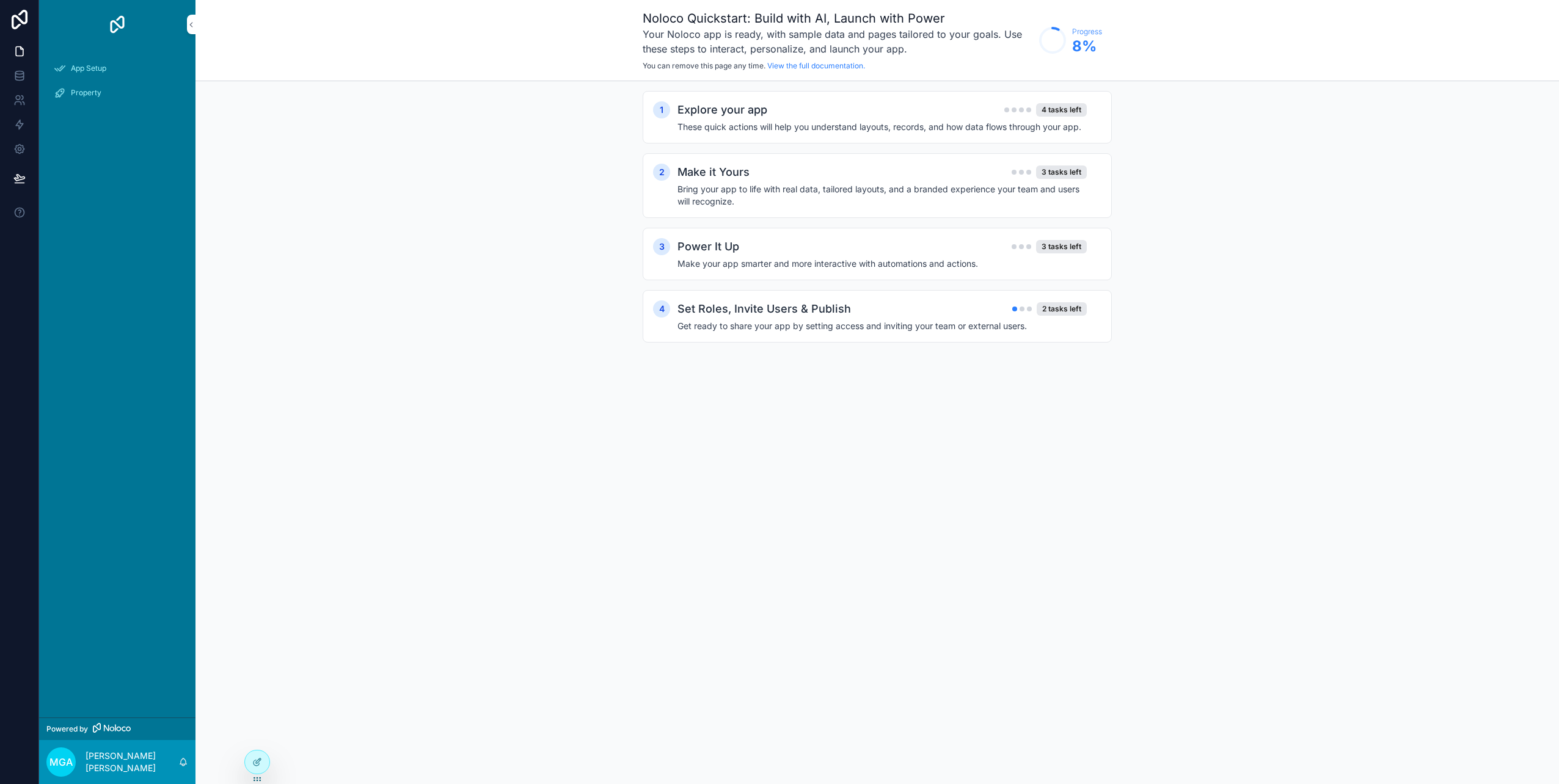
click at [83, 93] on span "Property" at bounding box center [86, 93] width 30 height 10
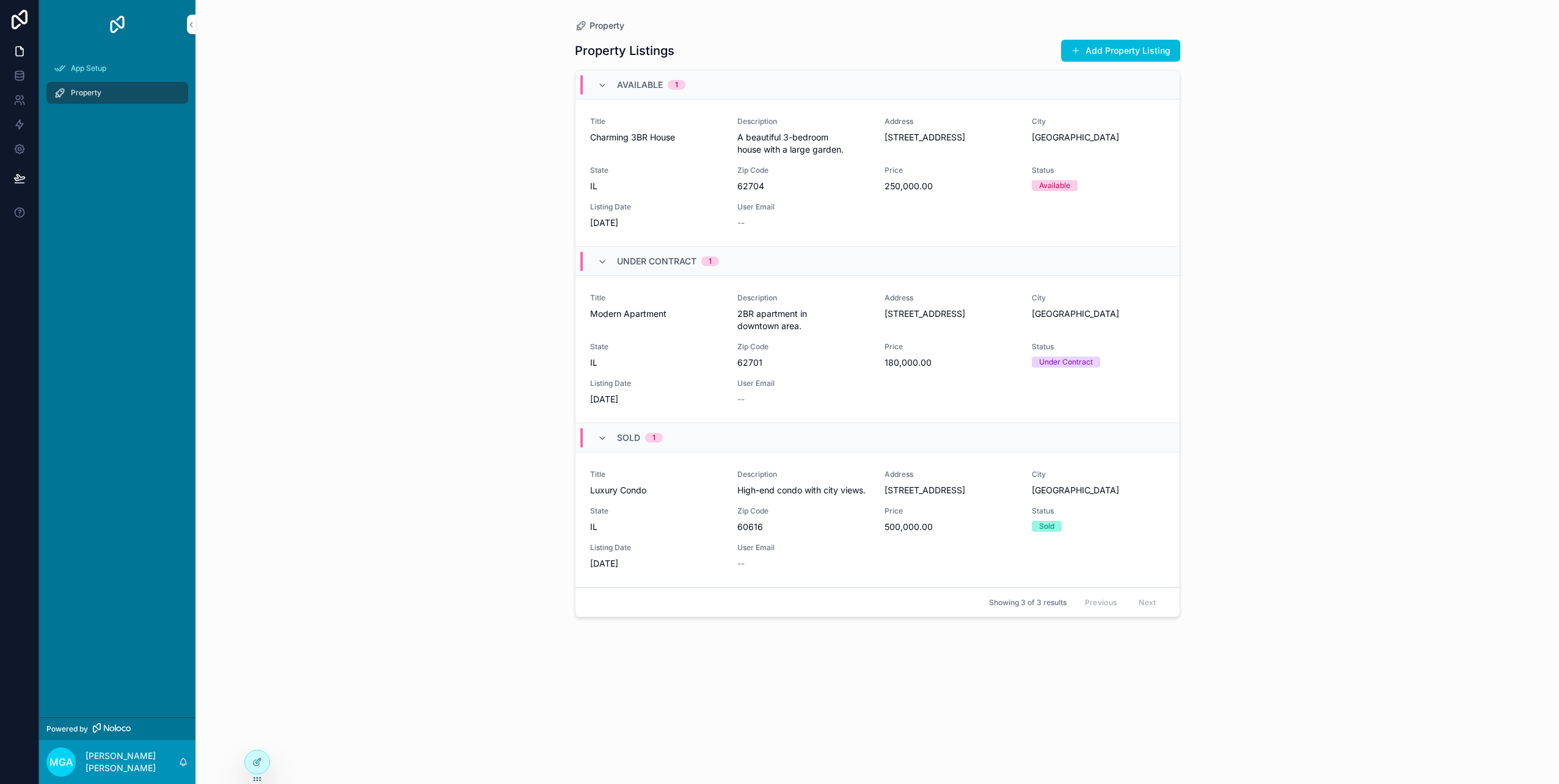
click at [83, 71] on span "App Setup" at bounding box center [89, 68] width 36 height 10
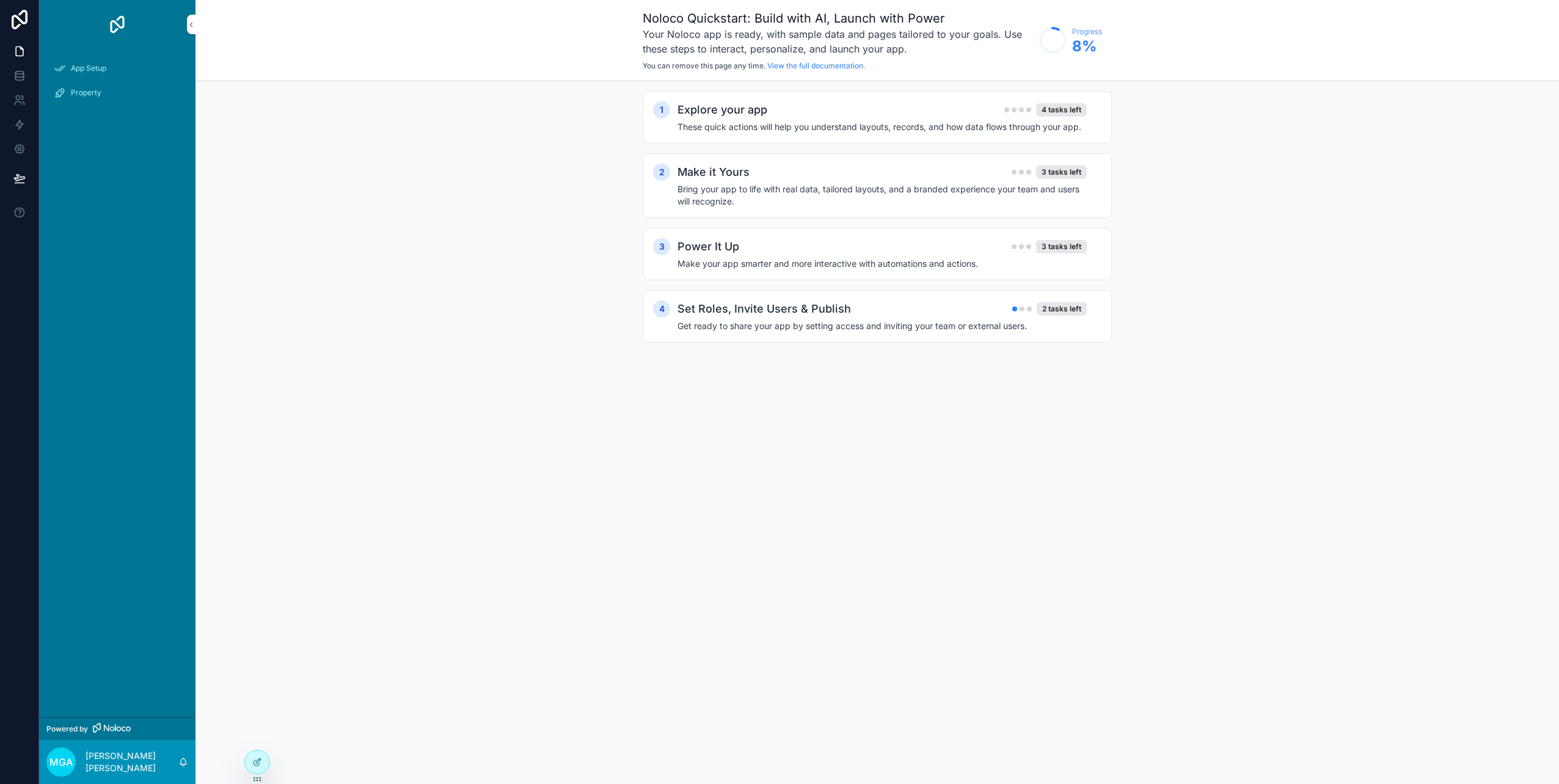
click at [83, 89] on span "Property" at bounding box center [86, 93] width 30 height 10
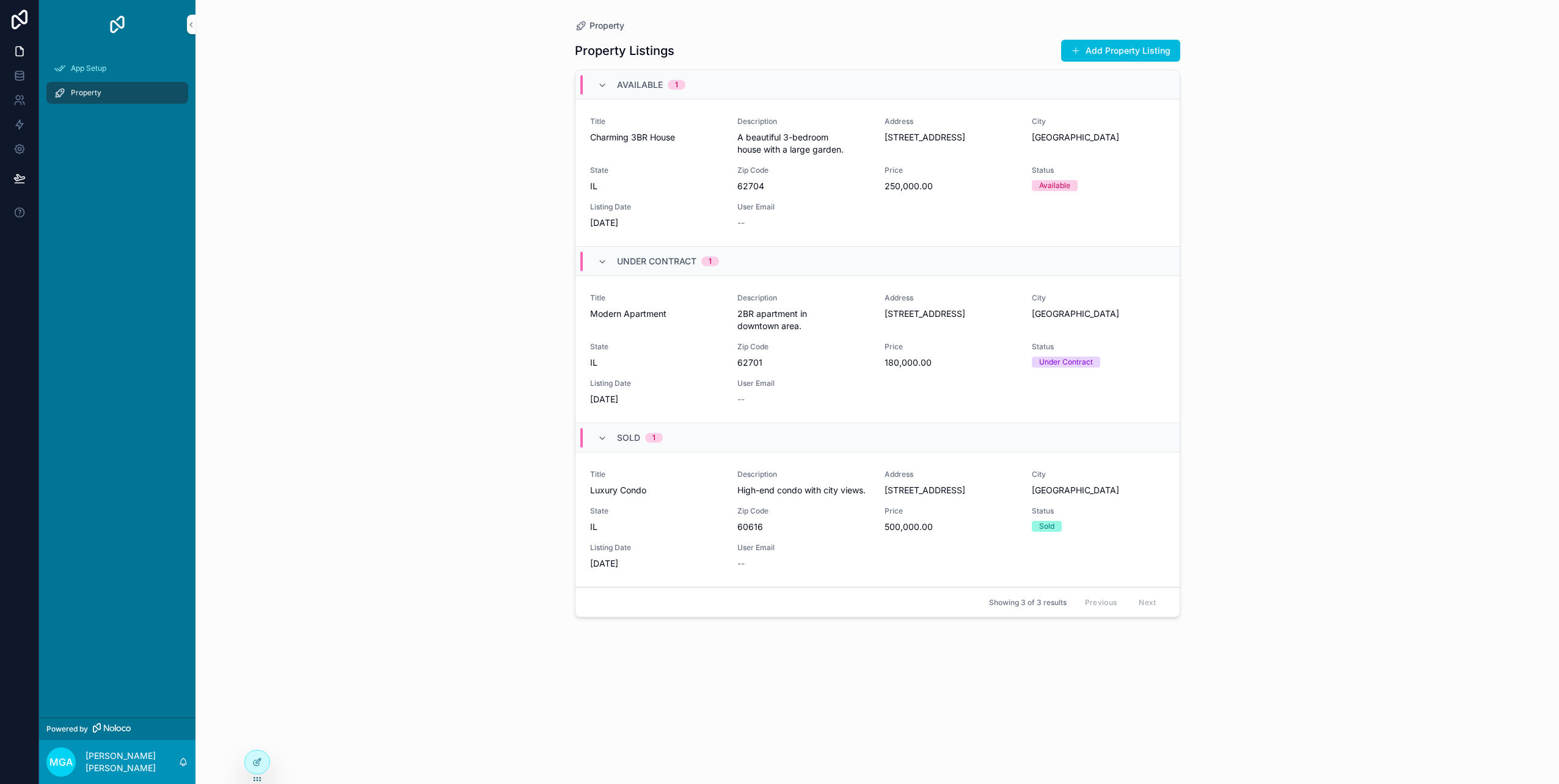
click at [1127, 44] on button "Add Property Listing" at bounding box center [1121, 50] width 119 height 22
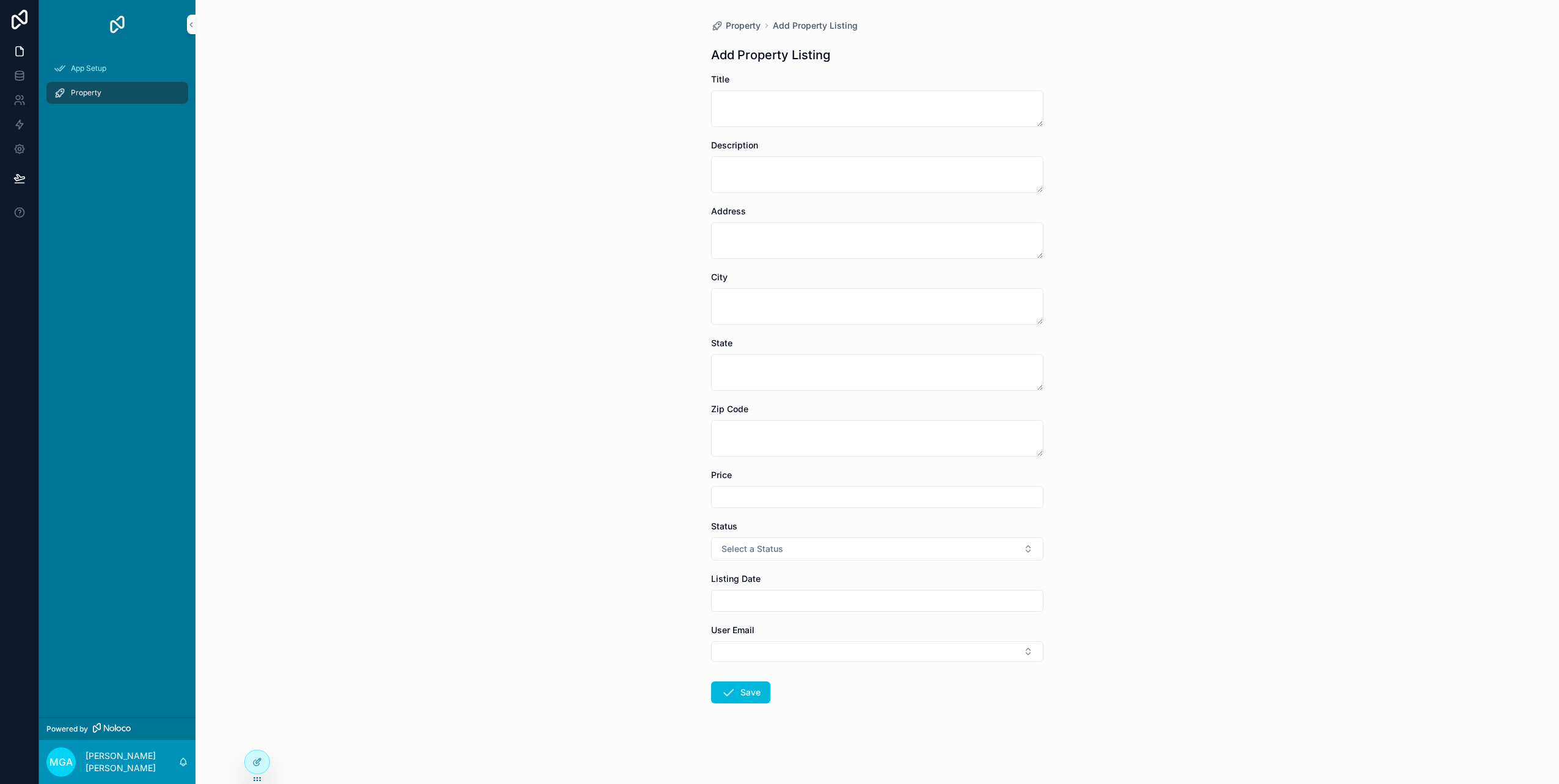
click at [21, 18] on icon at bounding box center [19, 20] width 24 height 20
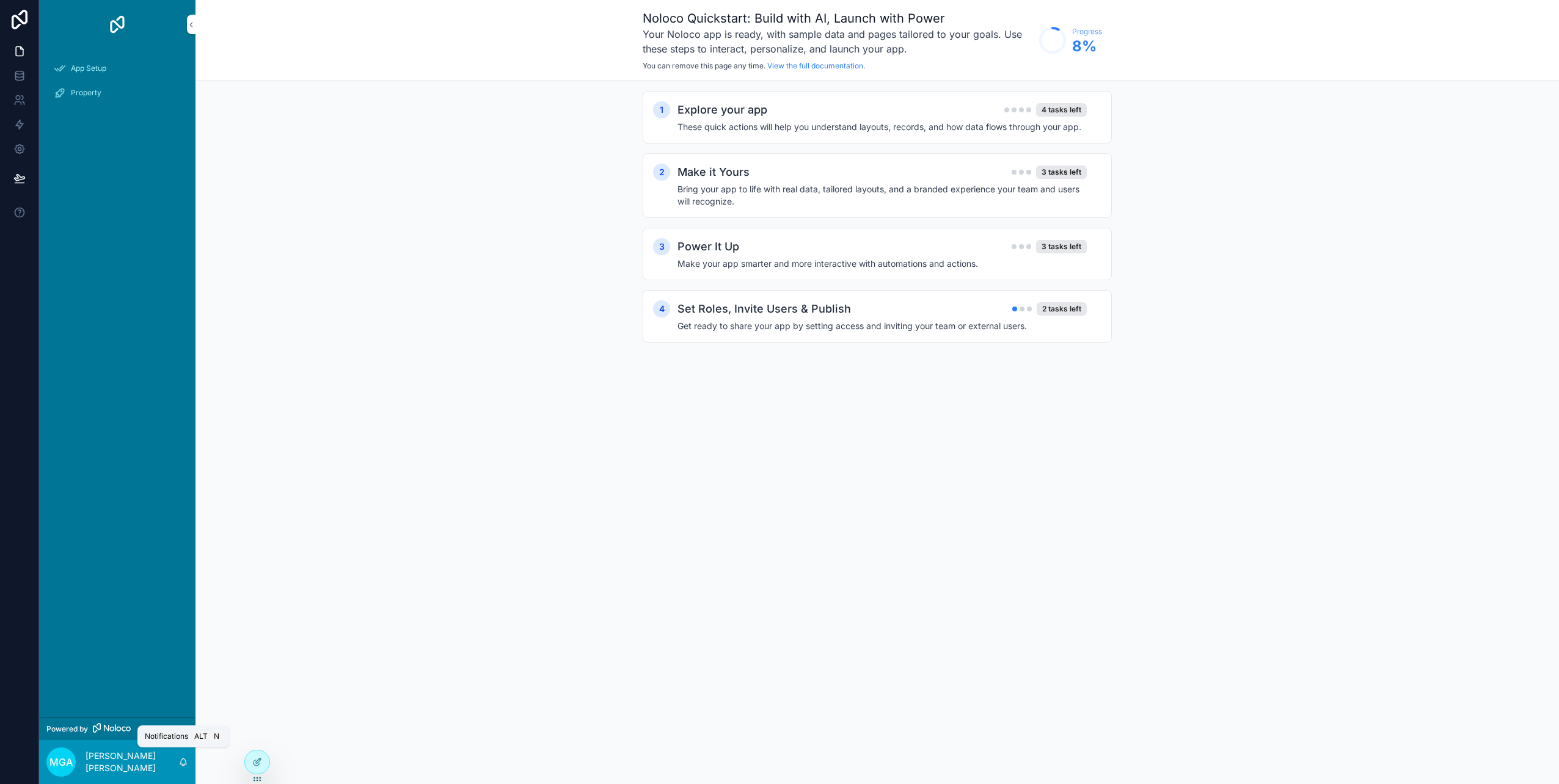
click at [183, 763] on icon "scrollable content" at bounding box center [183, 761] width 7 height 5
click at [381, 268] on div "1 Explore your app 4 tasks left These quick actions will help you understand la…" at bounding box center [876, 229] width 1363 height 296
click at [10, 70] on link at bounding box center [19, 75] width 38 height 24
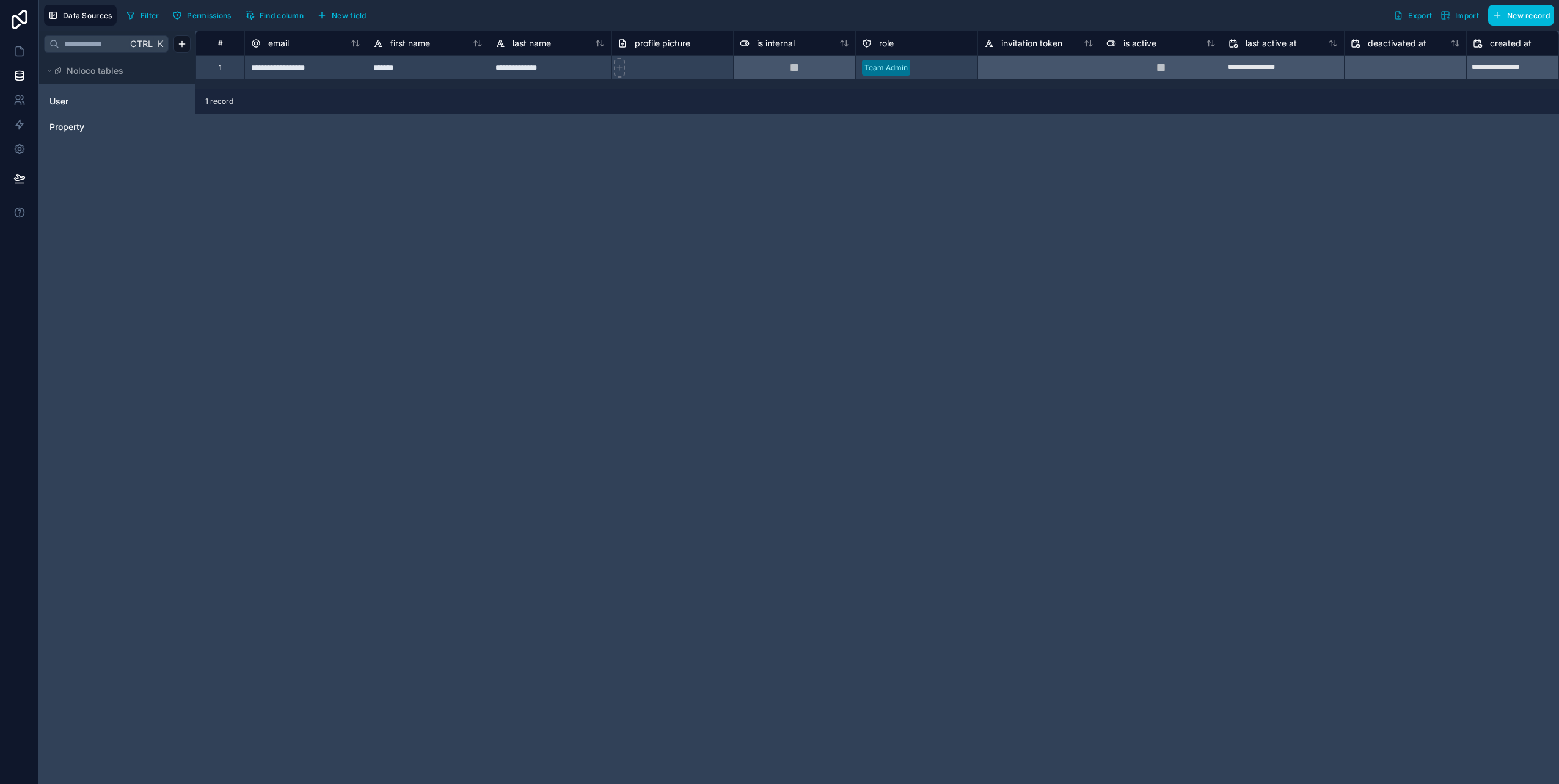
click at [203, 14] on span "Permissions" at bounding box center [209, 16] width 44 height 9
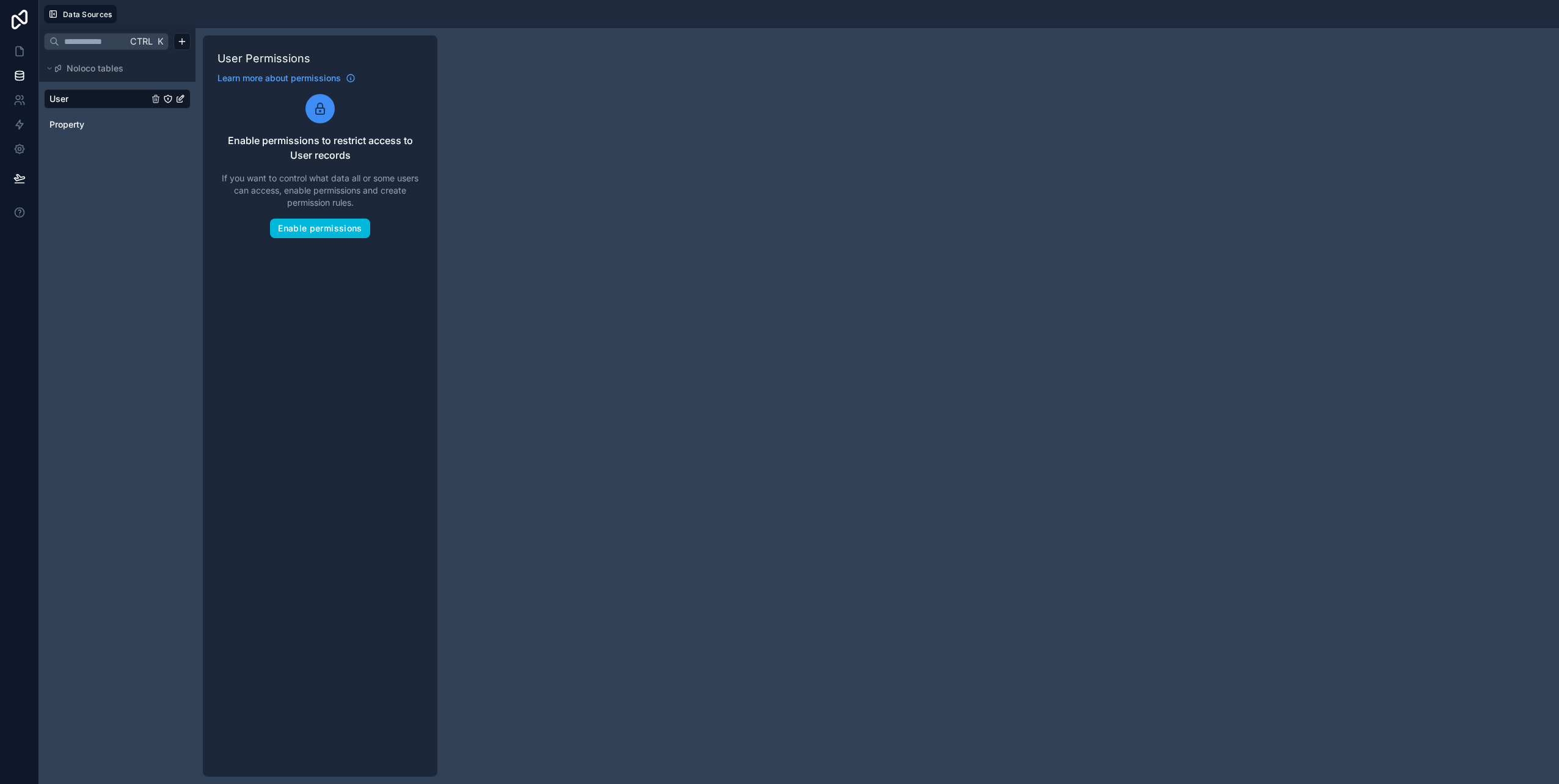
click at [62, 356] on div "Ctrl K Noloco tables User Property" at bounding box center [117, 406] width 156 height 756
click at [17, 52] on icon at bounding box center [19, 51] width 12 height 12
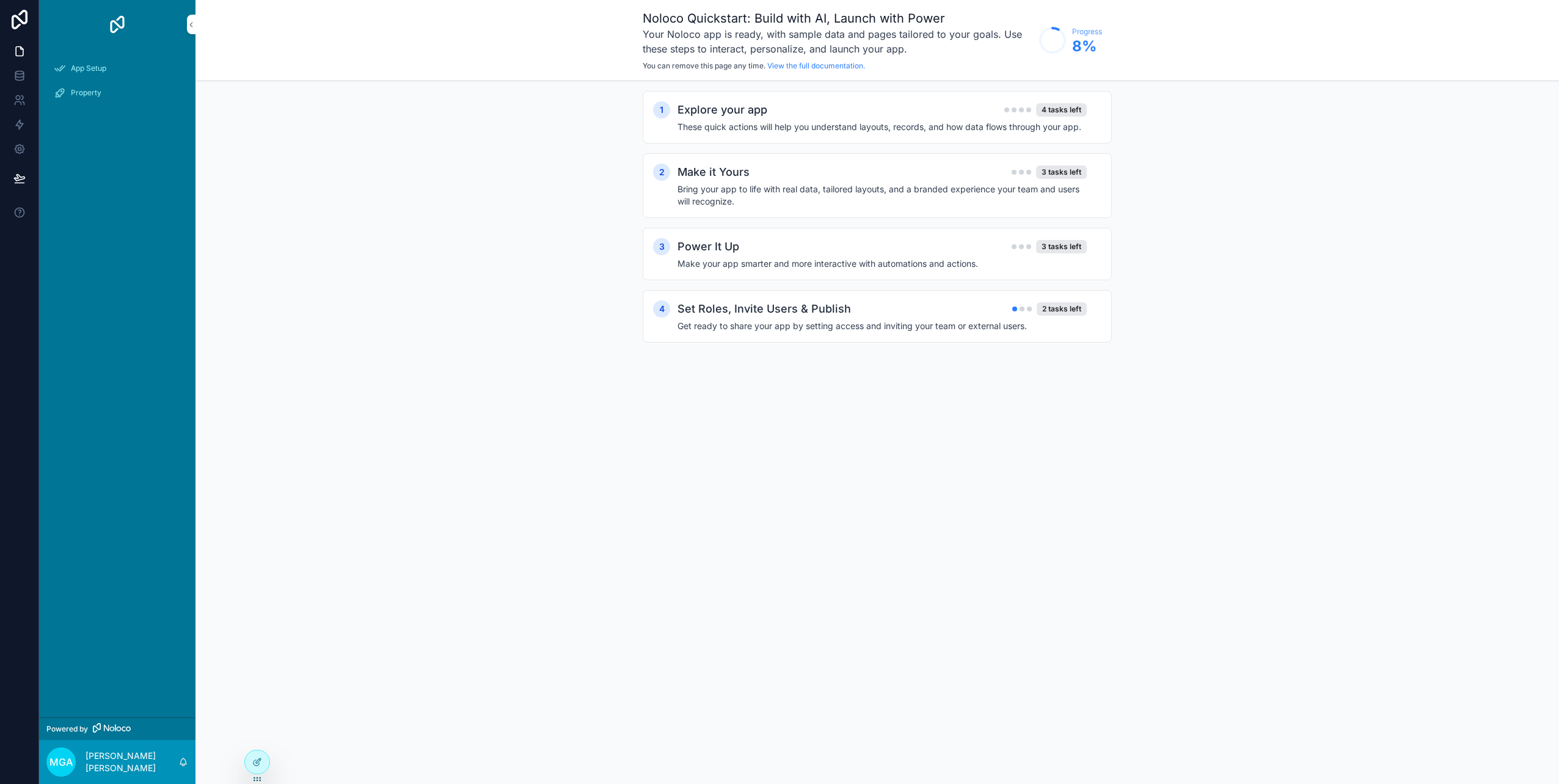
click at [91, 73] on div "App Setup" at bounding box center [117, 69] width 127 height 20
click at [943, 329] on h4 "Get ready to share your app by setting access and inviting your team or externa…" at bounding box center [882, 326] width 409 height 12
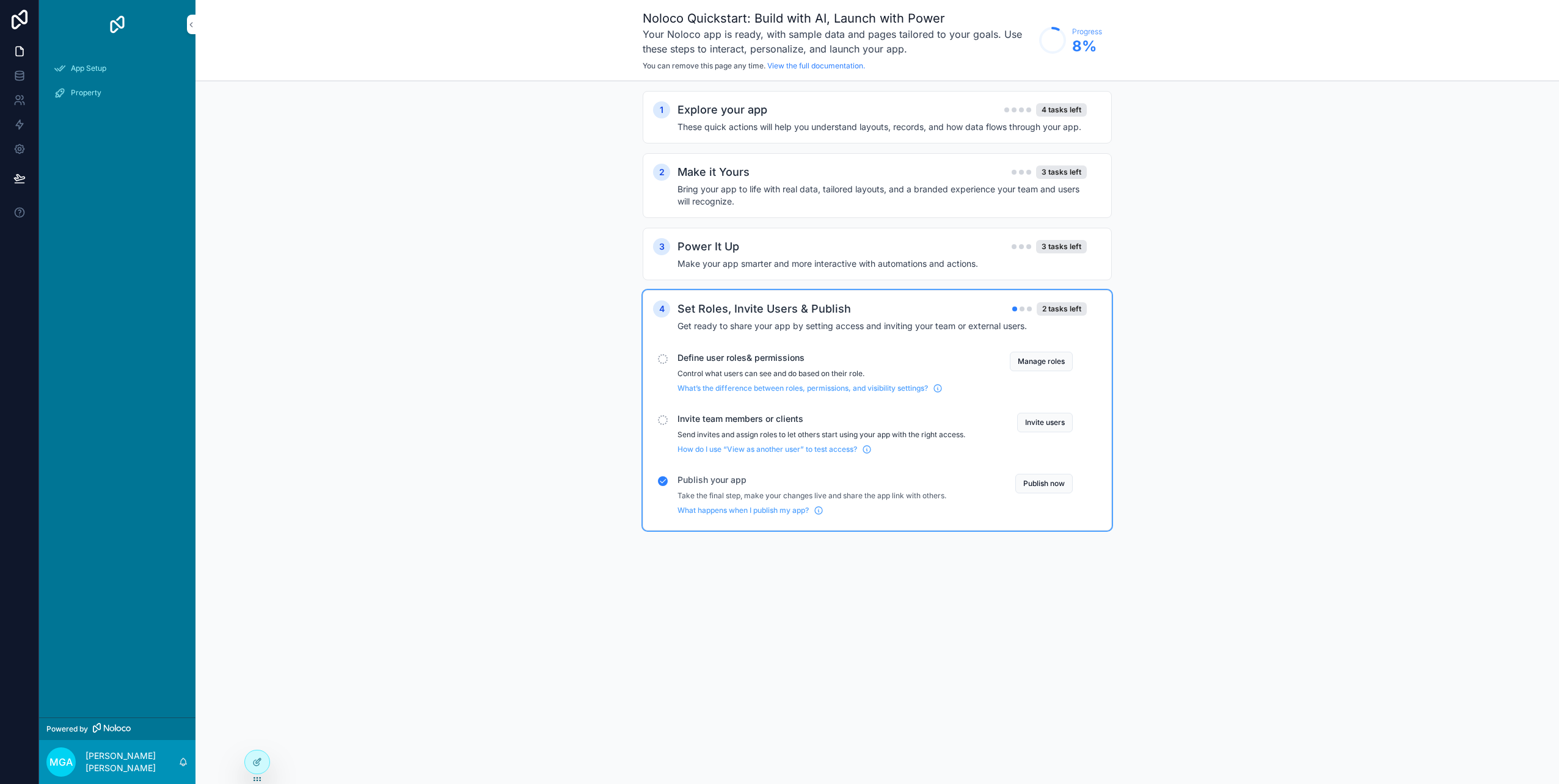
click at [755, 361] on span "Define user roles& permissions" at bounding box center [821, 357] width 288 height 12
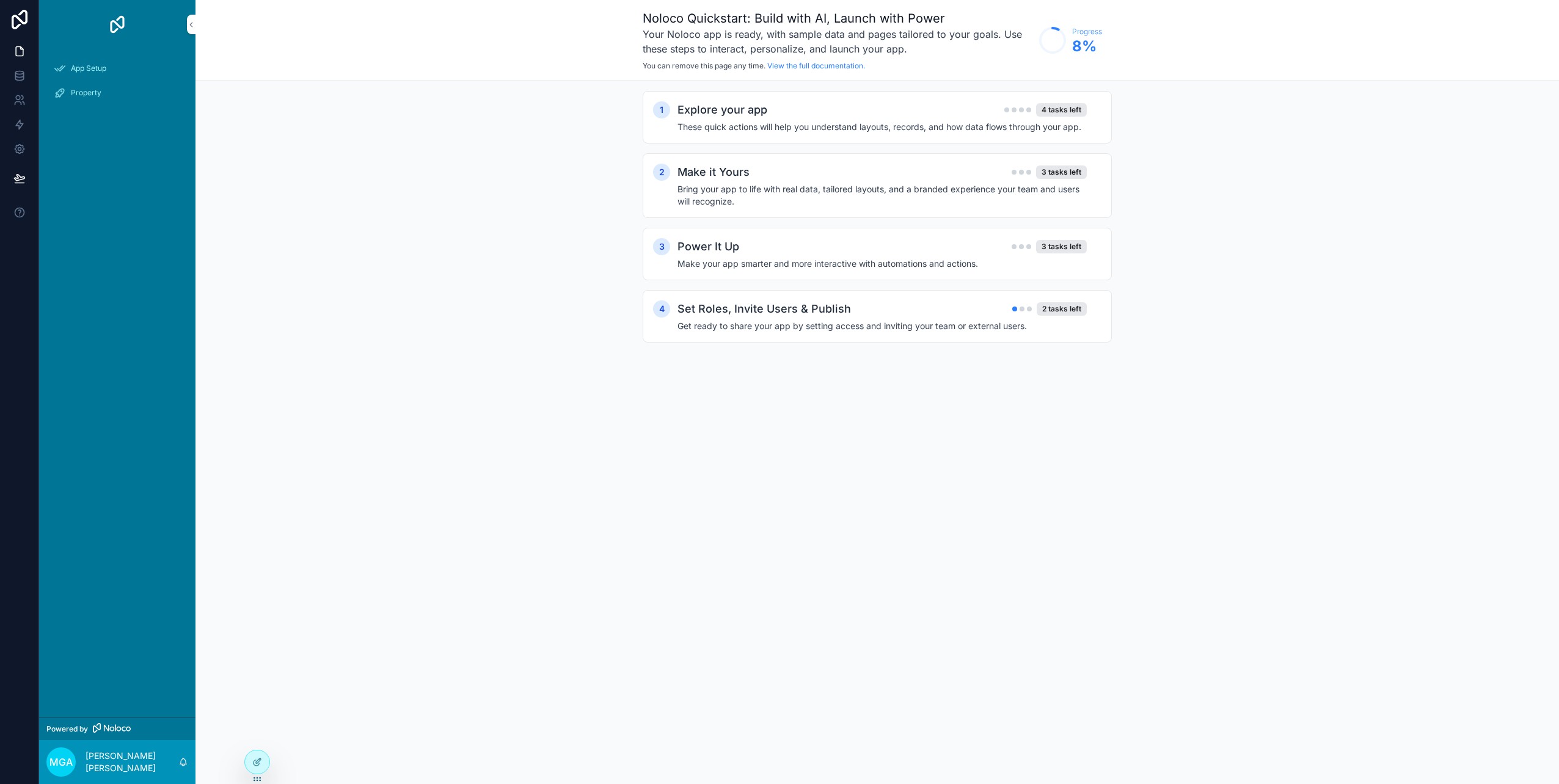
click at [745, 322] on h4 "Get ready to share your app by setting access and inviting your team or externa…" at bounding box center [882, 326] width 409 height 12
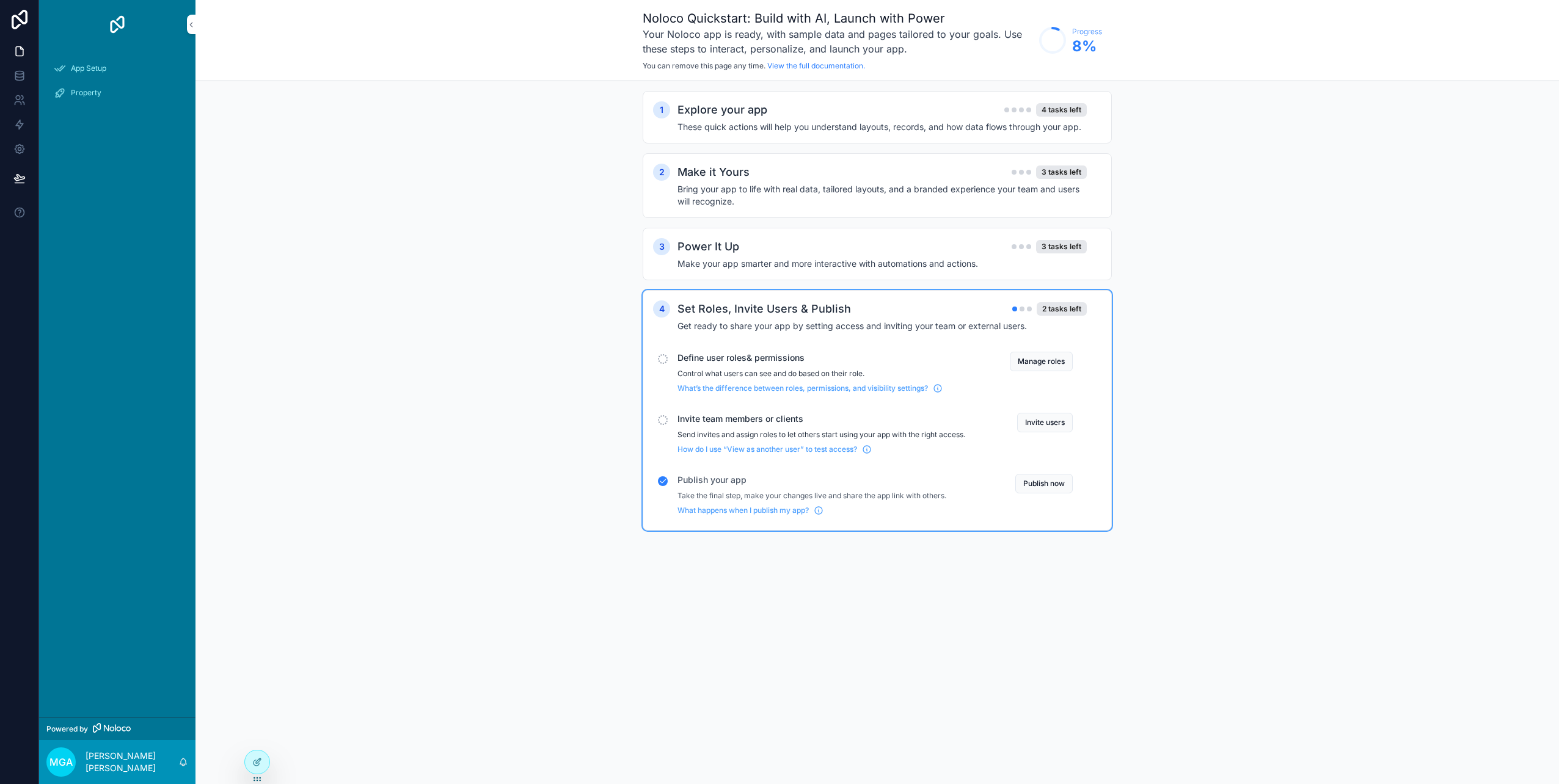
click at [1042, 357] on button "Manage roles" at bounding box center [1041, 361] width 63 height 20
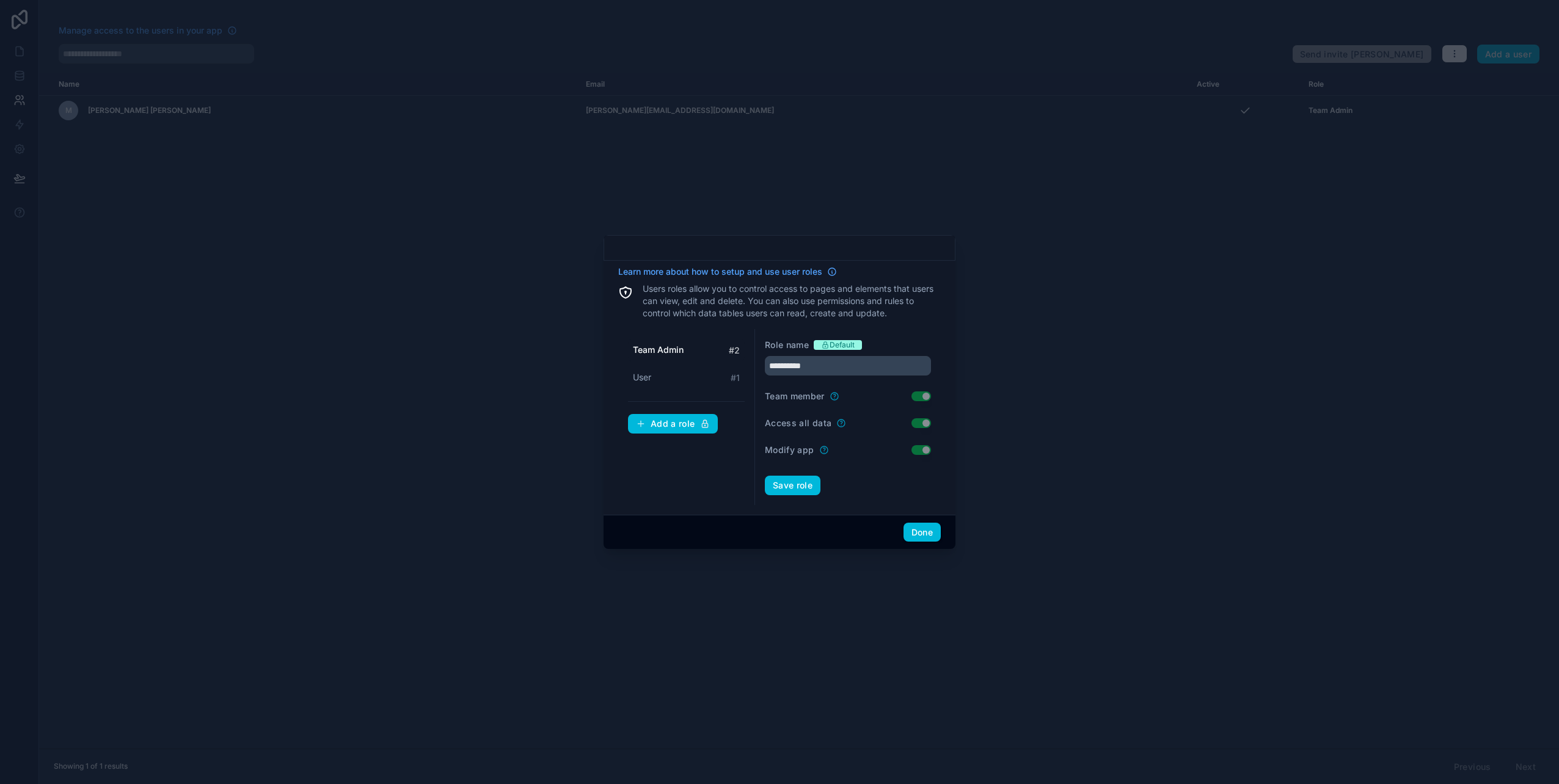
click at [440, 692] on div at bounding box center [779, 392] width 1559 height 784
click at [486, 496] on div at bounding box center [779, 392] width 1559 height 784
click at [929, 531] on button "Done" at bounding box center [922, 533] width 37 height 20
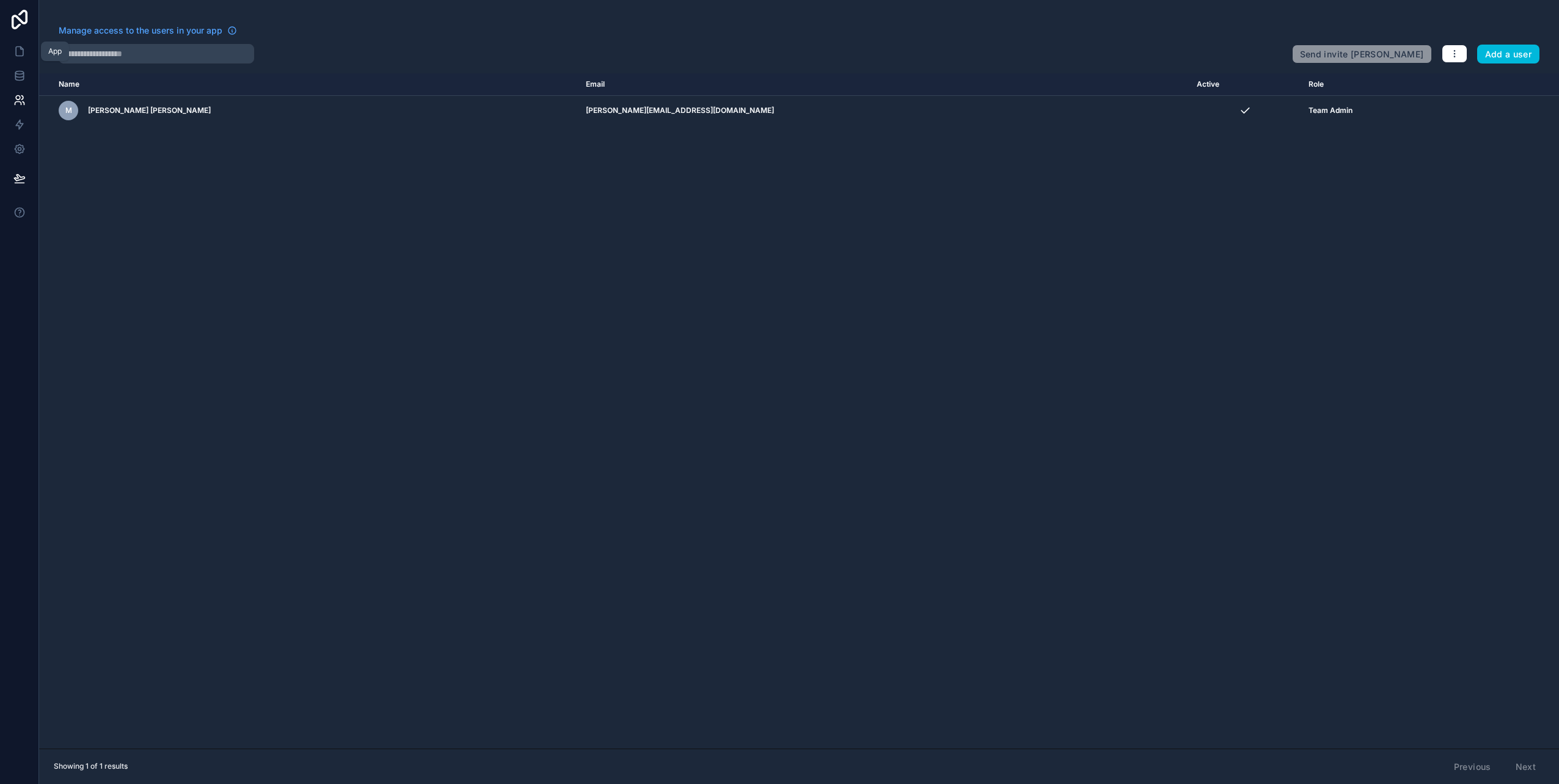
click at [23, 54] on icon at bounding box center [19, 52] width 7 height 9
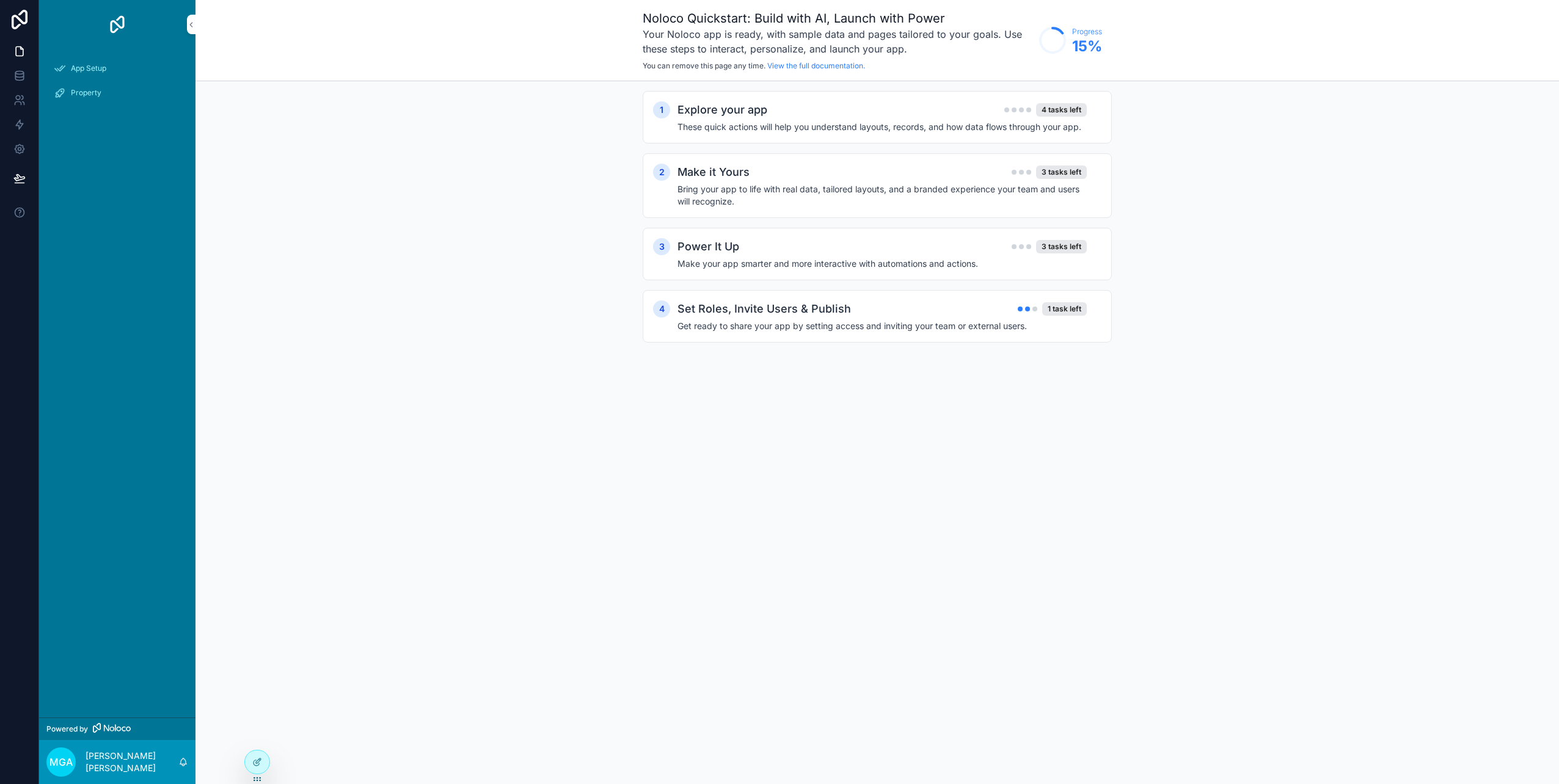
click at [767, 305] on h2 "Set Roles, Invite Users & Publish" at bounding box center [764, 309] width 173 height 17
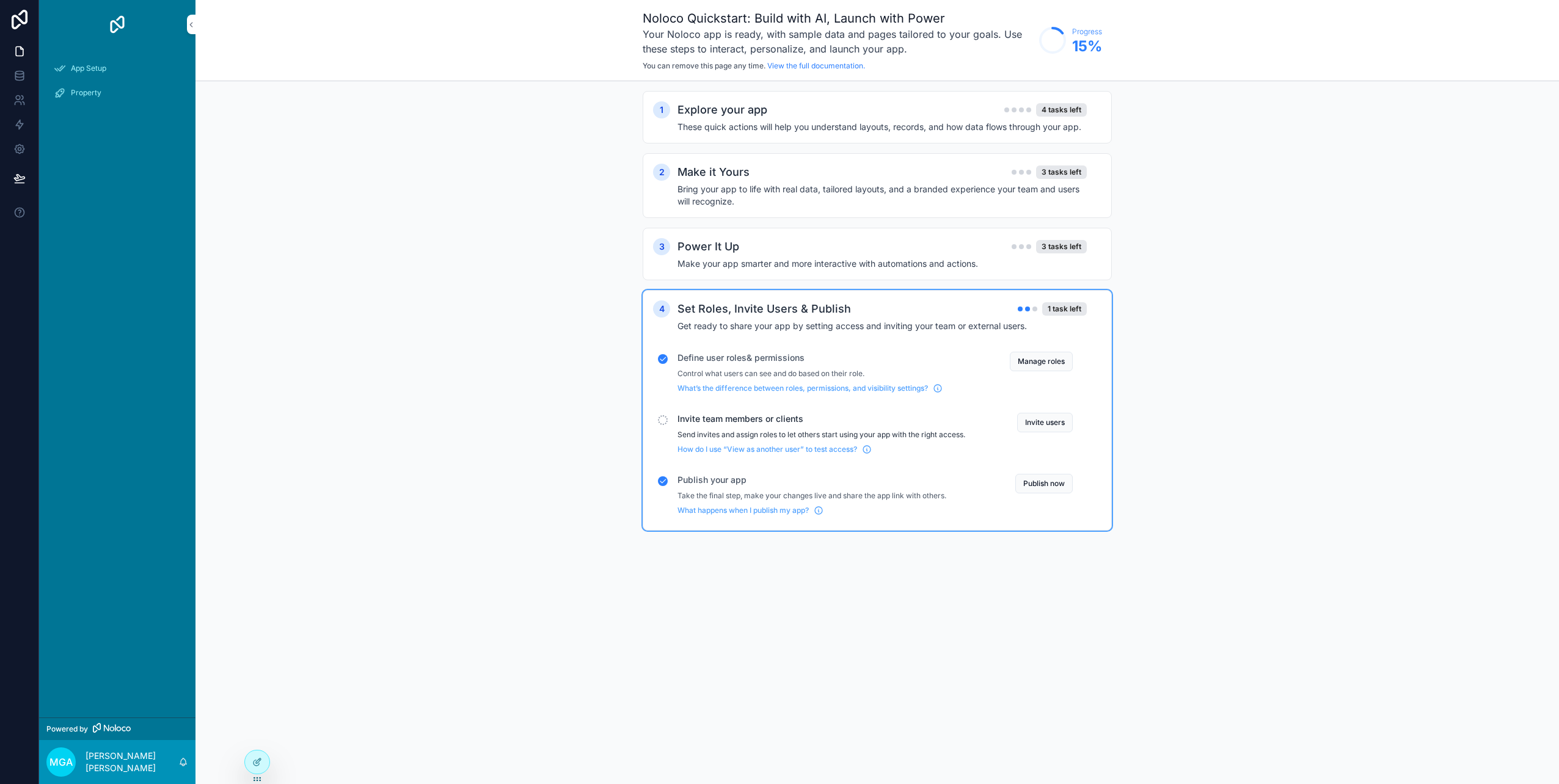
click at [901, 390] on span "What’s the difference between roles, permissions, and visibility settings?" at bounding box center [802, 388] width 250 height 10
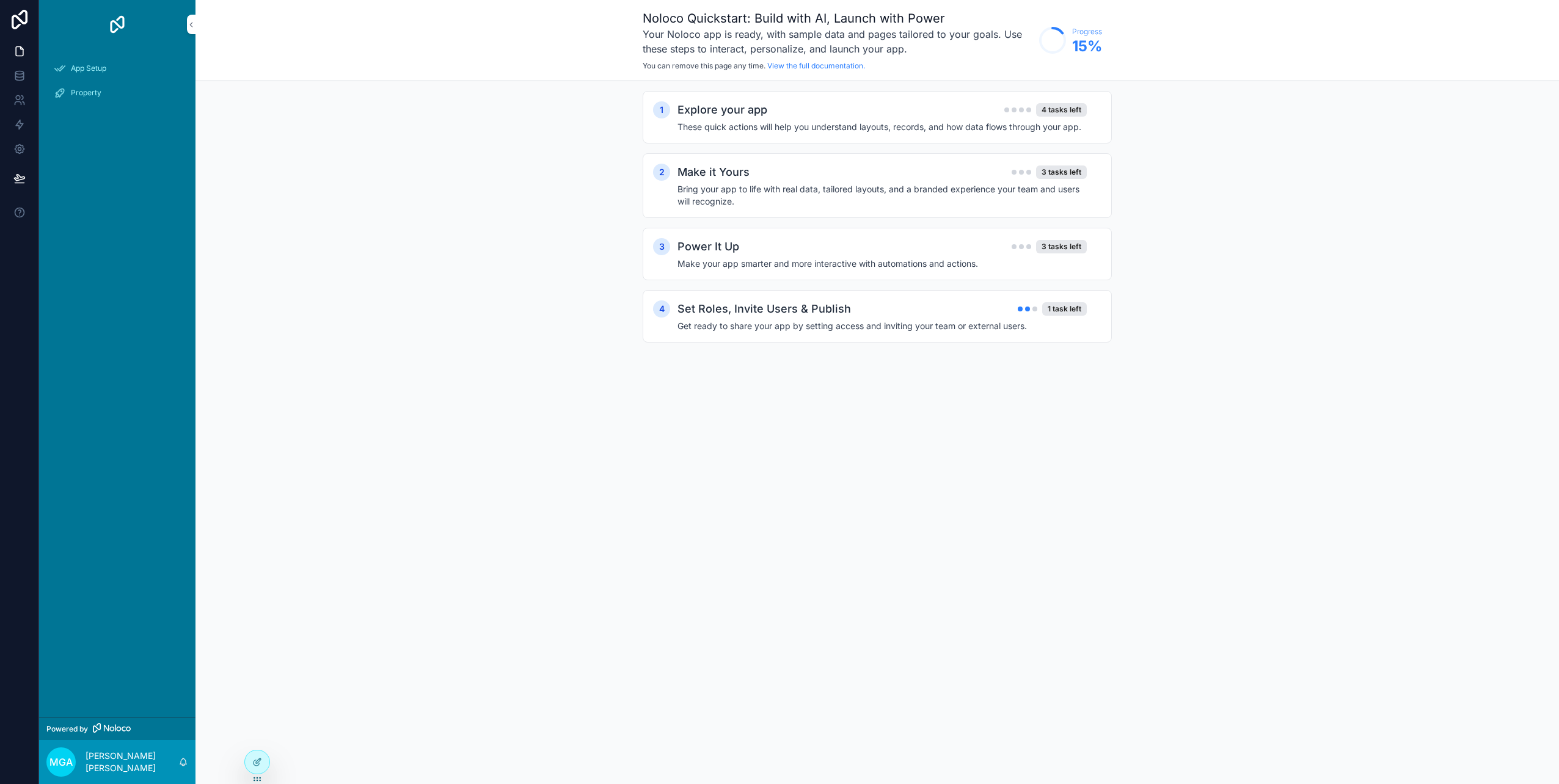
click at [115, 98] on div "Property" at bounding box center [117, 93] width 127 height 20
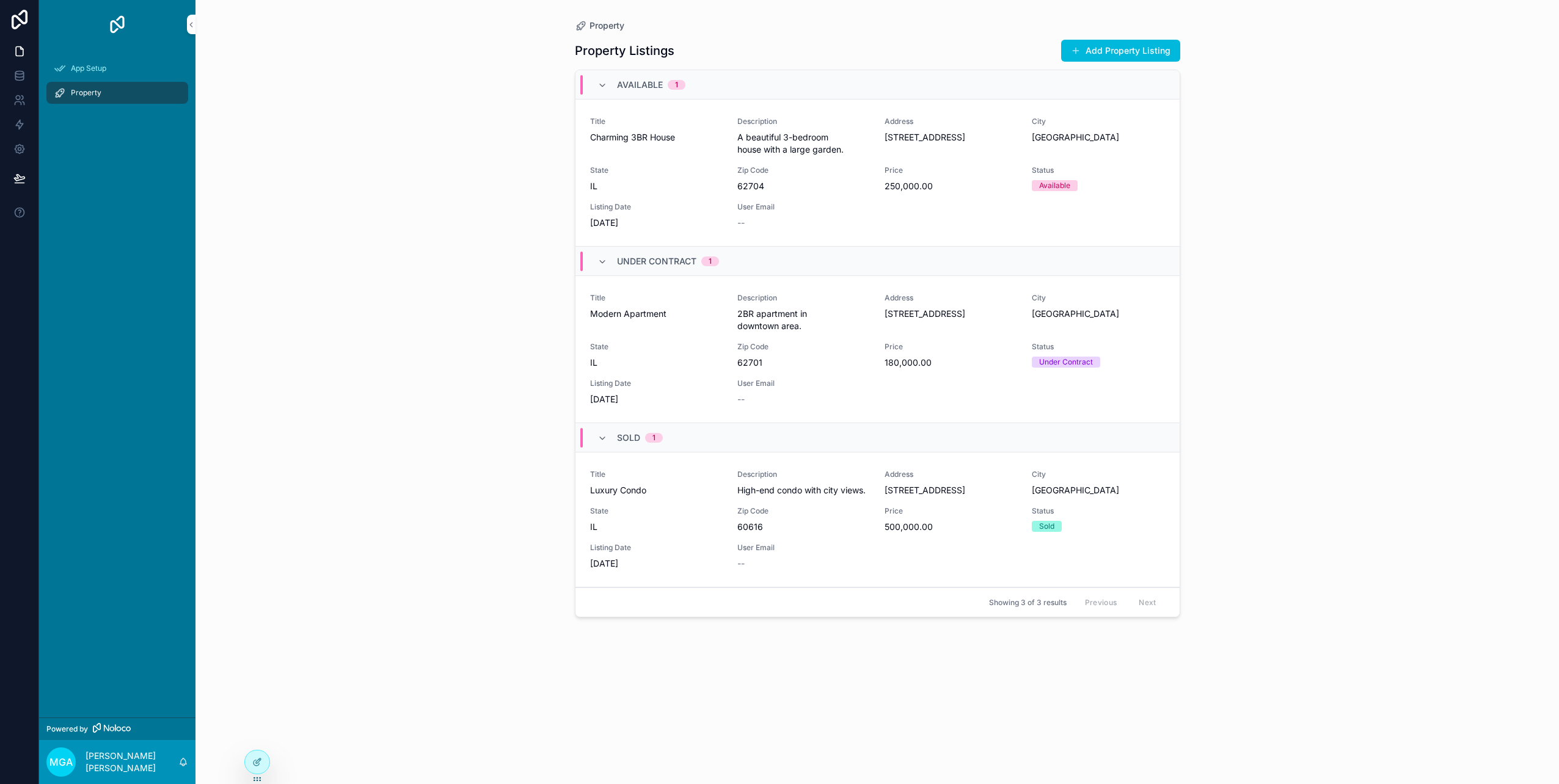
drag, startPoint x: 115, startPoint y: 98, endPoint x: 106, endPoint y: 114, distance: 18.4
click at [106, 114] on div "App Setup Property" at bounding box center [117, 84] width 156 height 71
click at [101, 65] on span "App Setup" at bounding box center [89, 68] width 36 height 10
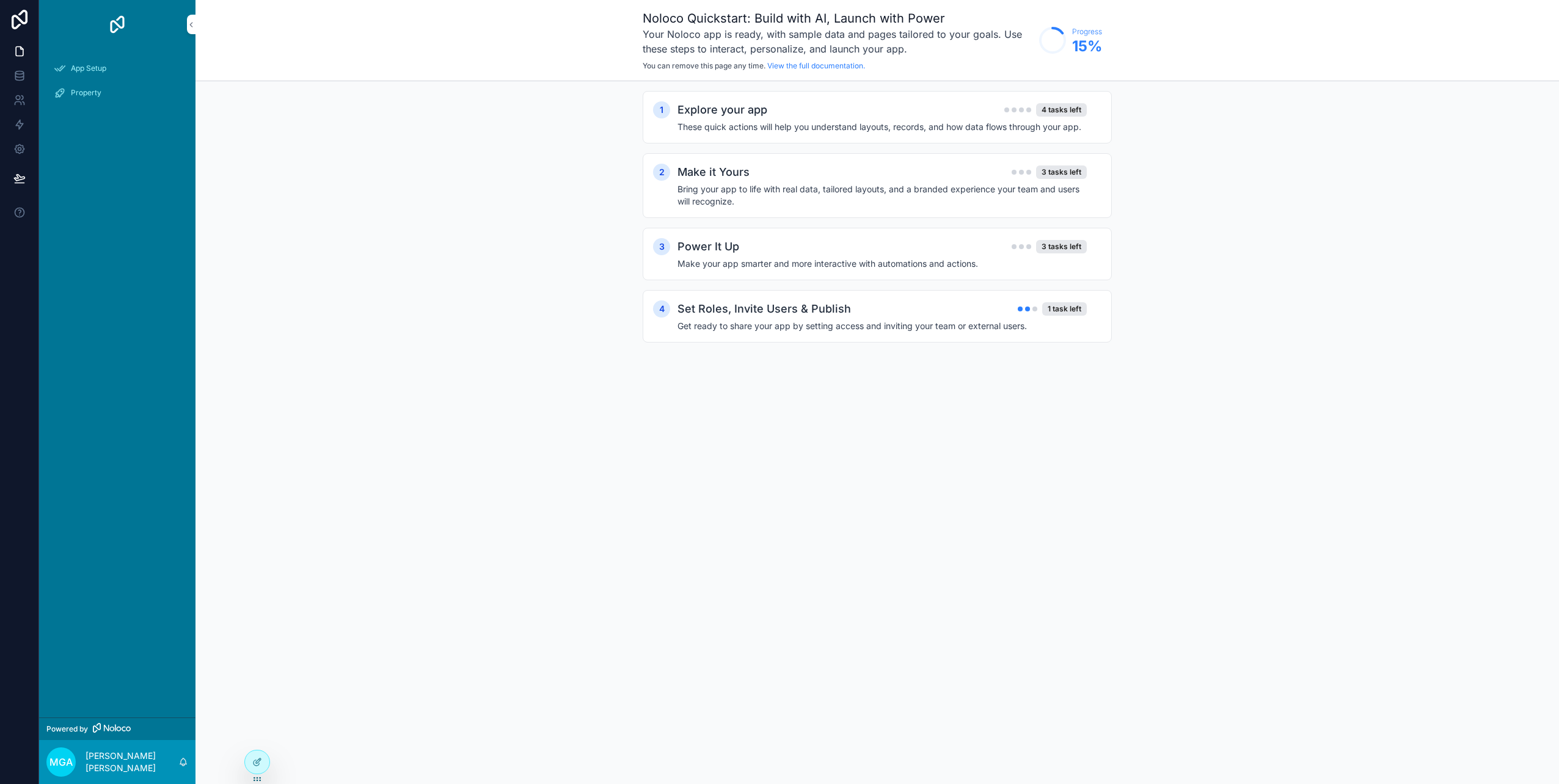
click at [779, 112] on div "Explore your app 4 tasks left" at bounding box center [882, 110] width 409 height 17
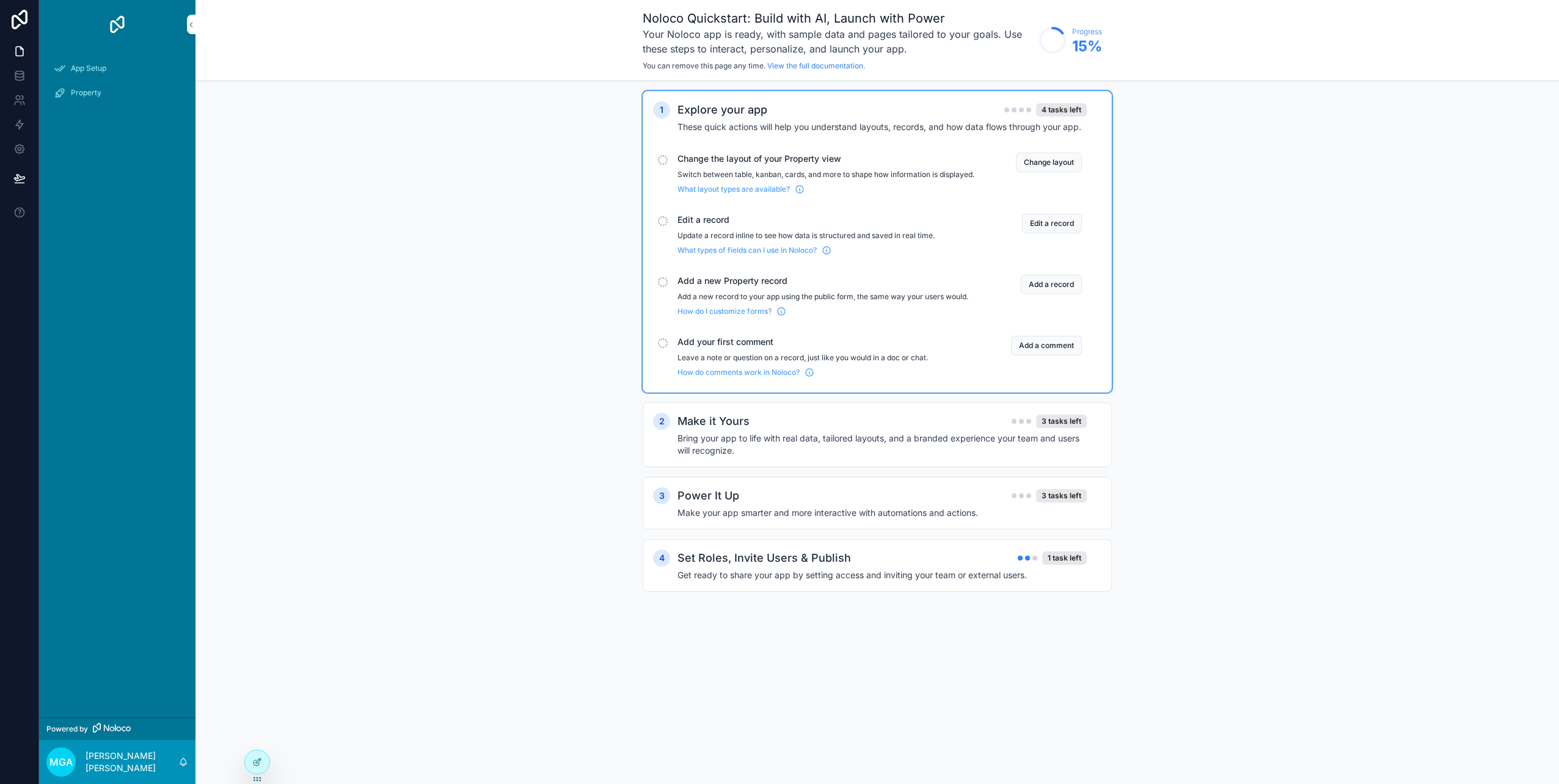
click at [820, 442] on h4 "Bring your app to life with real data, tailored layouts, and a branded experien…" at bounding box center [882, 444] width 409 height 24
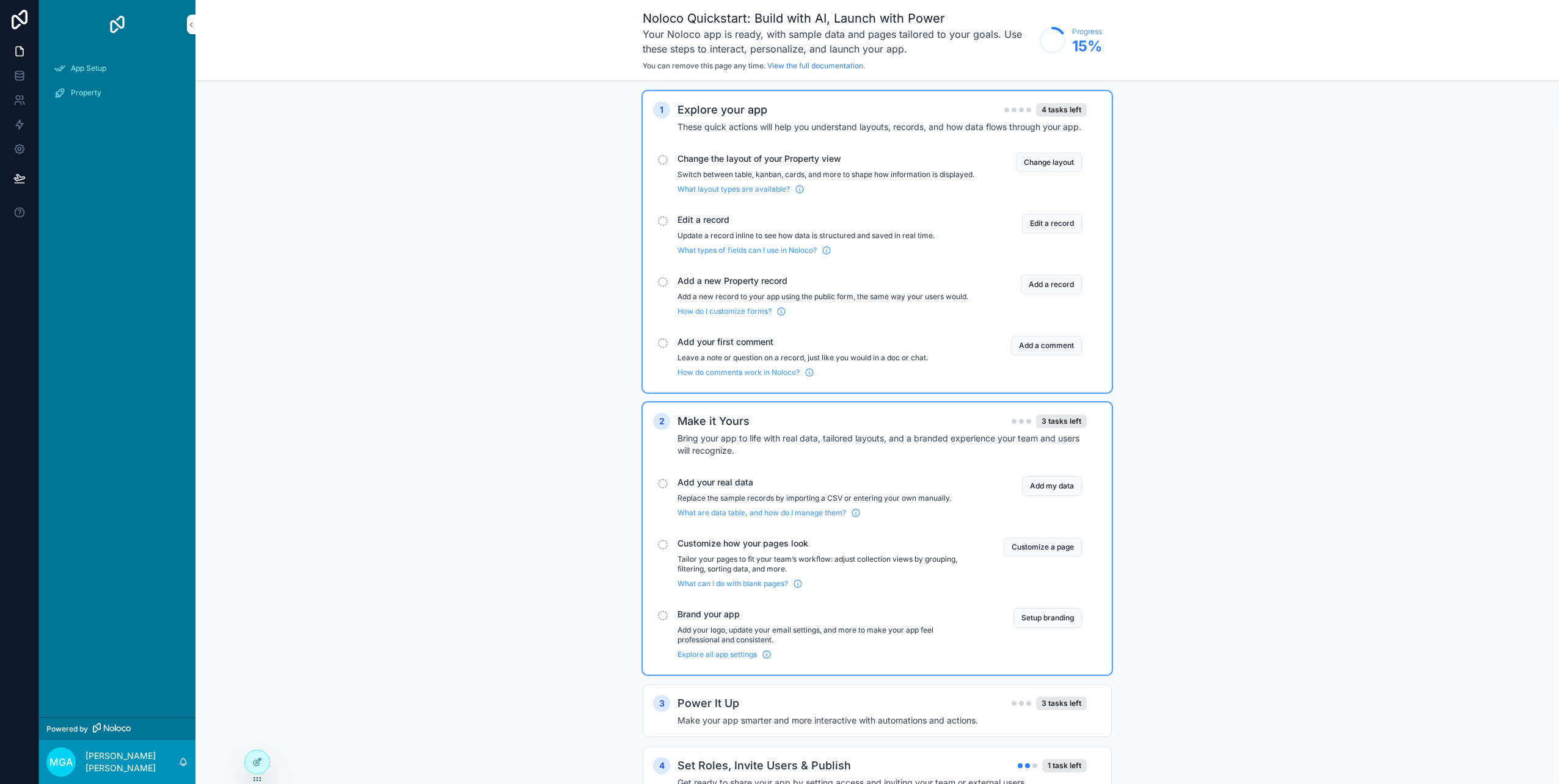
scroll to position [50, 0]
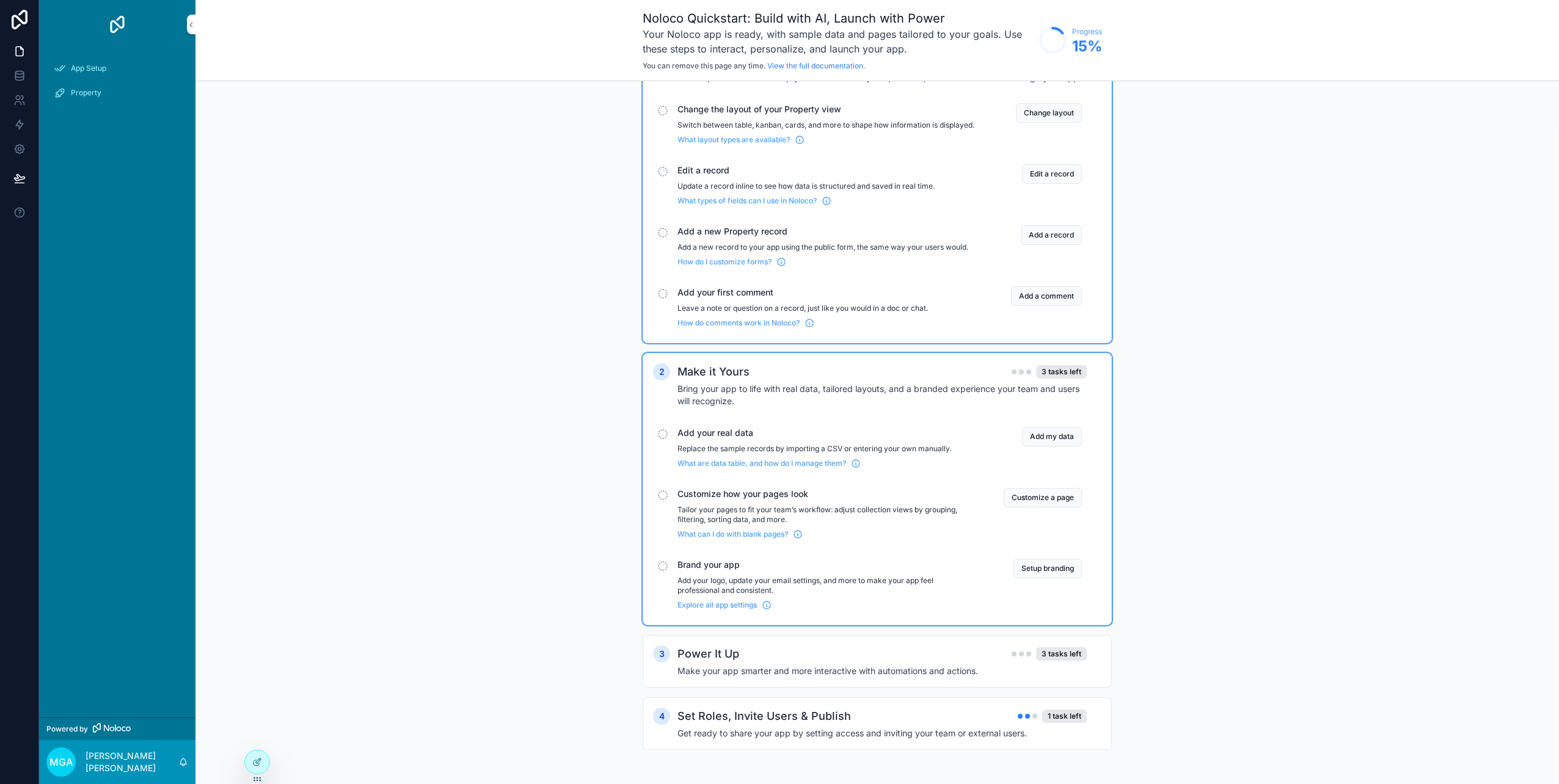
click at [708, 659] on h2 "Power It Up" at bounding box center [708, 654] width 62 height 17
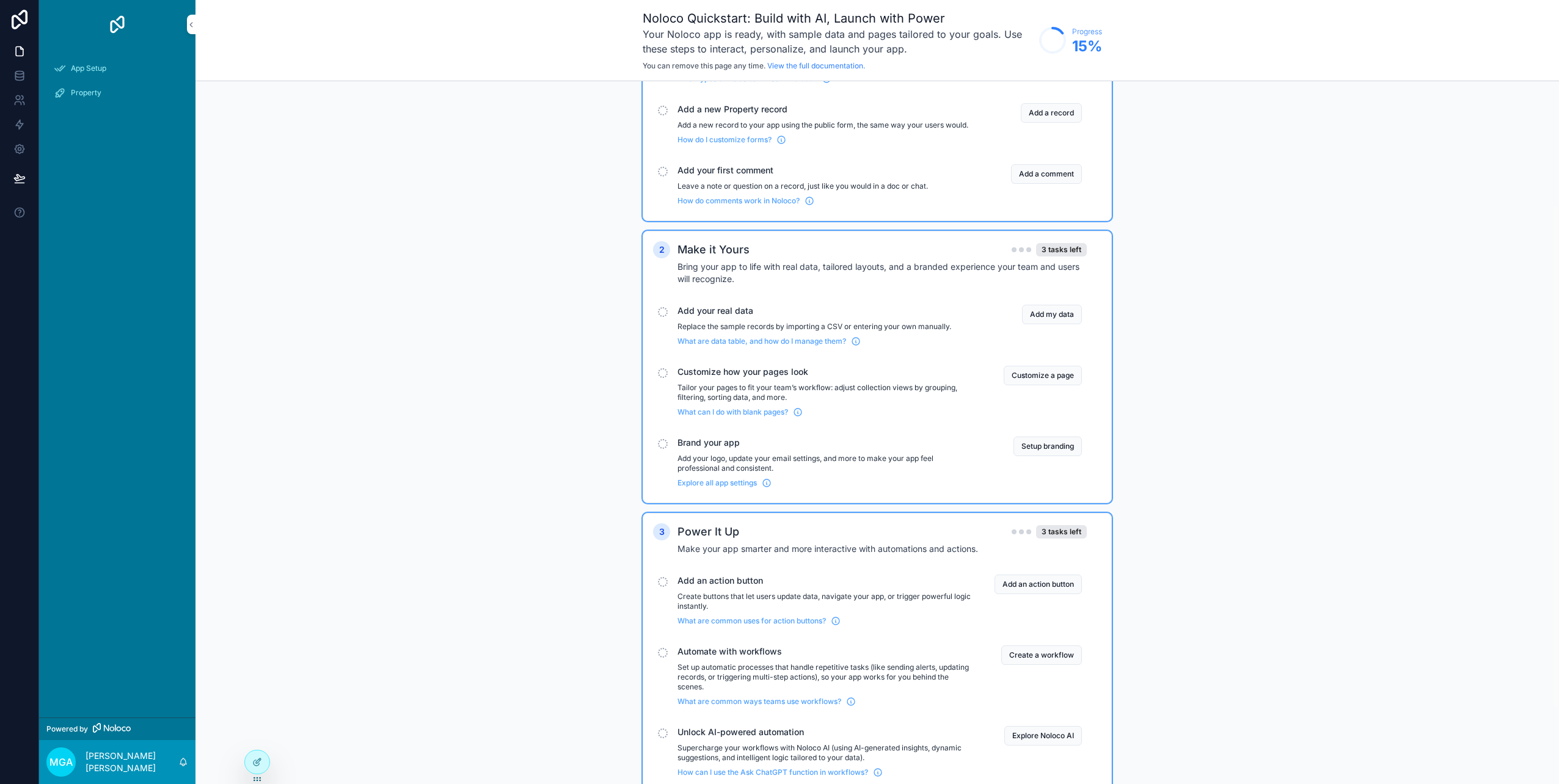
scroll to position [277, 0]
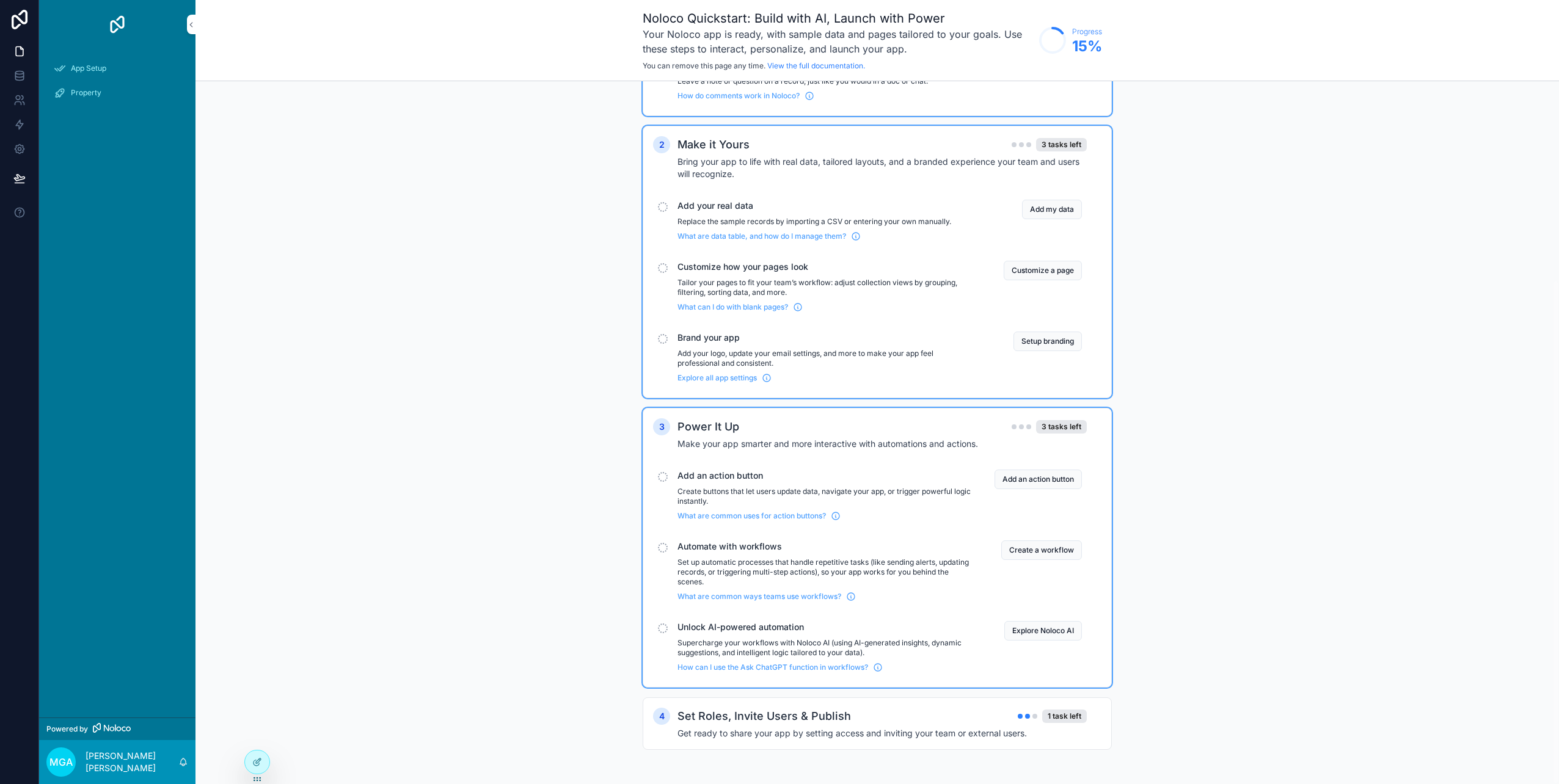
click at [812, 723] on h2 "Set Roles, Invite Users & Publish" at bounding box center [764, 716] width 173 height 17
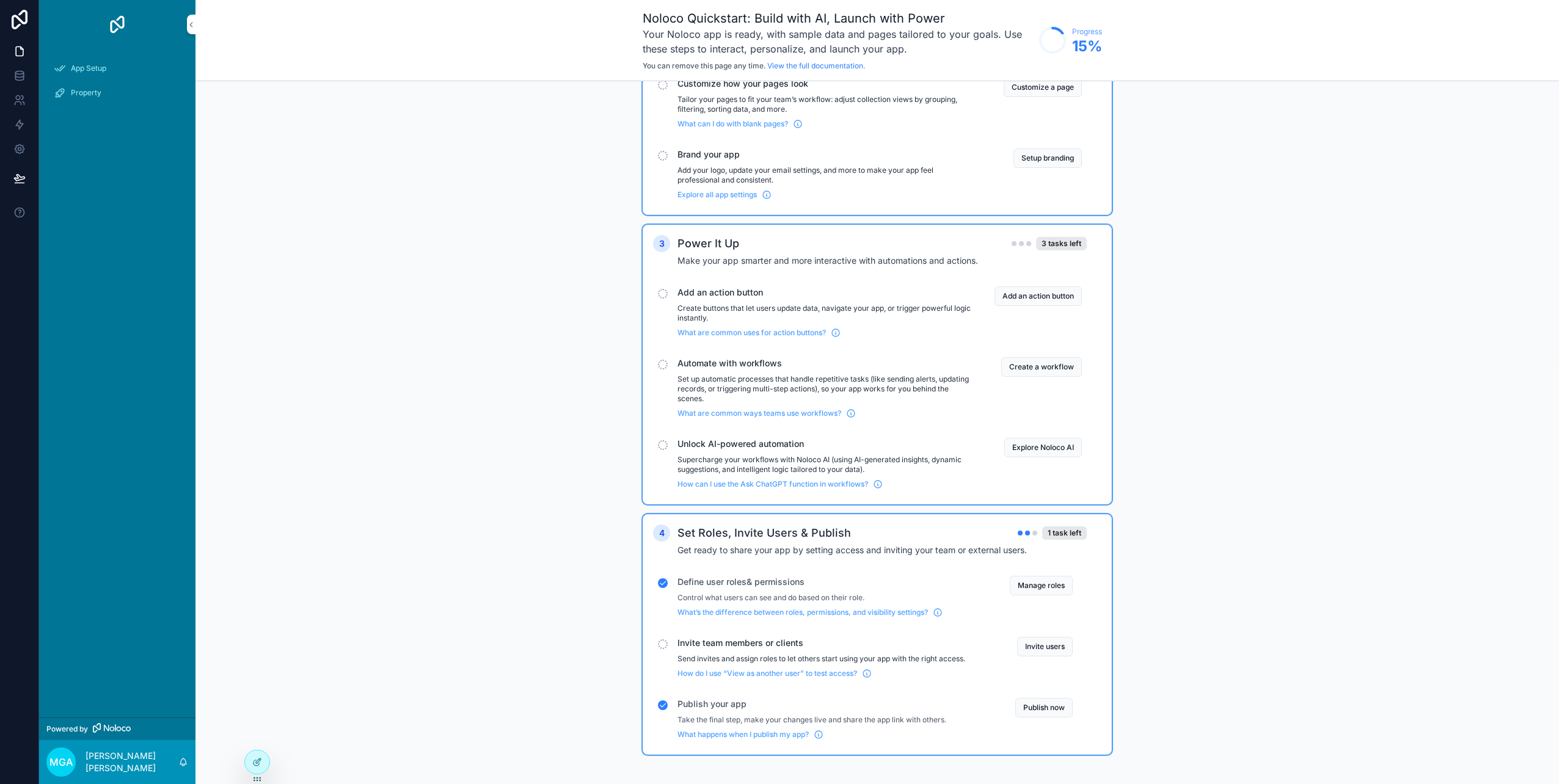
scroll to position [464, 0]
click at [21, 181] on icon at bounding box center [19, 178] width 12 height 12
click at [24, 155] on link at bounding box center [19, 149] width 38 height 24
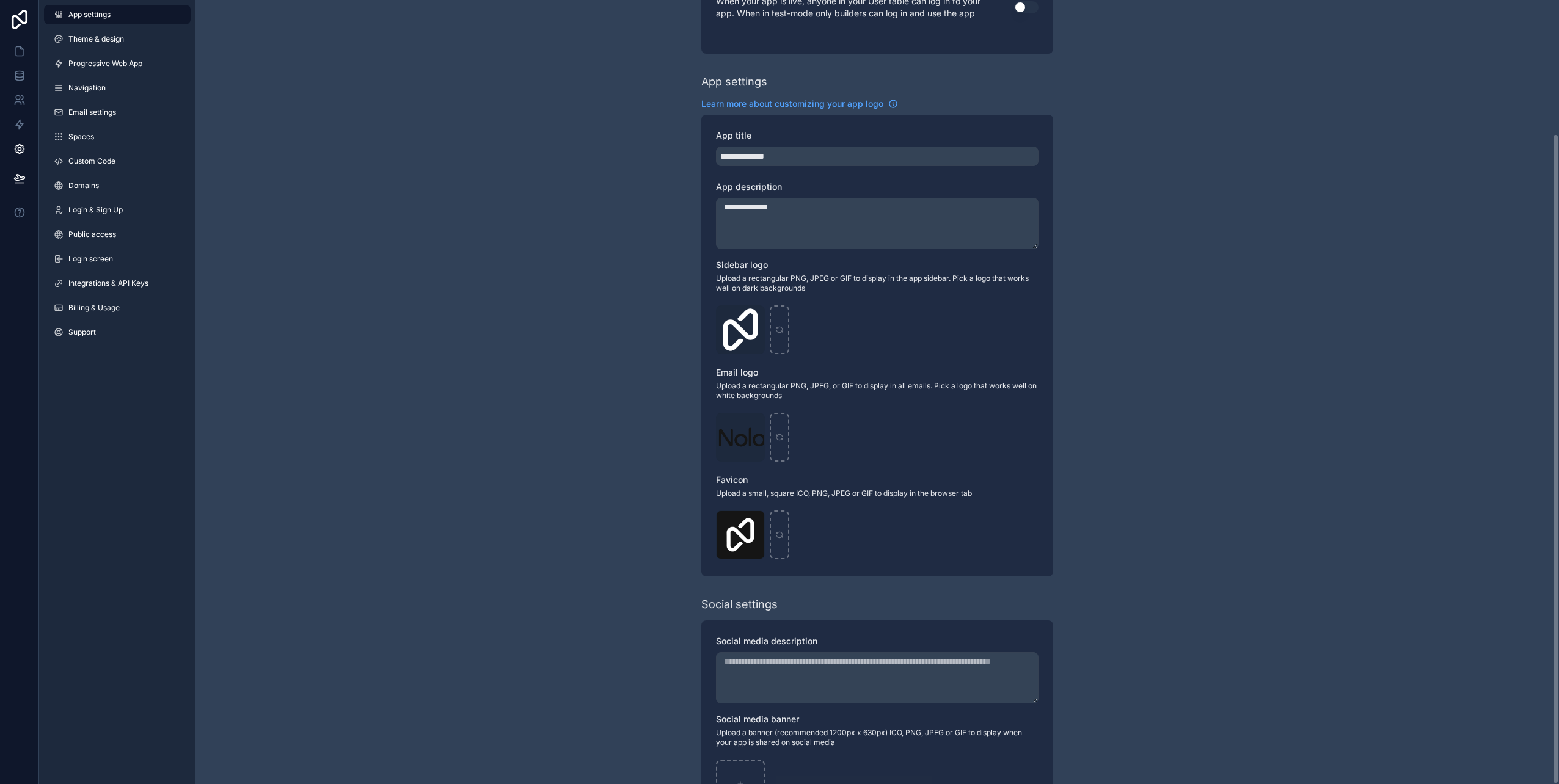
scroll to position [161, 0]
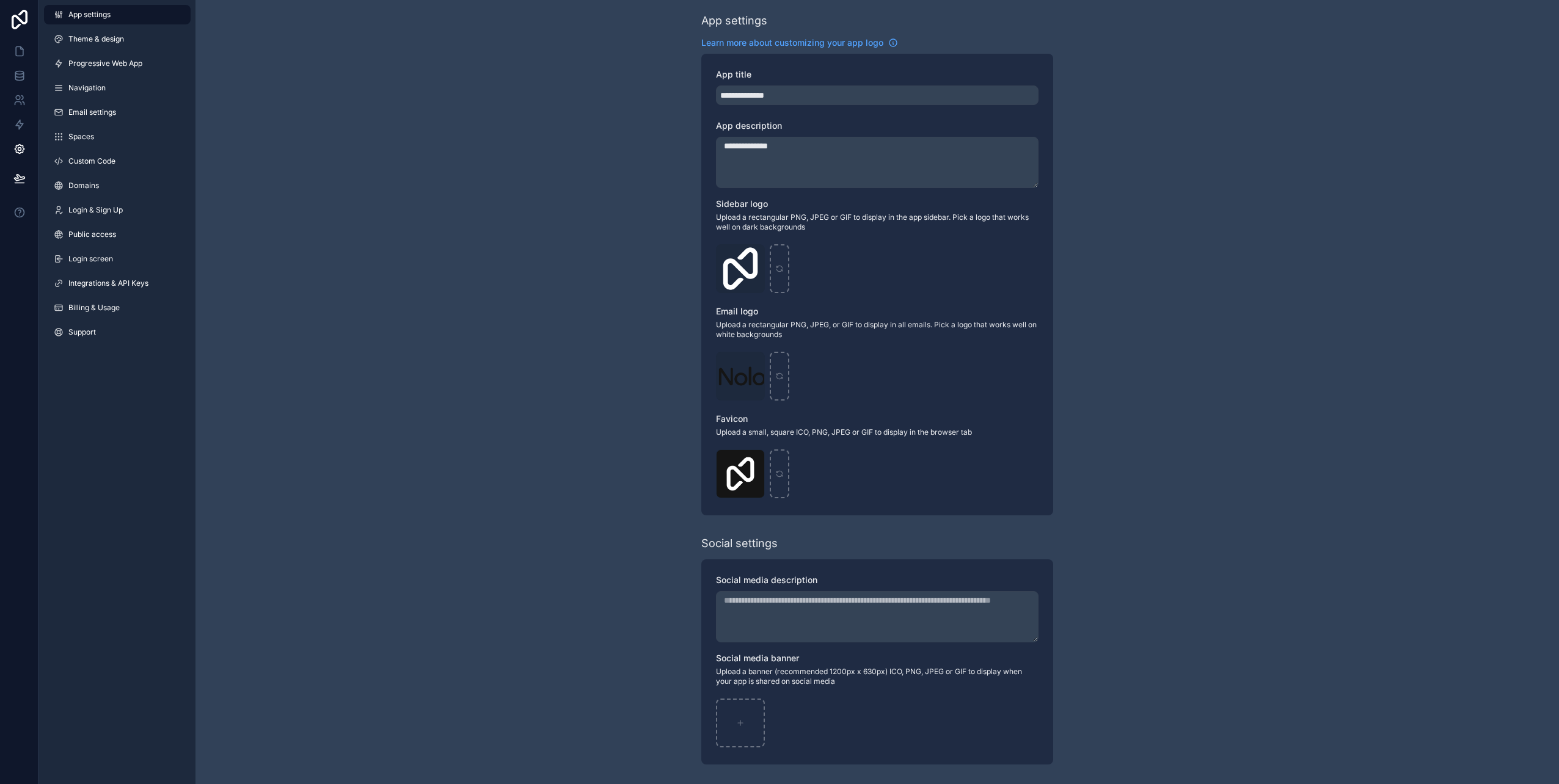
click at [122, 62] on span "Progressive Web App" at bounding box center [105, 64] width 74 height 10
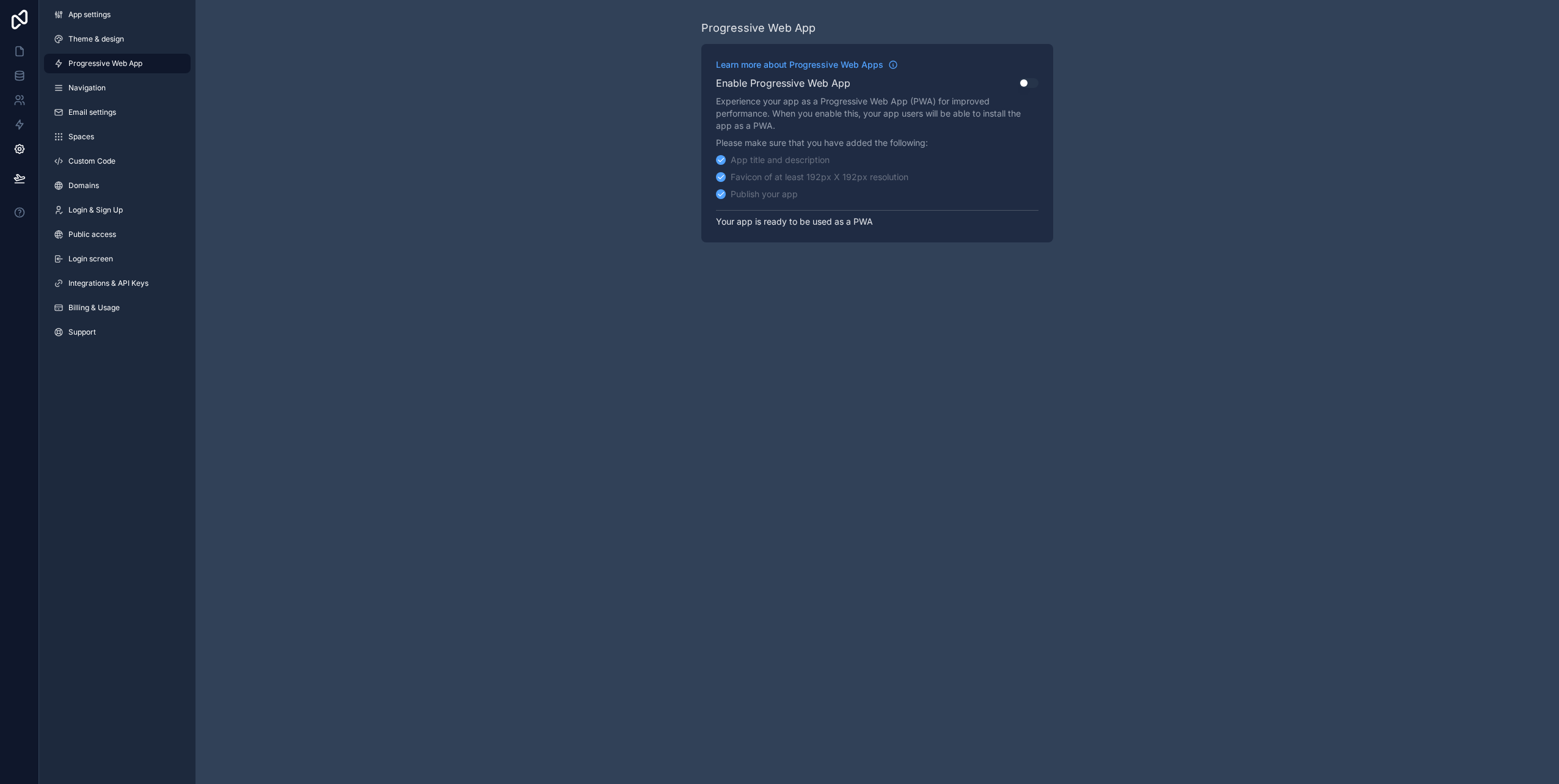
click at [109, 140] on link "Spaces" at bounding box center [117, 137] width 146 height 20
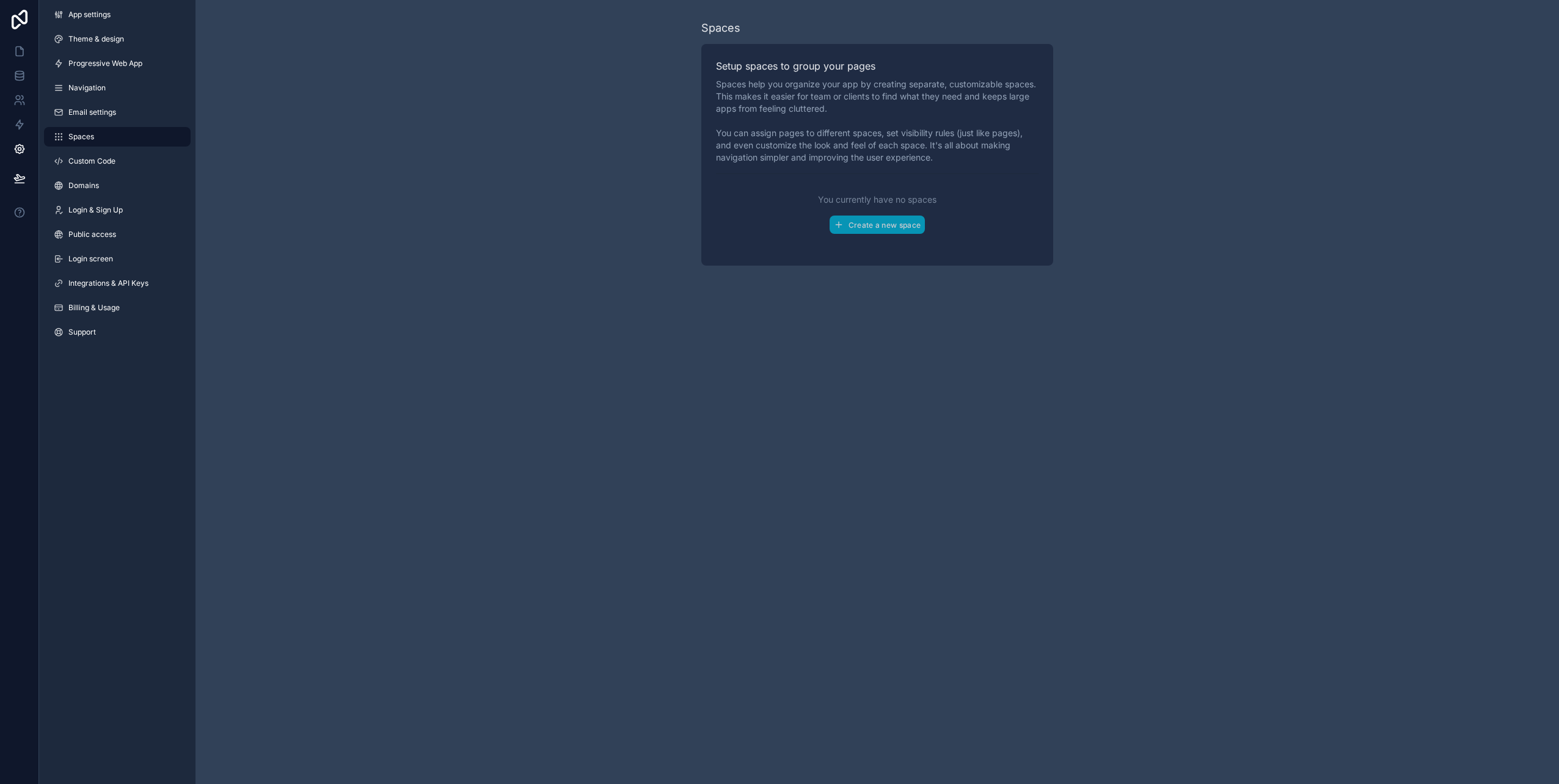
click at [86, 226] on link "Public access" at bounding box center [117, 235] width 146 height 20
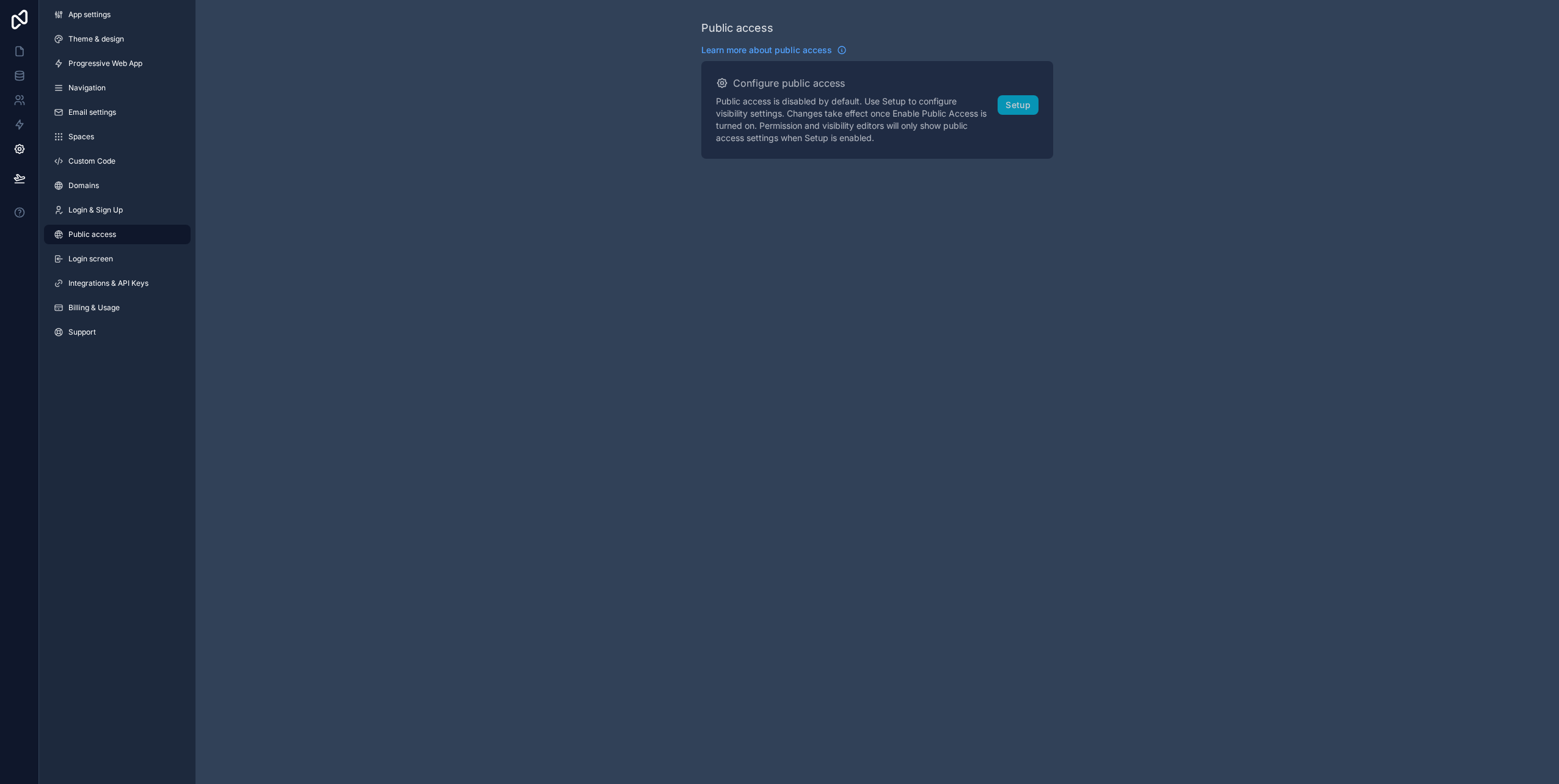
click at [444, 310] on div "Public access Learn more about public access Configure public access Public acc…" at bounding box center [876, 392] width 1363 height 784
click at [80, 252] on link "Login screen" at bounding box center [117, 259] width 146 height 20
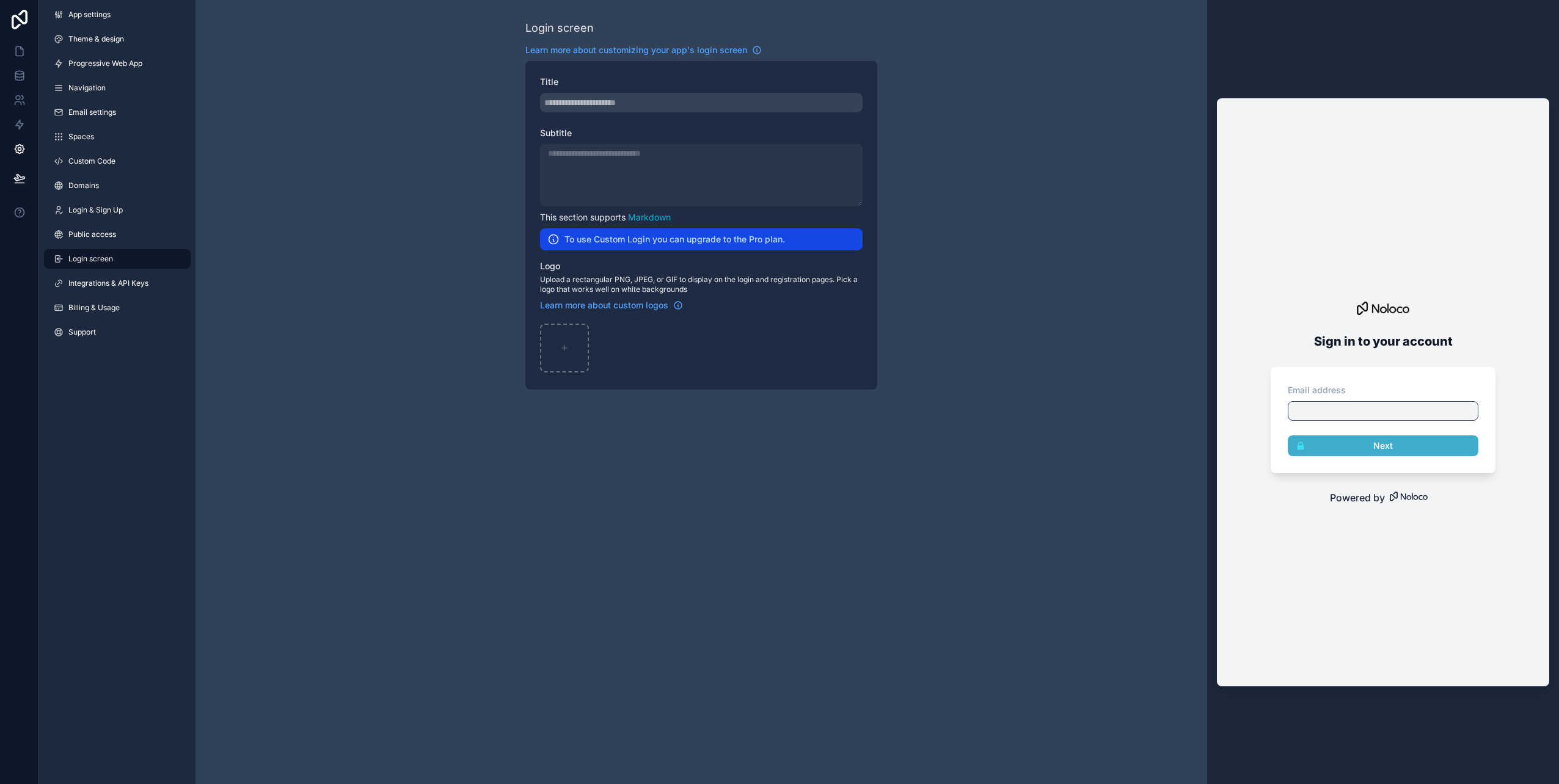
click at [111, 287] on span "Integrations & API Keys" at bounding box center [108, 283] width 80 height 10
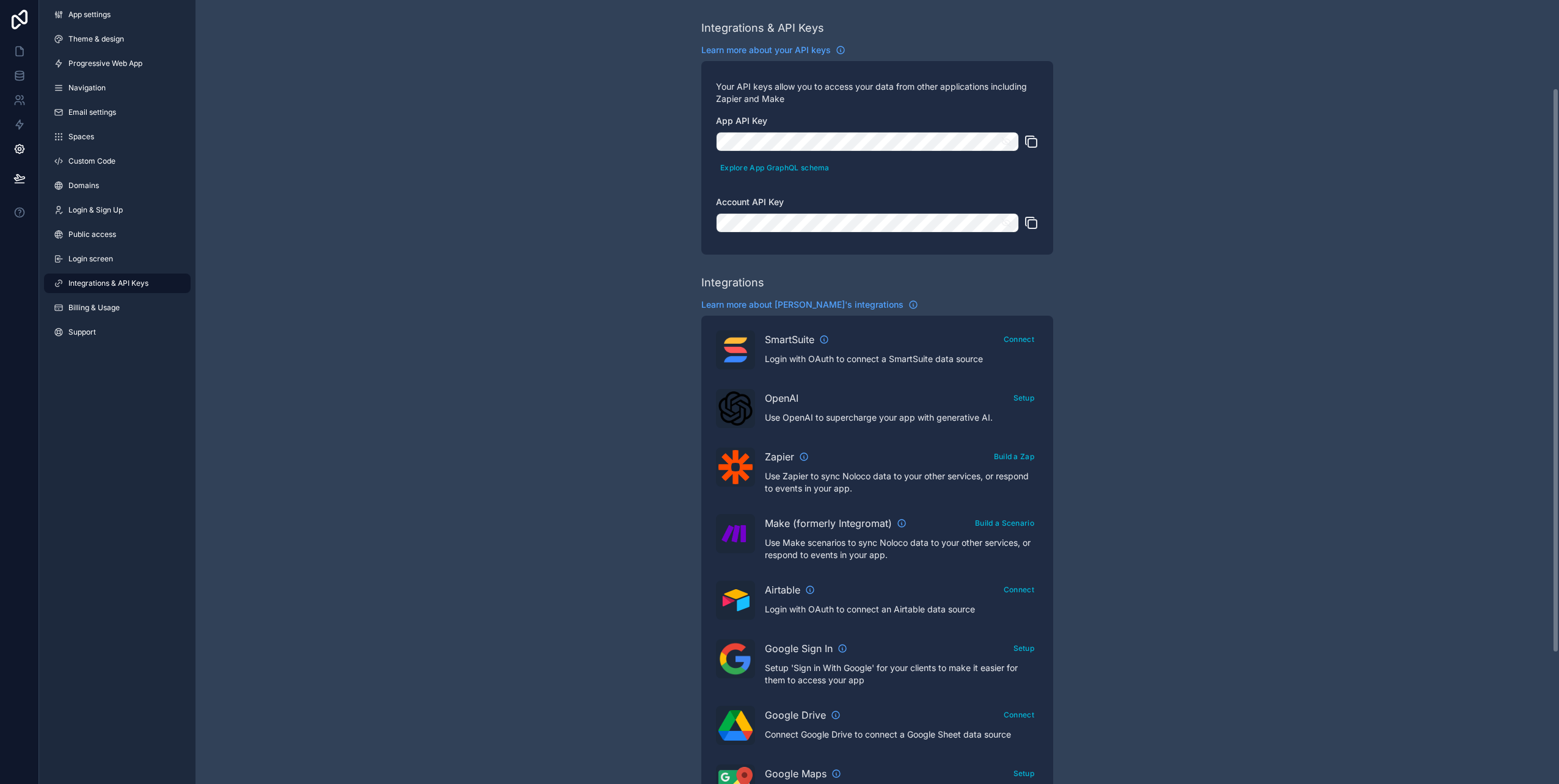
scroll to position [304, 0]
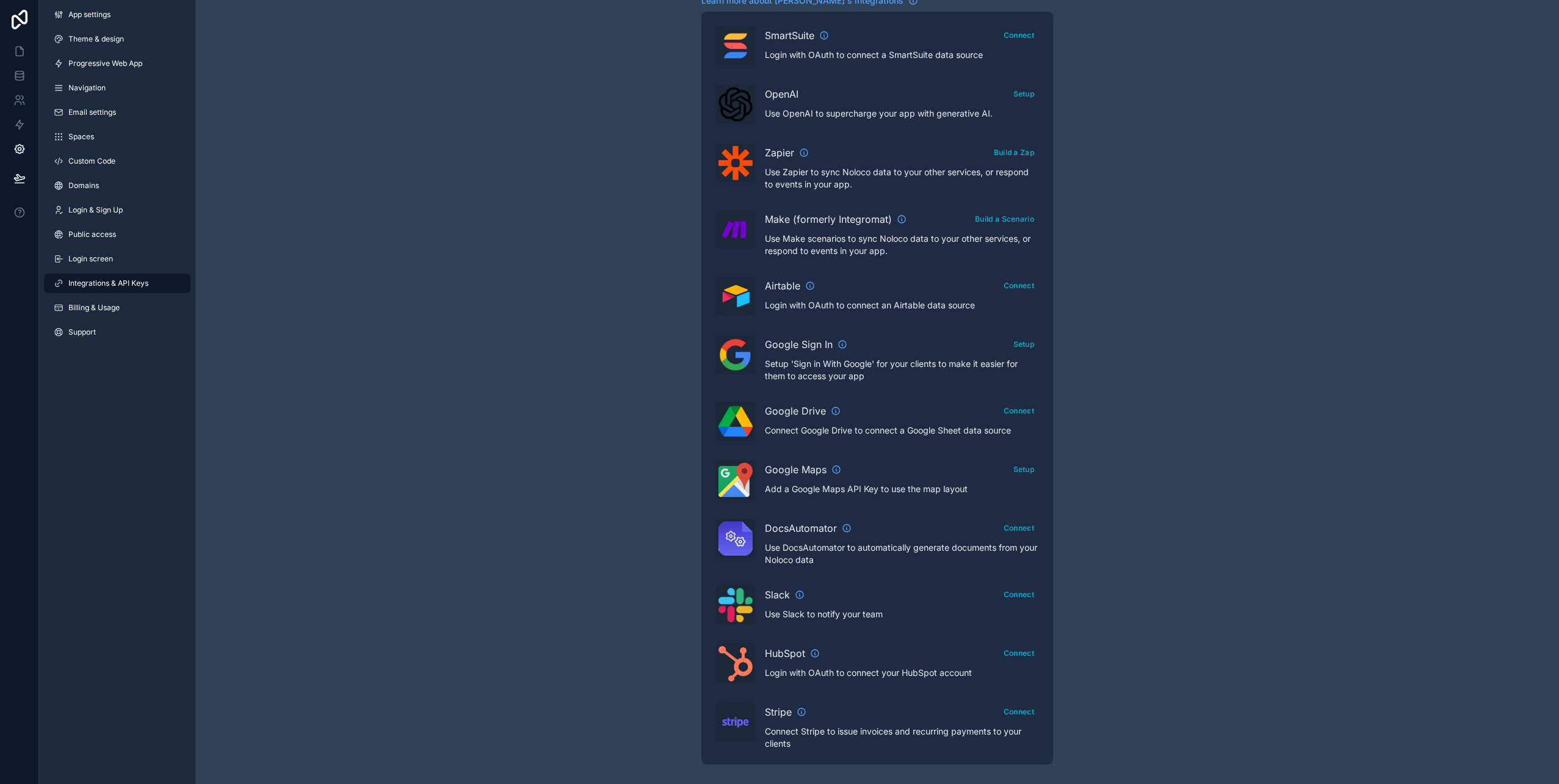
click at [83, 314] on link "Billing & Usage" at bounding box center [117, 308] width 146 height 20
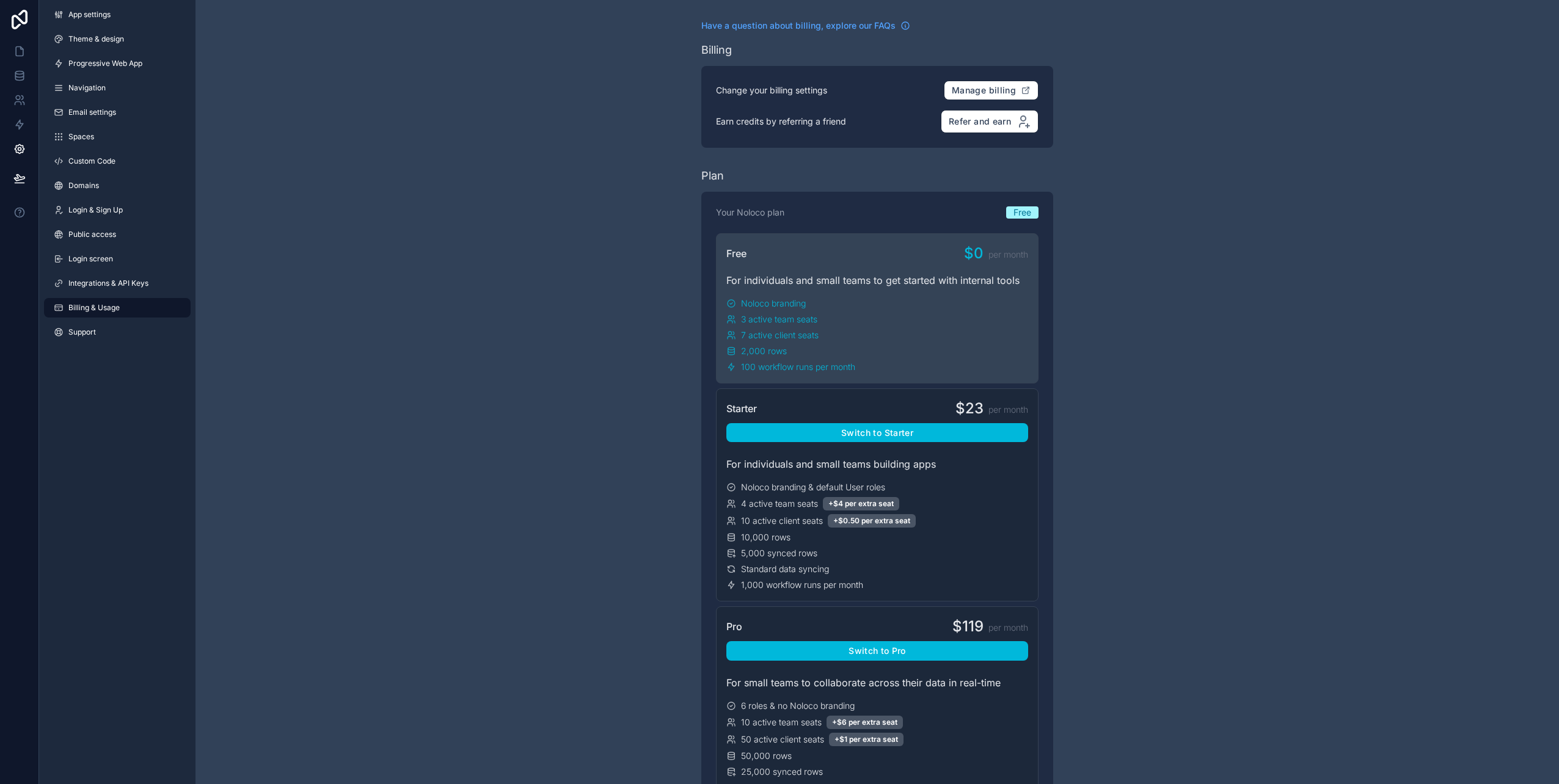
click at [83, 333] on span "Support" at bounding box center [82, 332] width 28 height 10
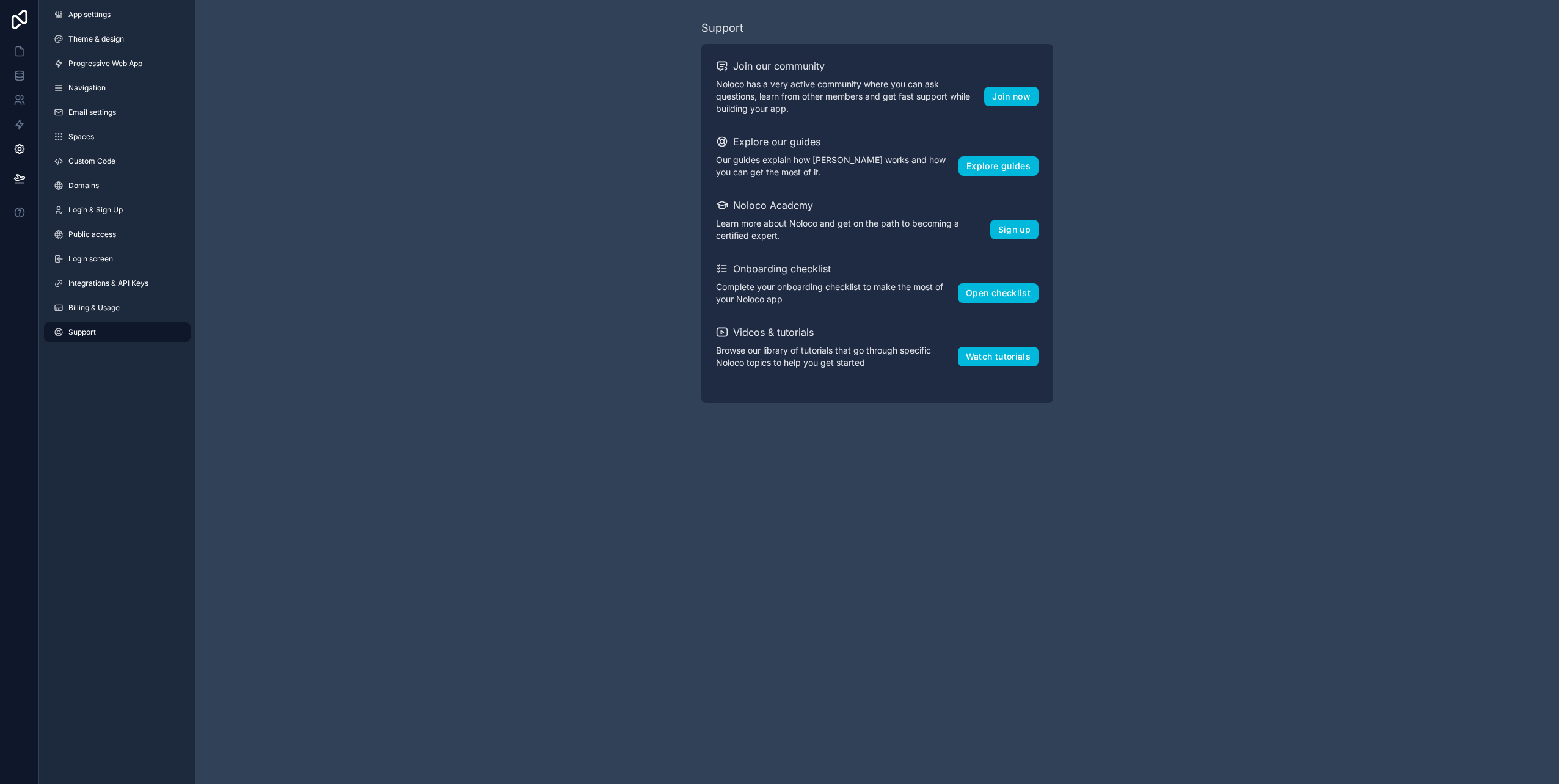
click at [103, 306] on span "Billing & Usage" at bounding box center [94, 308] width 52 height 10
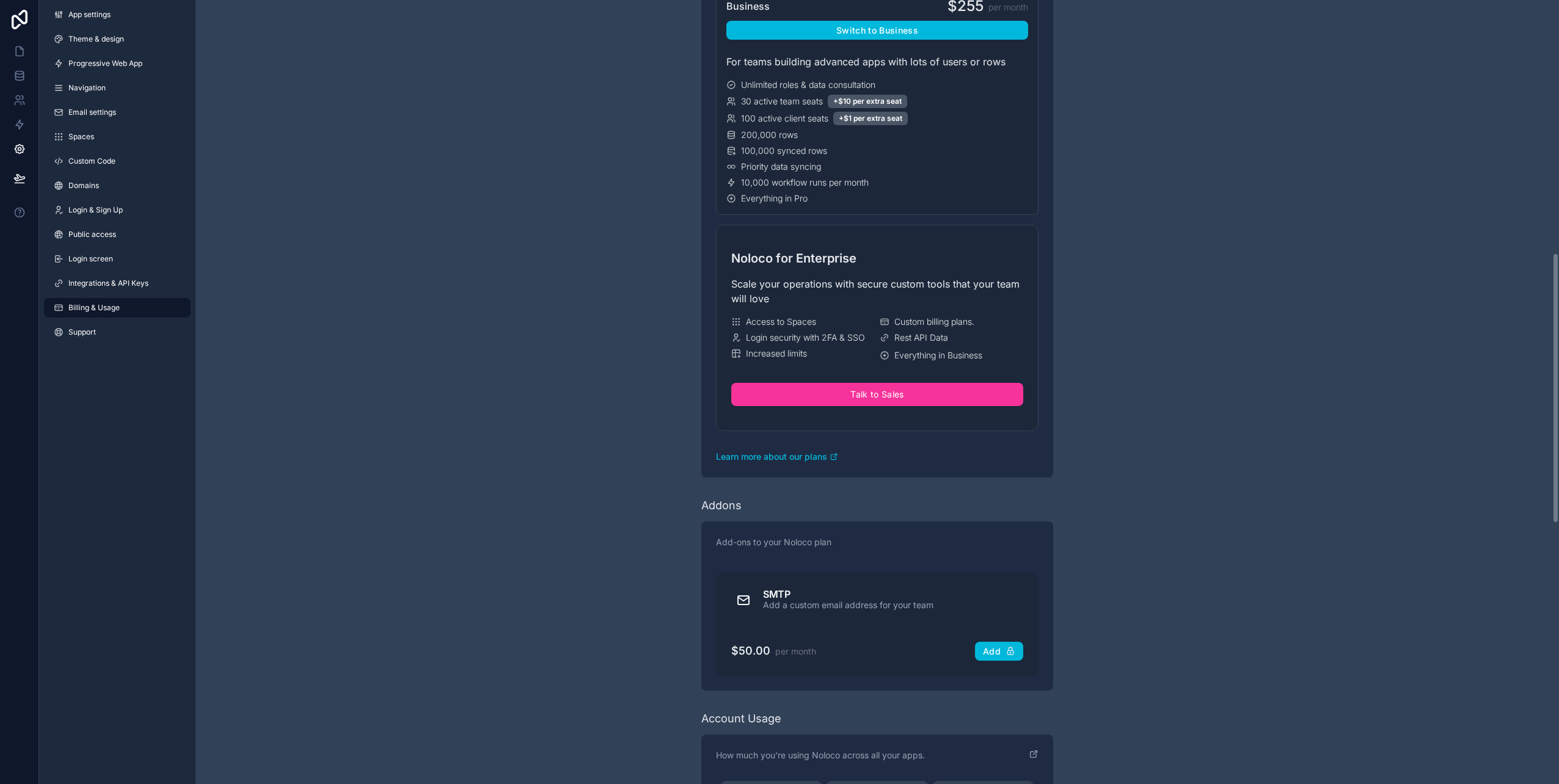
scroll to position [672, 0]
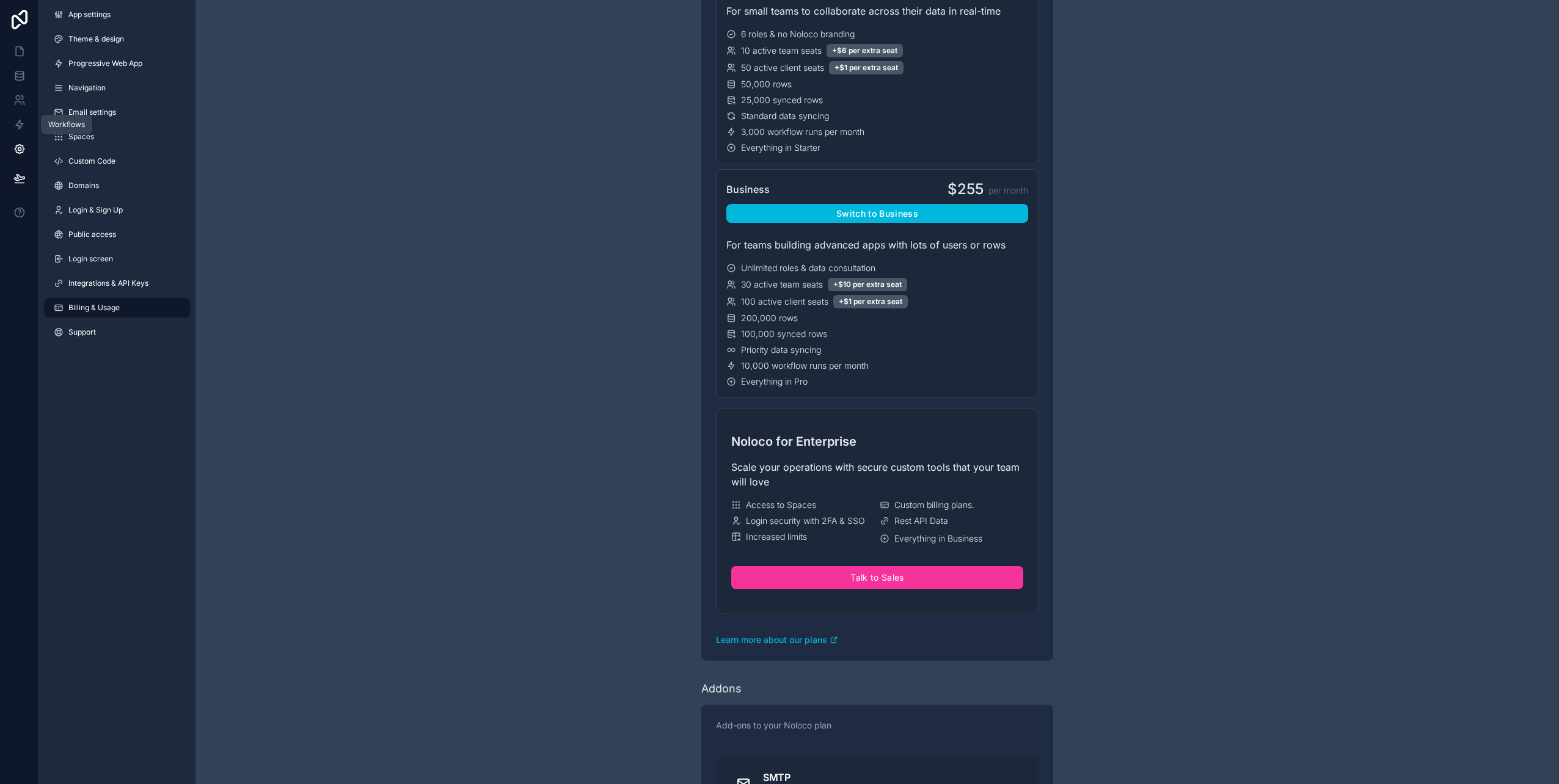
click at [21, 120] on icon at bounding box center [19, 124] width 12 height 12
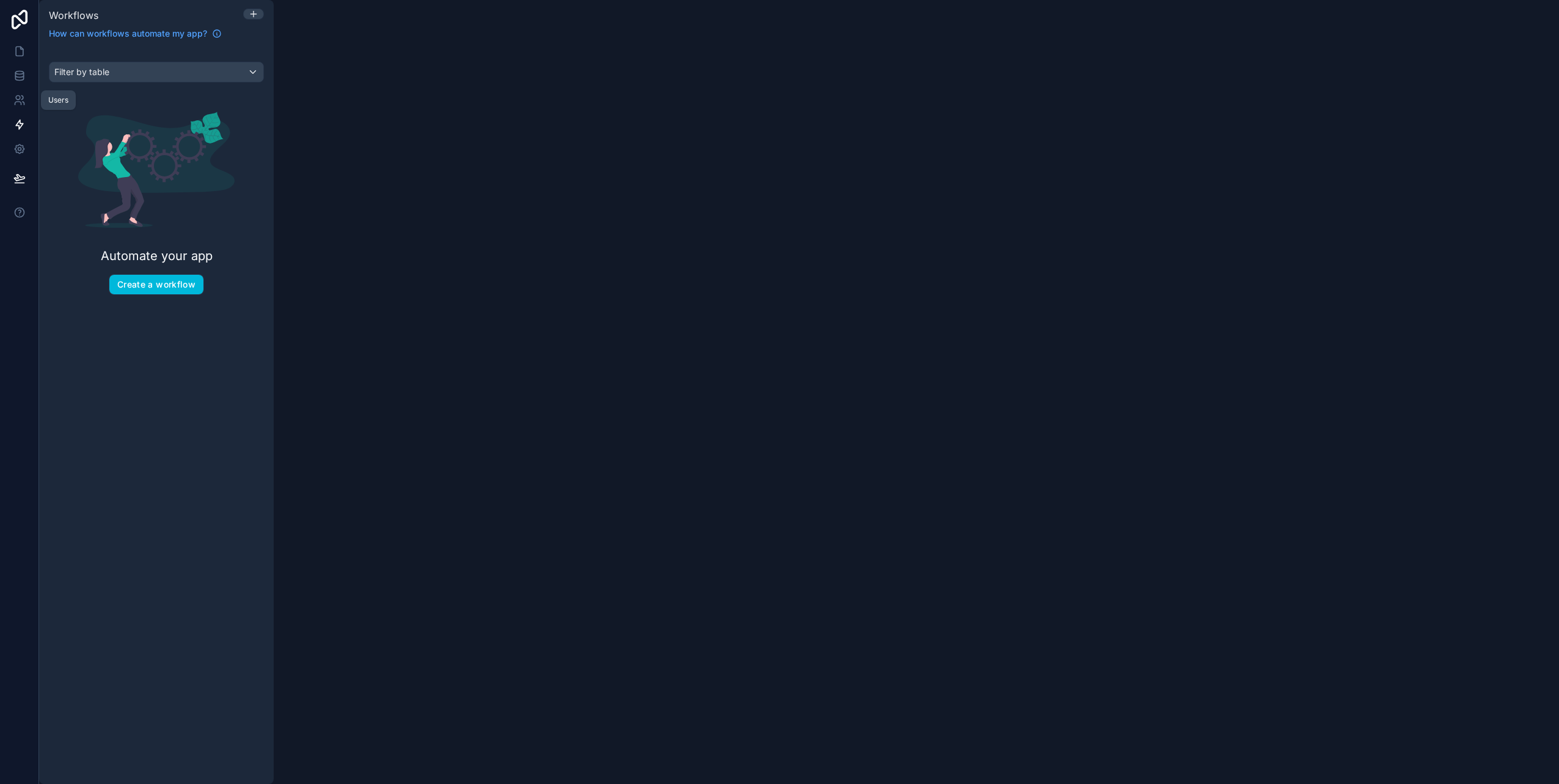
click at [23, 97] on icon at bounding box center [22, 98] width 2 height 4
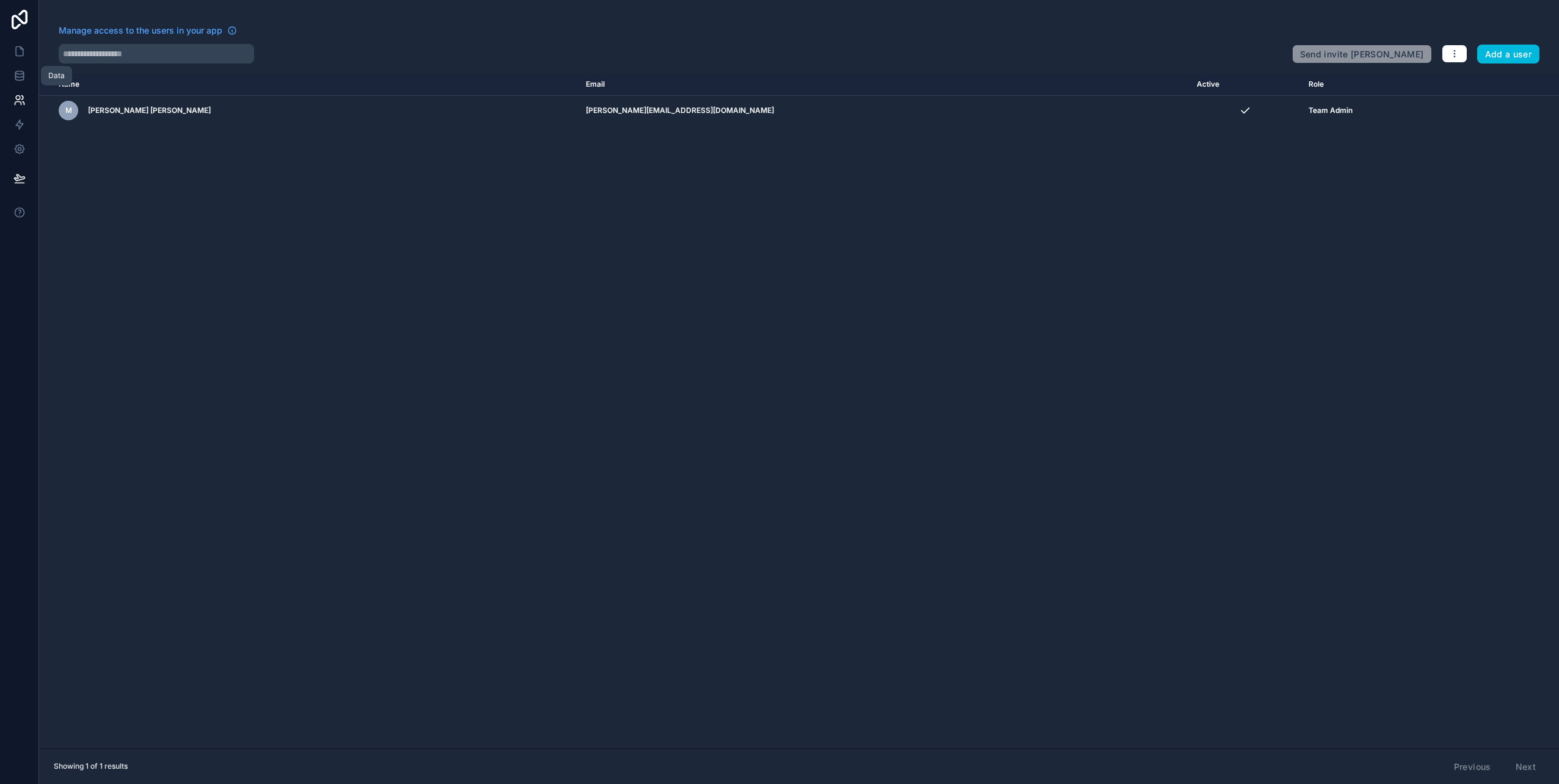
click at [24, 72] on icon at bounding box center [19, 75] width 12 height 12
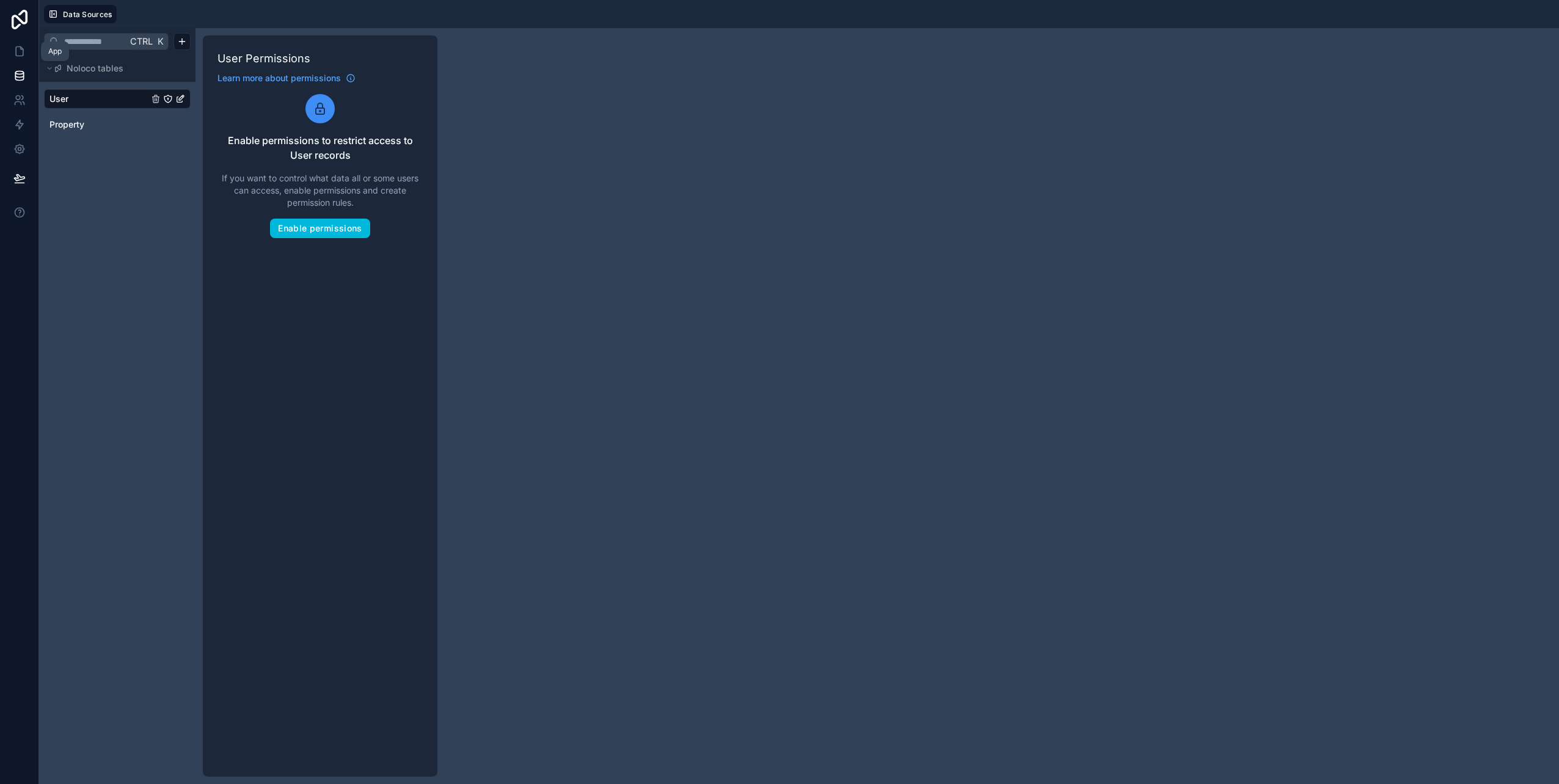
click at [23, 52] on icon at bounding box center [19, 52] width 7 height 9
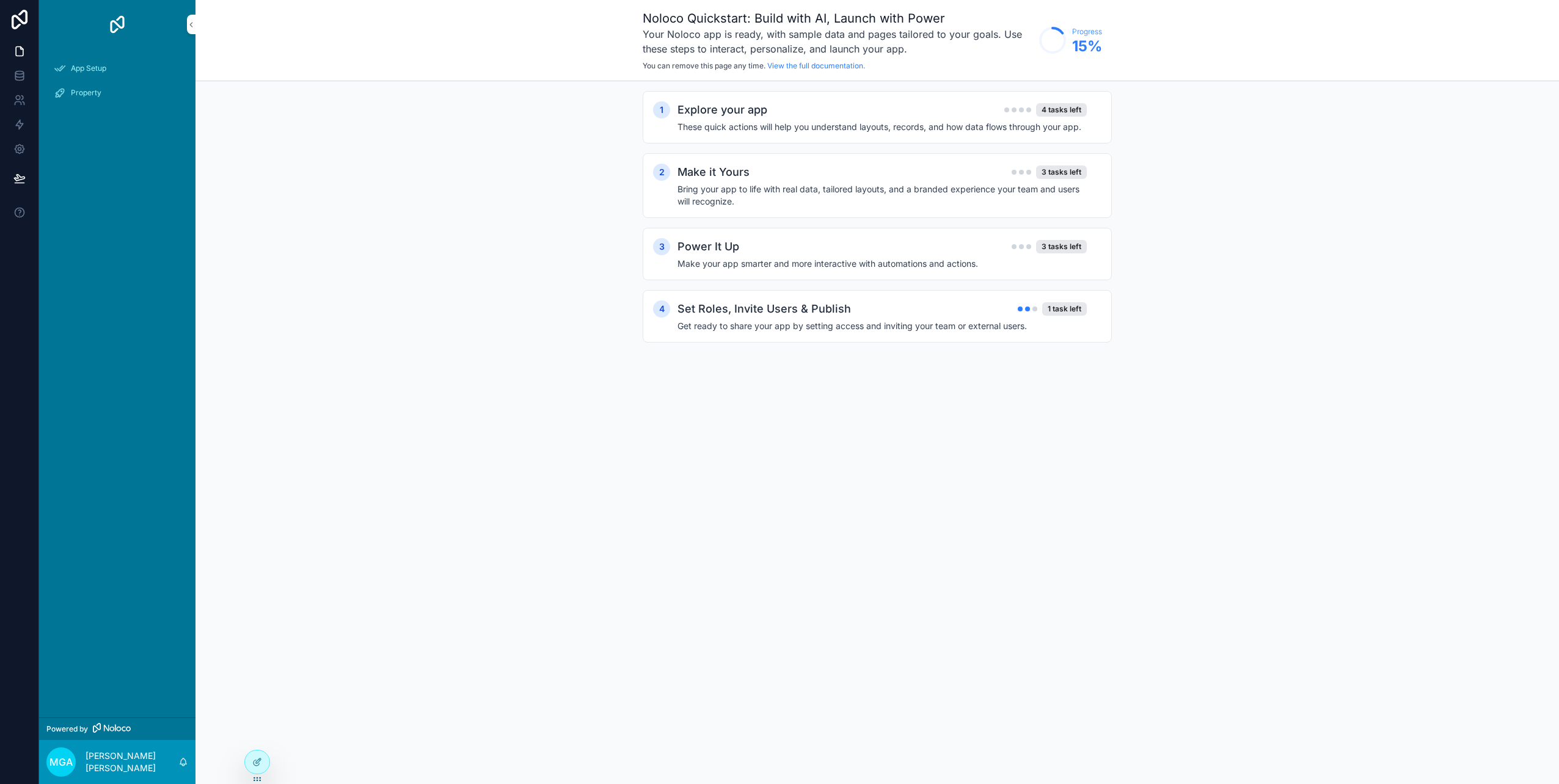
click at [23, 17] on icon at bounding box center [19, 20] width 24 height 20
